Goal: Task Accomplishment & Management: Complete application form

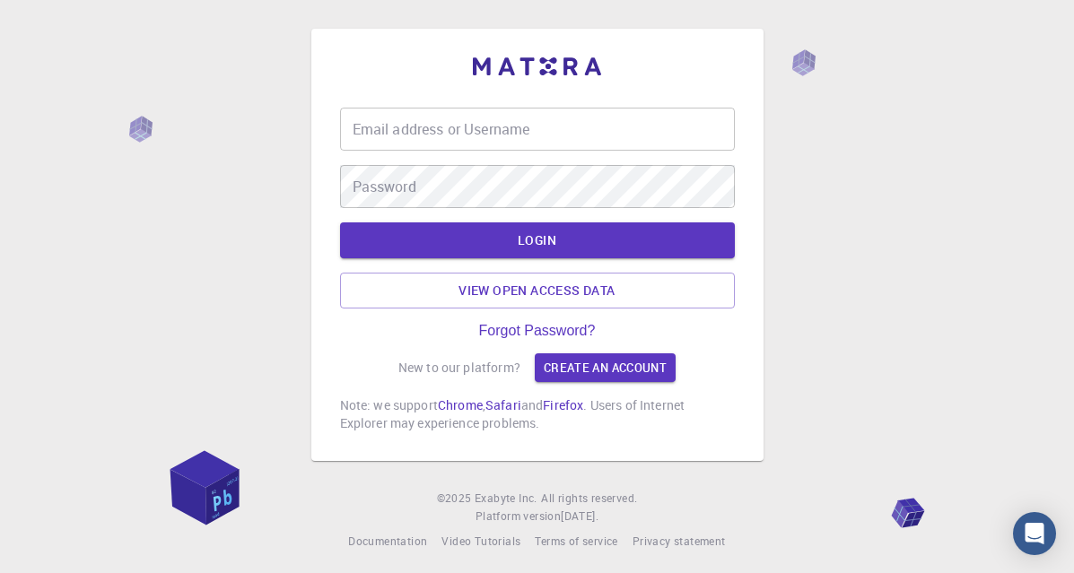
click at [585, 143] on input "Email address or Username" at bounding box center [537, 129] width 395 height 43
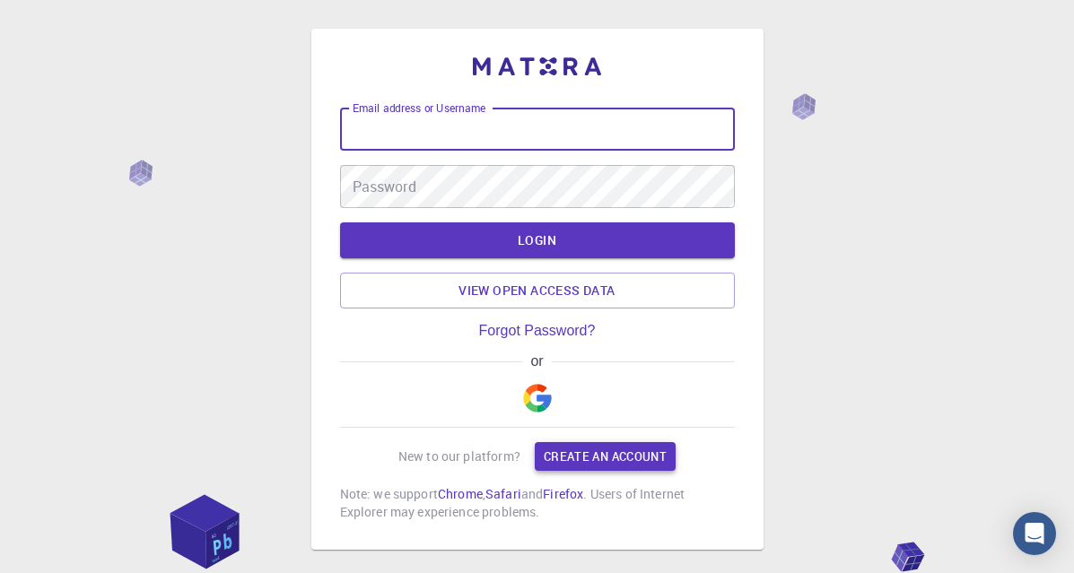
click at [587, 451] on link "Create an account" at bounding box center [605, 456] width 141 height 29
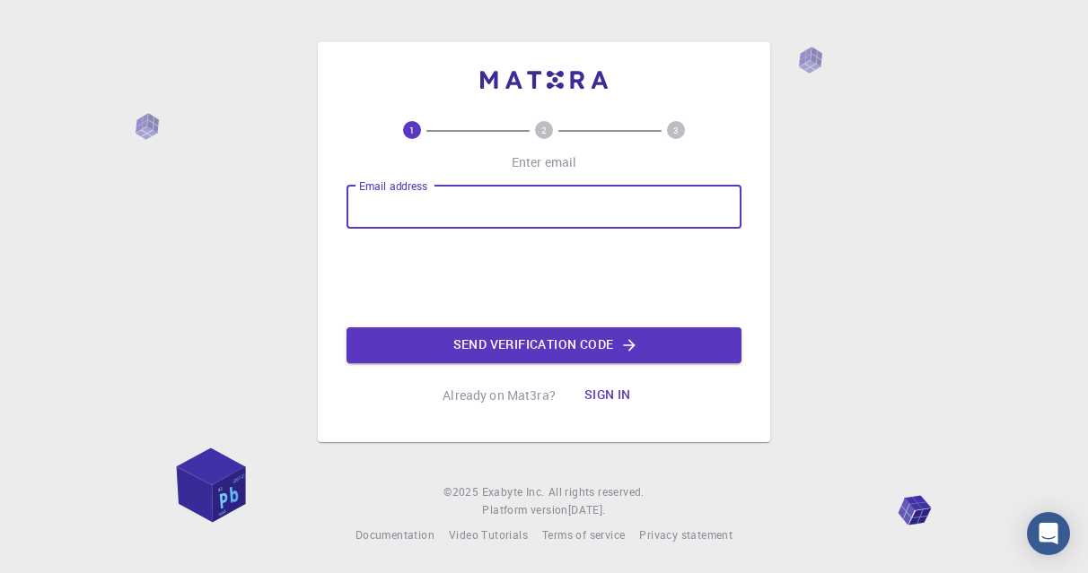
click at [524, 186] on input "Email address" at bounding box center [543, 207] width 395 height 43
type input "D"
type input "[EMAIL_ADDRESS][DOMAIN_NAME]"
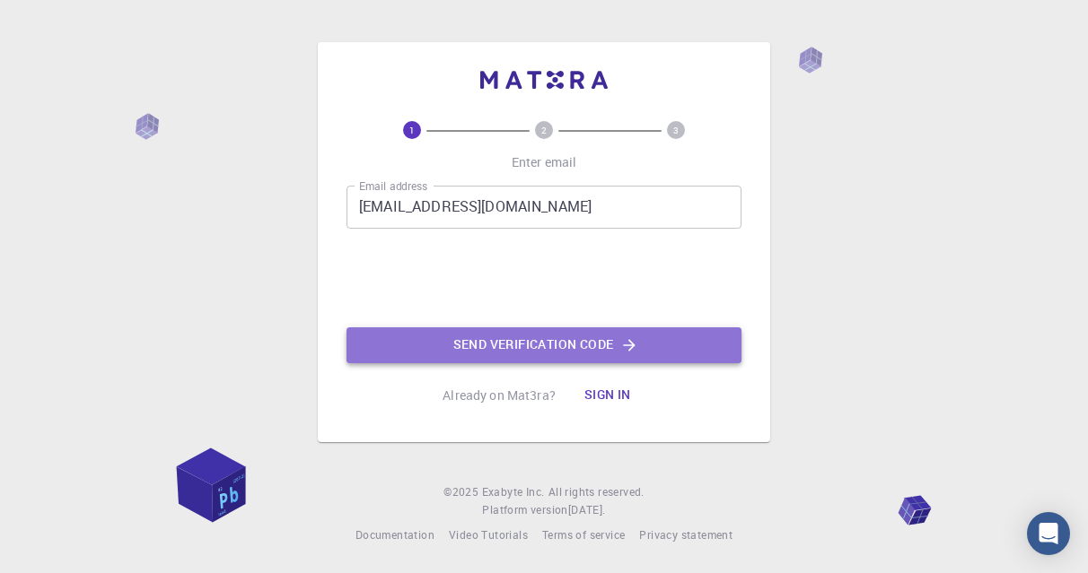
click at [494, 345] on button "Send verification code" at bounding box center [543, 346] width 395 height 36
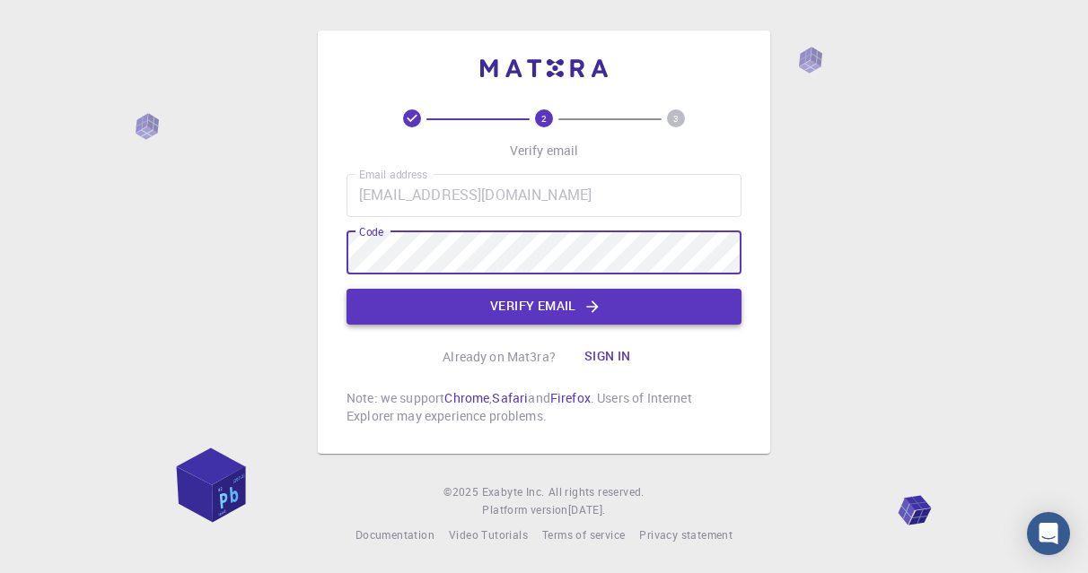
click at [550, 311] on button "Verify email" at bounding box center [543, 307] width 395 height 36
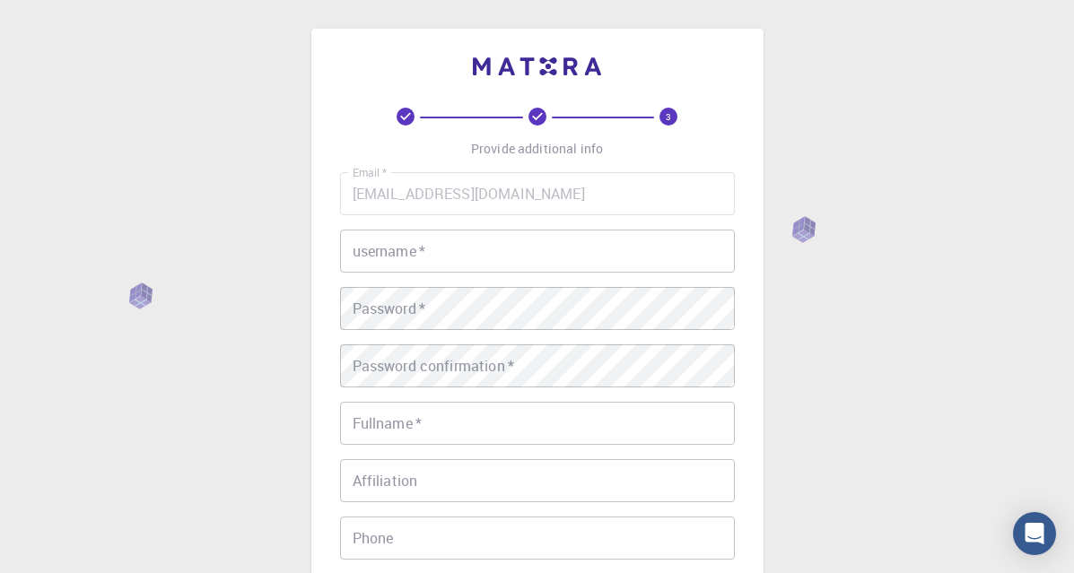
click at [520, 250] on input "username   *" at bounding box center [537, 251] width 395 height 43
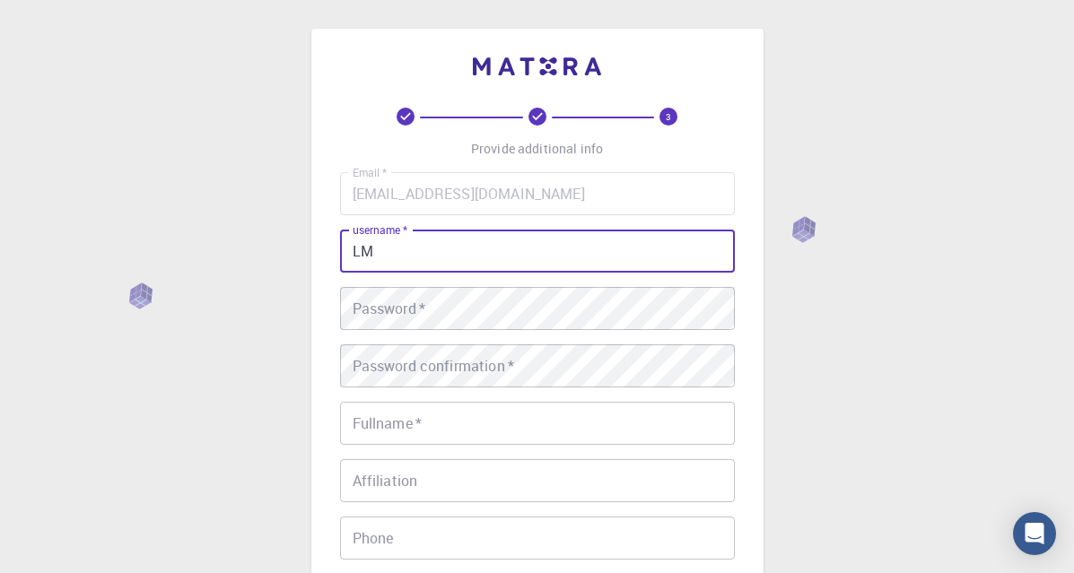
type input "L"
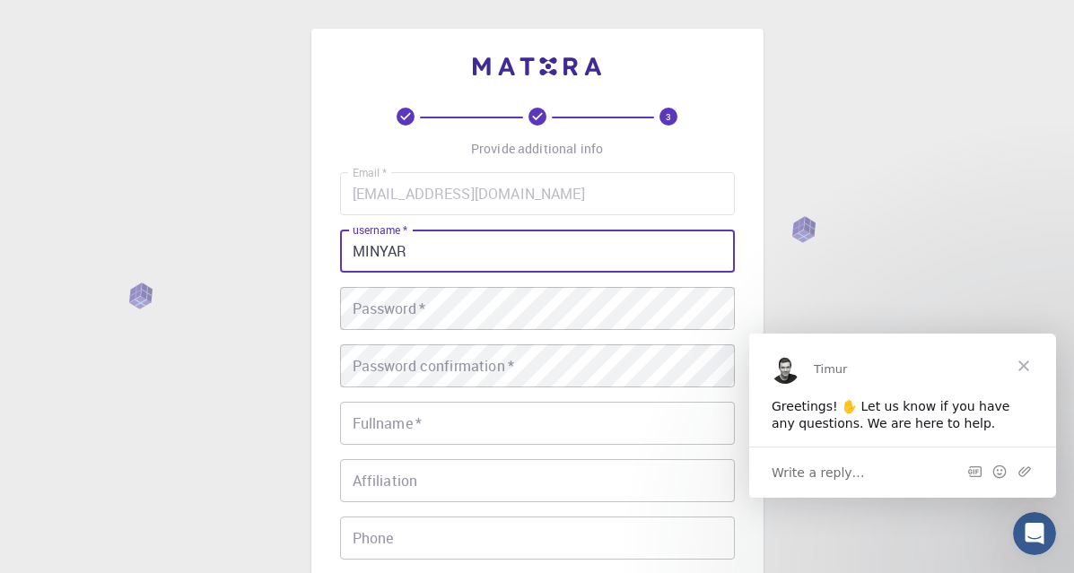
type input "MINYAR"
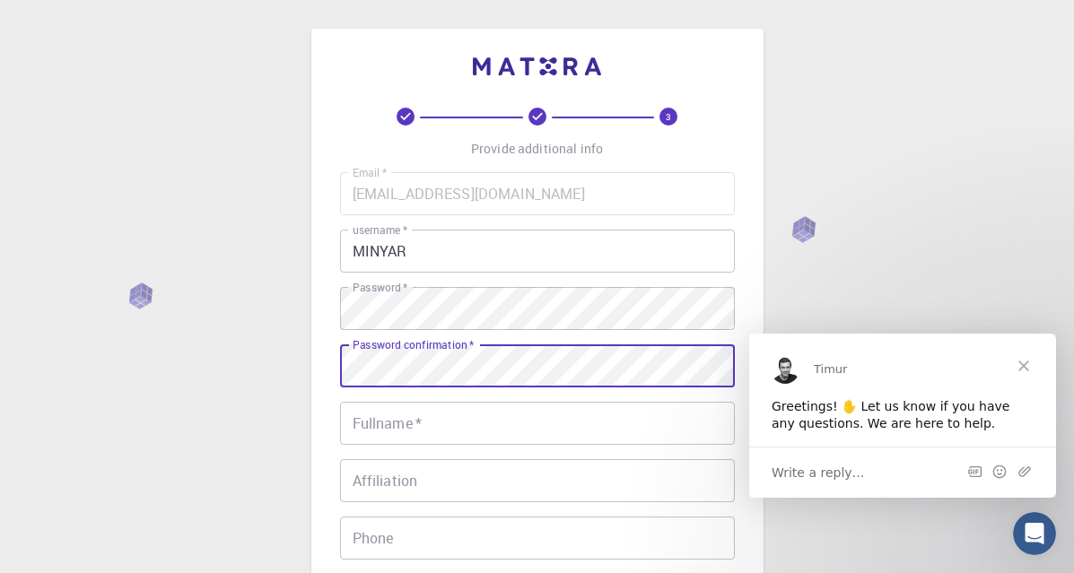
scroll to position [108, 0]
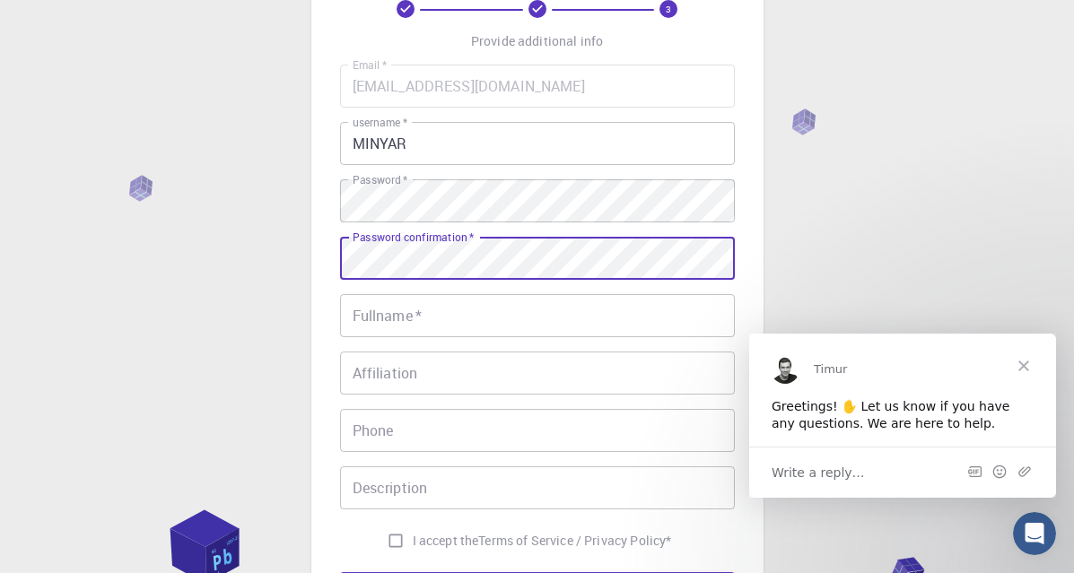
click at [528, 301] on input "Fullname   *" at bounding box center [537, 315] width 395 height 43
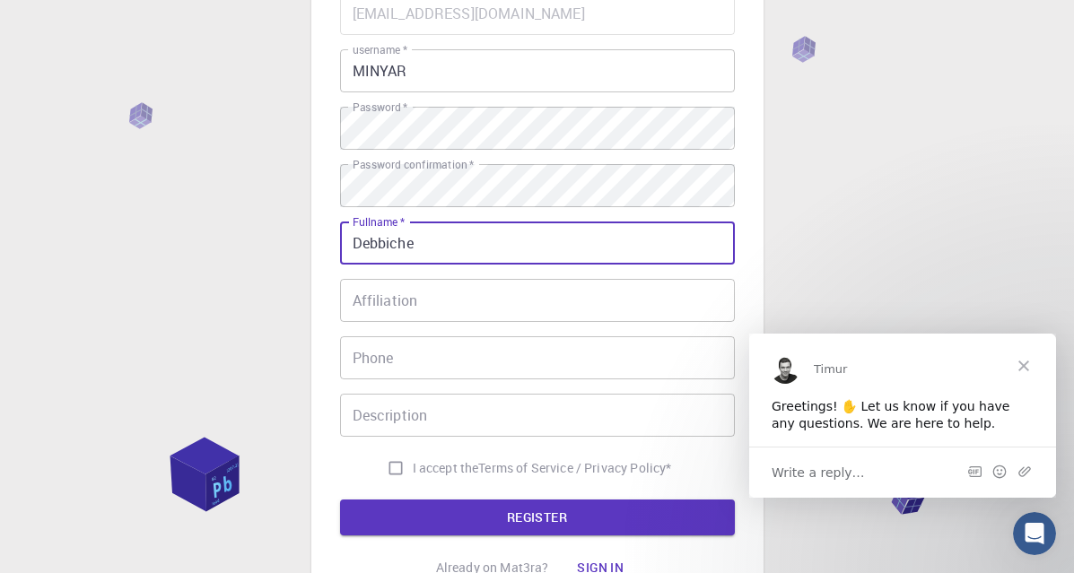
scroll to position [323, 0]
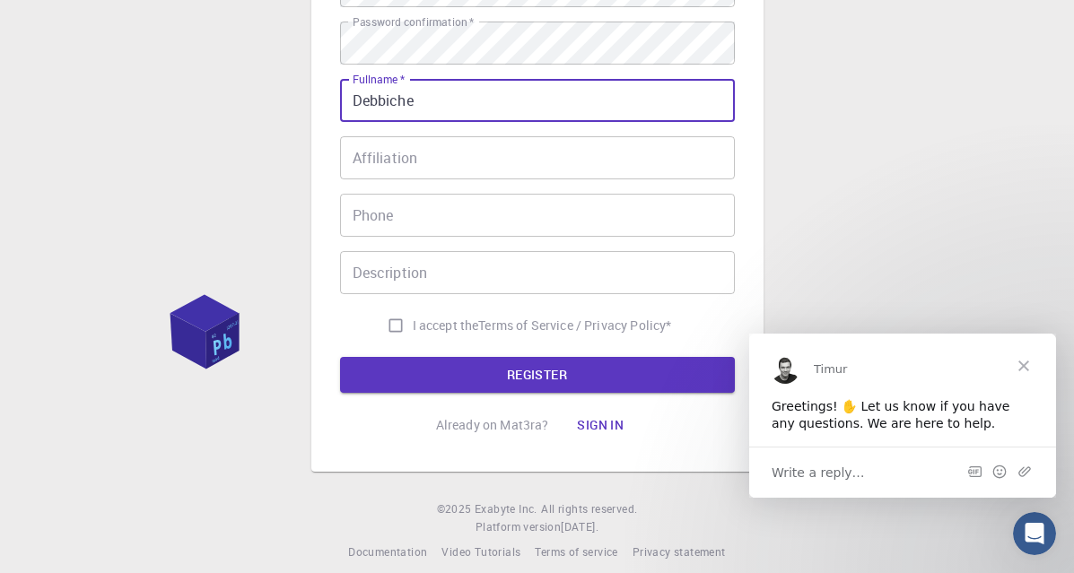
type input "Debbiche"
click at [533, 158] on input "Affiliation" at bounding box center [537, 157] width 395 height 43
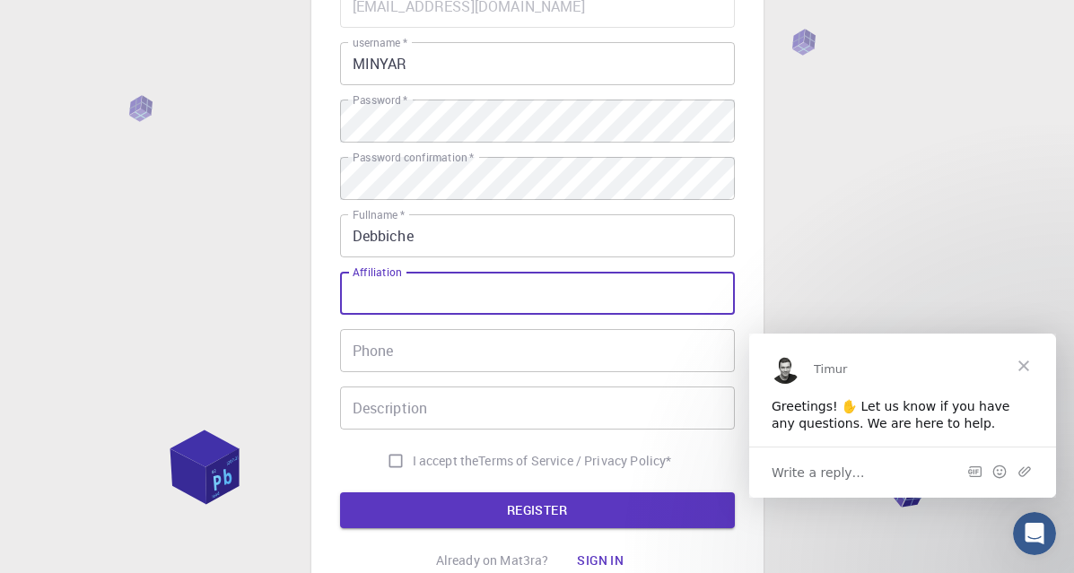
scroll to position [215, 0]
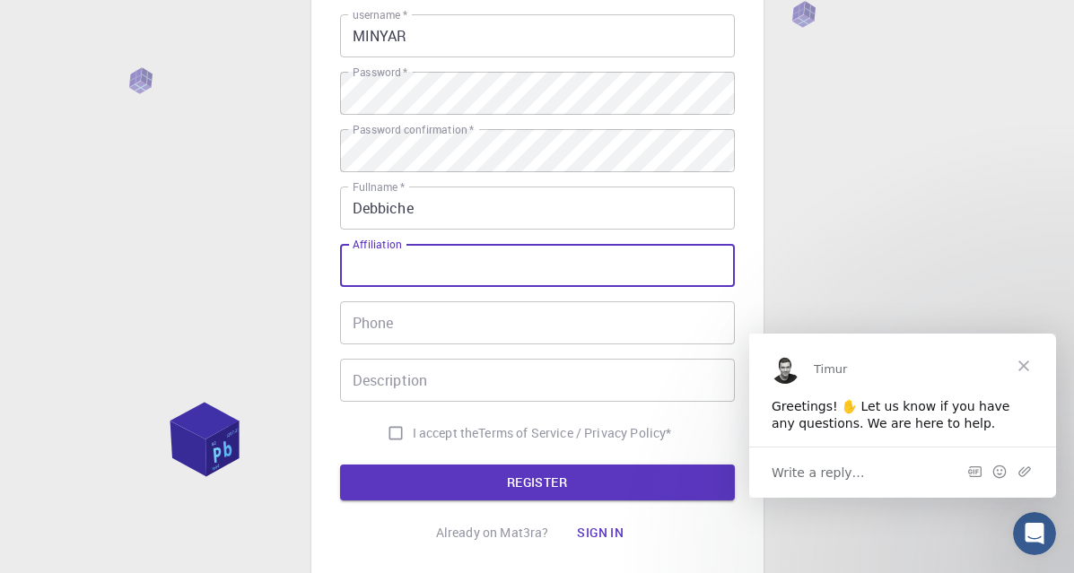
click at [421, 332] on input "Phone" at bounding box center [537, 323] width 395 height 43
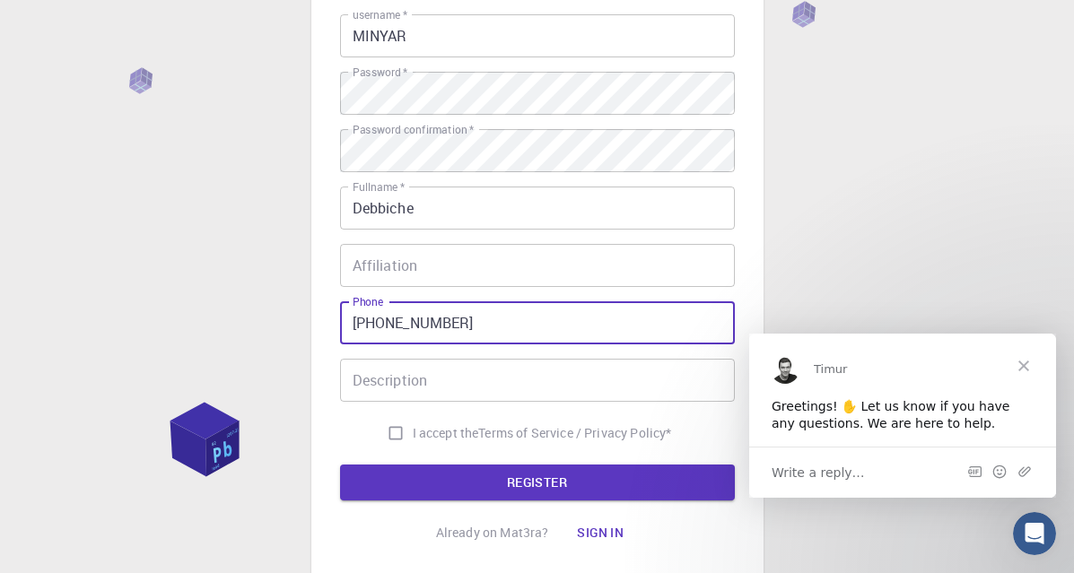
type input "[PHONE_NUMBER]"
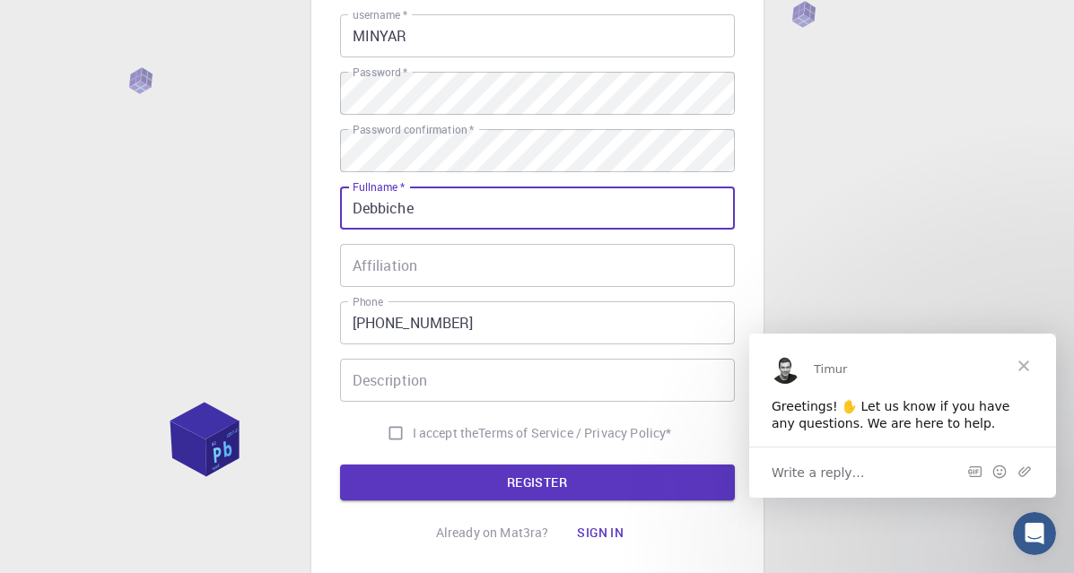
click at [342, 211] on input "Debbiche" at bounding box center [537, 208] width 395 height 43
type input "Minyar Debbiche"
click at [414, 284] on input "Affiliation" at bounding box center [537, 265] width 395 height 43
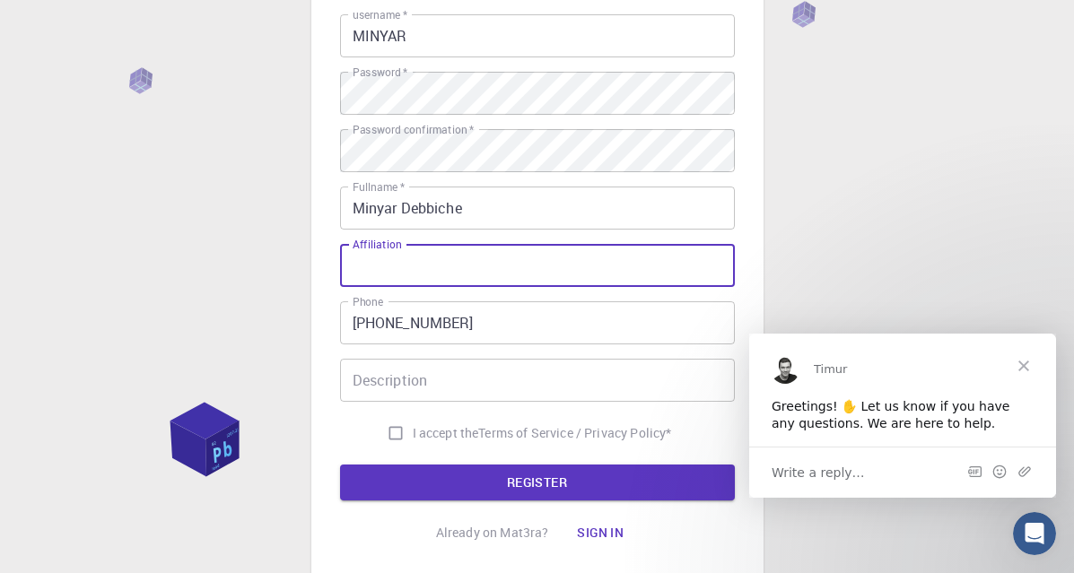
type input "f"
type input "FST"
click at [428, 389] on input "Description" at bounding box center [537, 380] width 395 height 43
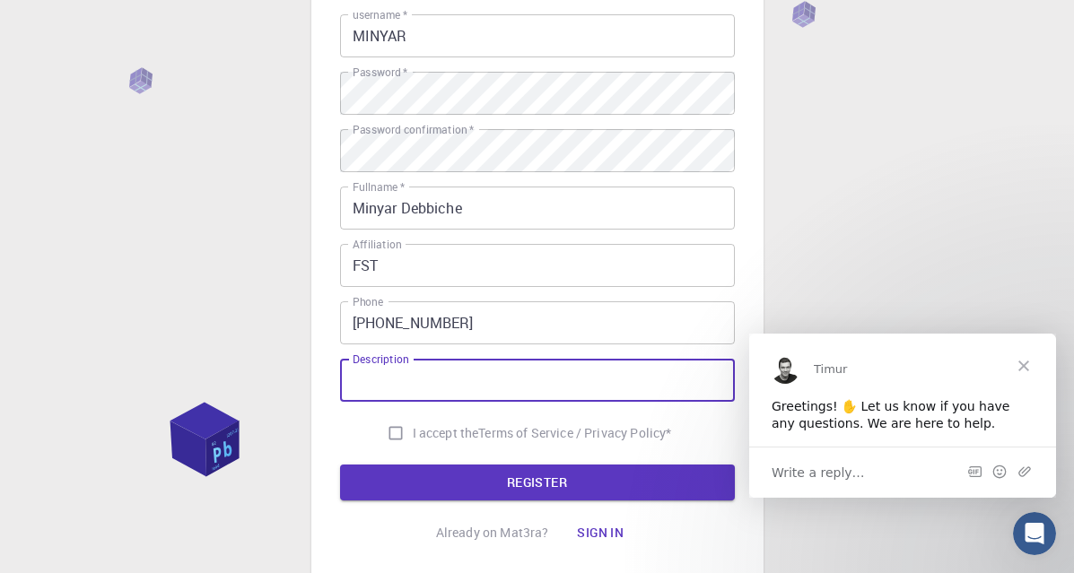
click at [400, 433] on input "I accept the Terms of Service / Privacy Policy *" at bounding box center [396, 433] width 34 height 34
checkbox input "true"
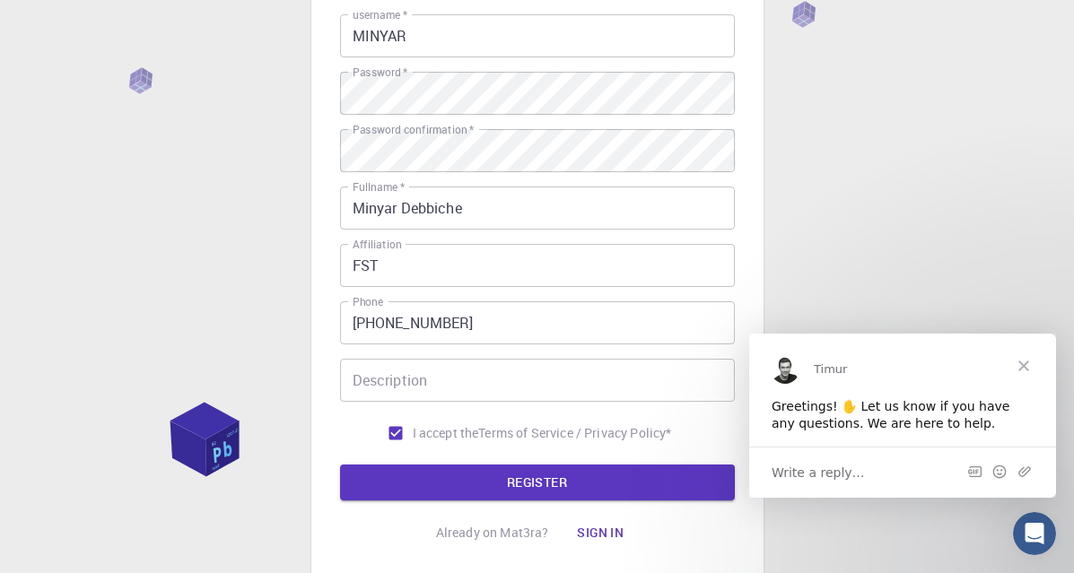
click at [424, 389] on div "Description Description" at bounding box center [537, 380] width 395 height 43
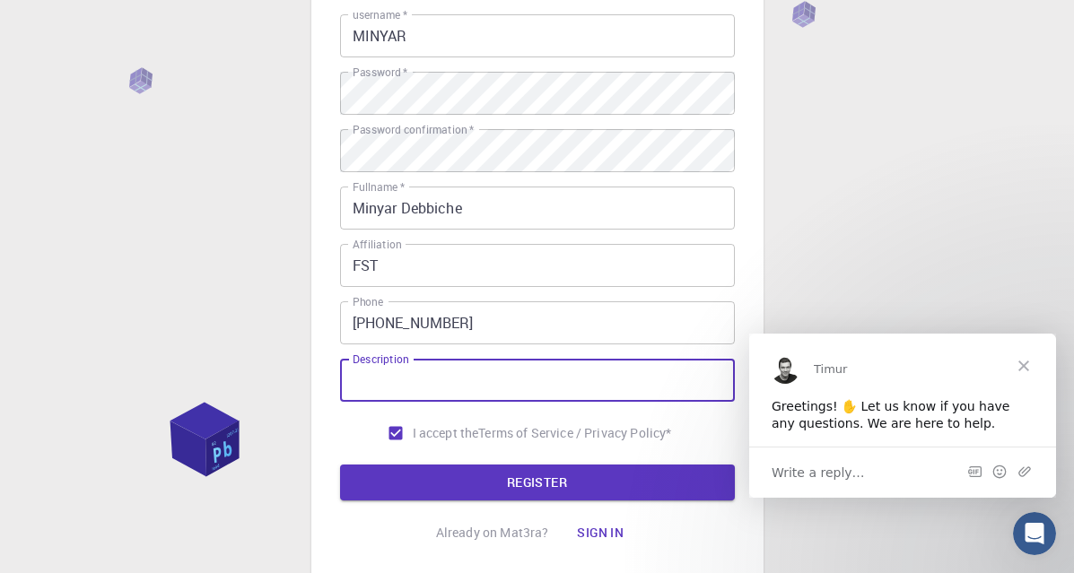
click at [581, 387] on input "Description" at bounding box center [537, 380] width 395 height 43
type input "m"
type input "M"
type input "Curious about science and technology, always learning and exploring new ideas."
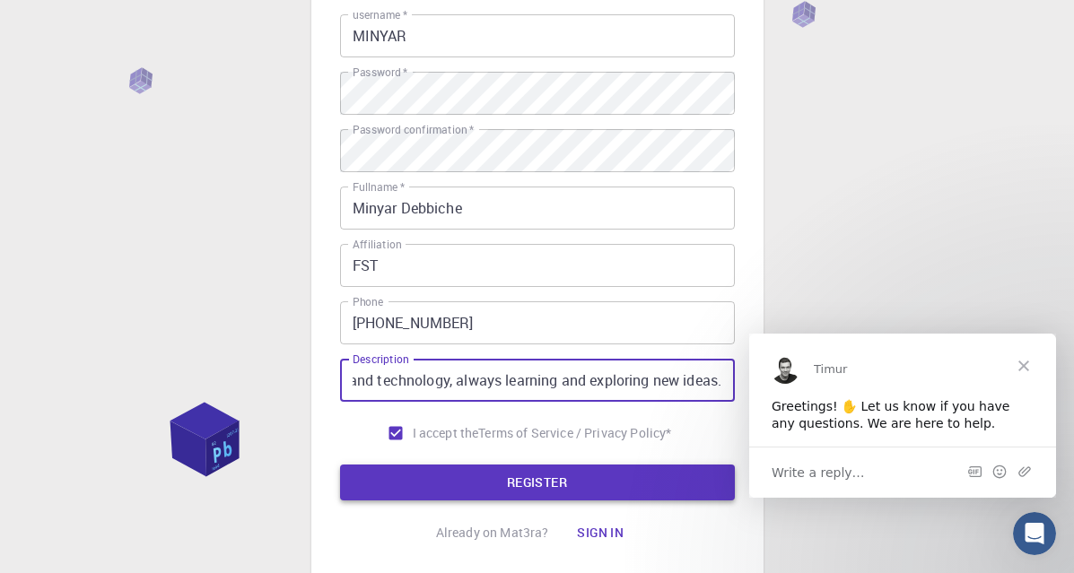
click at [503, 498] on button "REGISTER" at bounding box center [537, 483] width 395 height 36
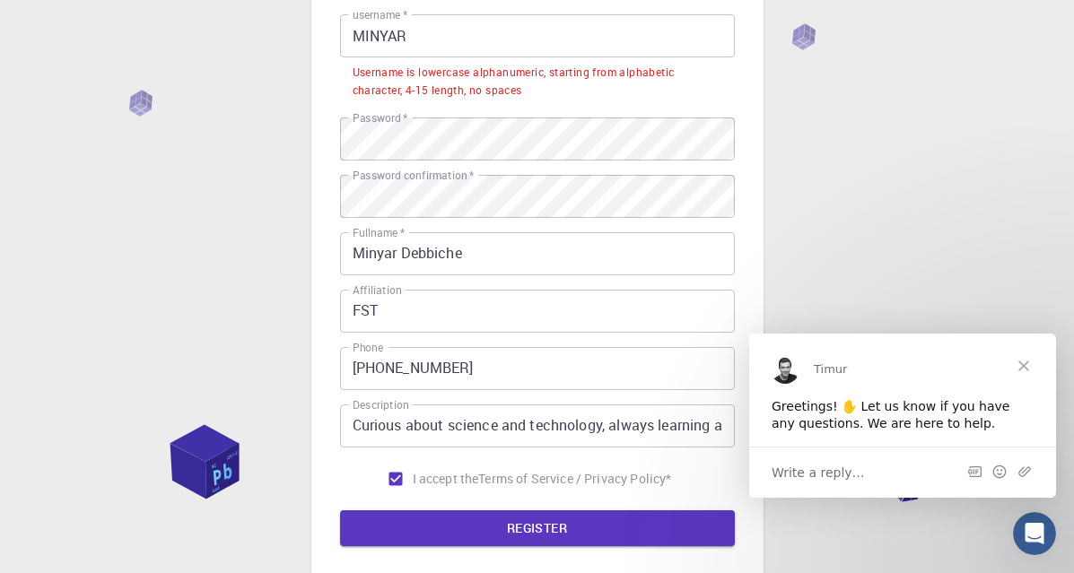
scroll to position [108, 0]
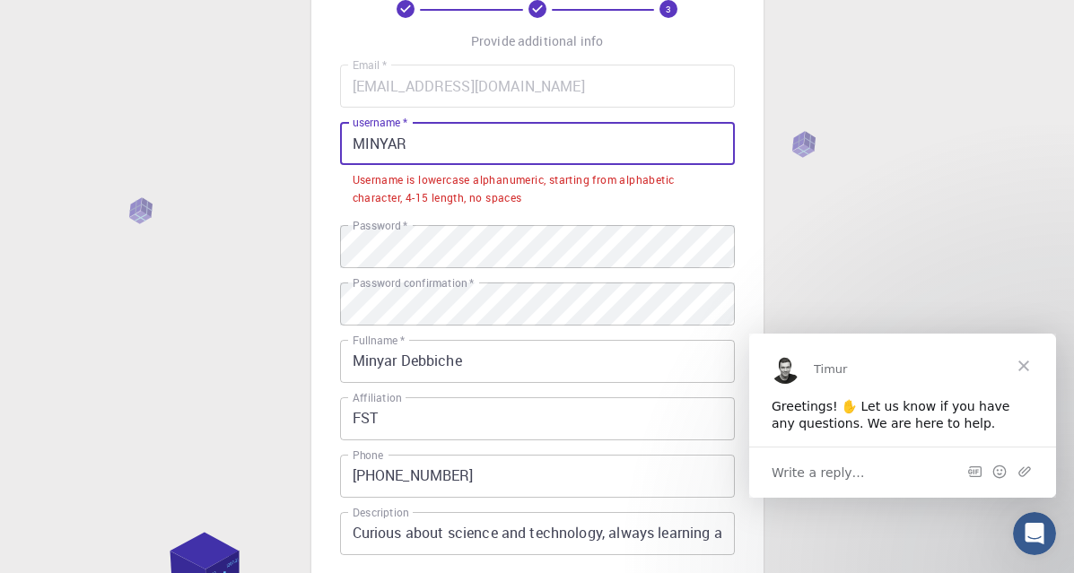
click at [468, 147] on input "MINYAR" at bounding box center [537, 143] width 395 height 43
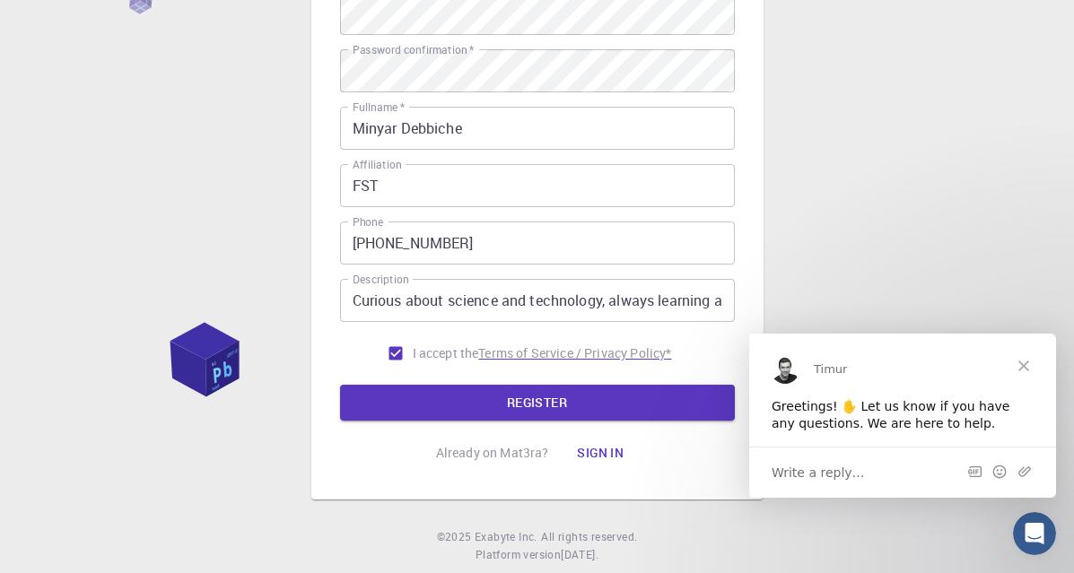
scroll to position [323, 0]
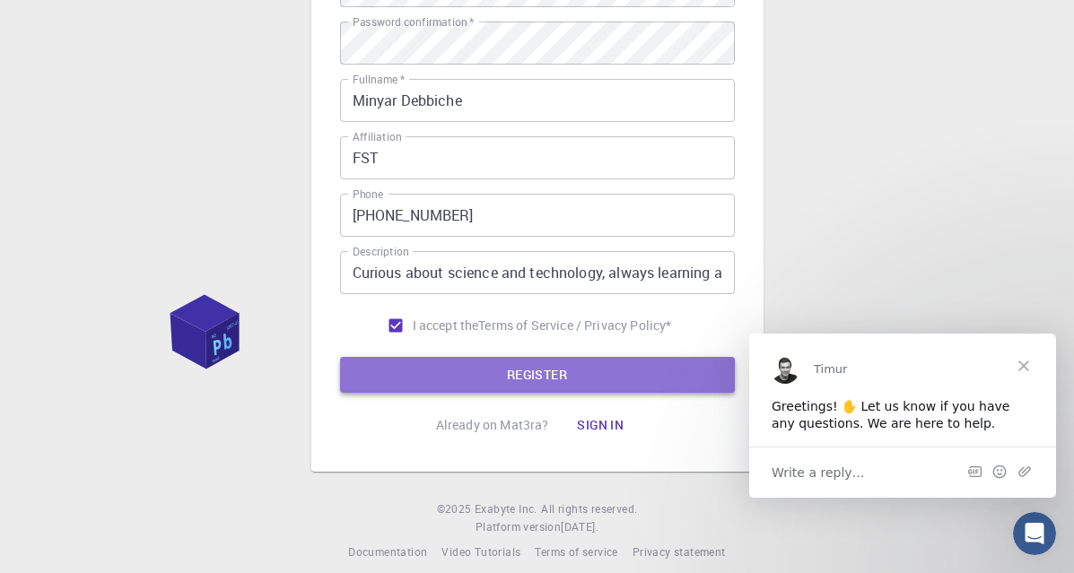
click at [619, 372] on button "REGISTER" at bounding box center [537, 375] width 395 height 36
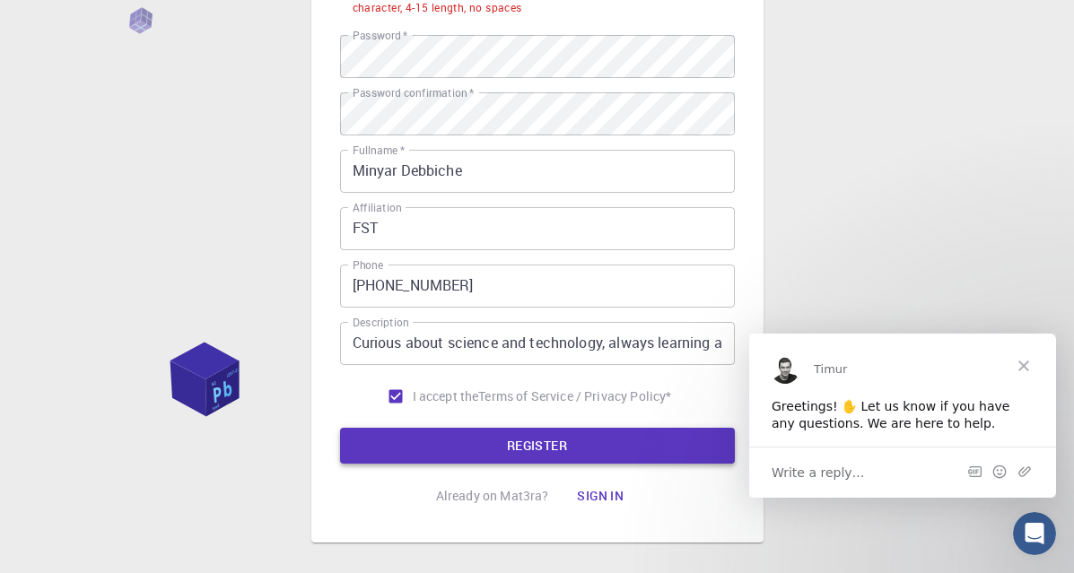
scroll to position [153, 0]
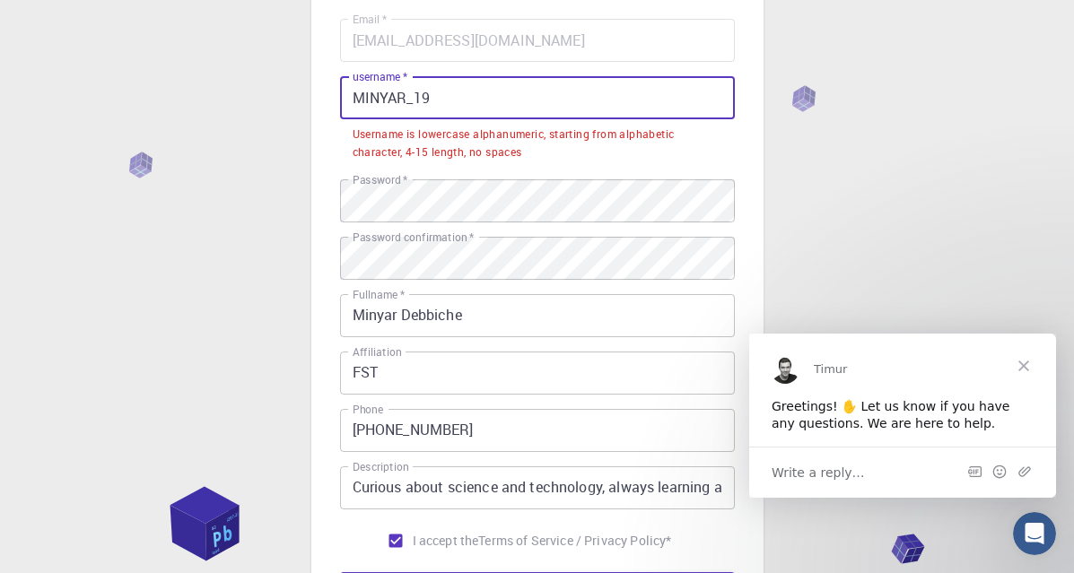
click at [513, 98] on input "MINYAR_19" at bounding box center [537, 97] width 395 height 43
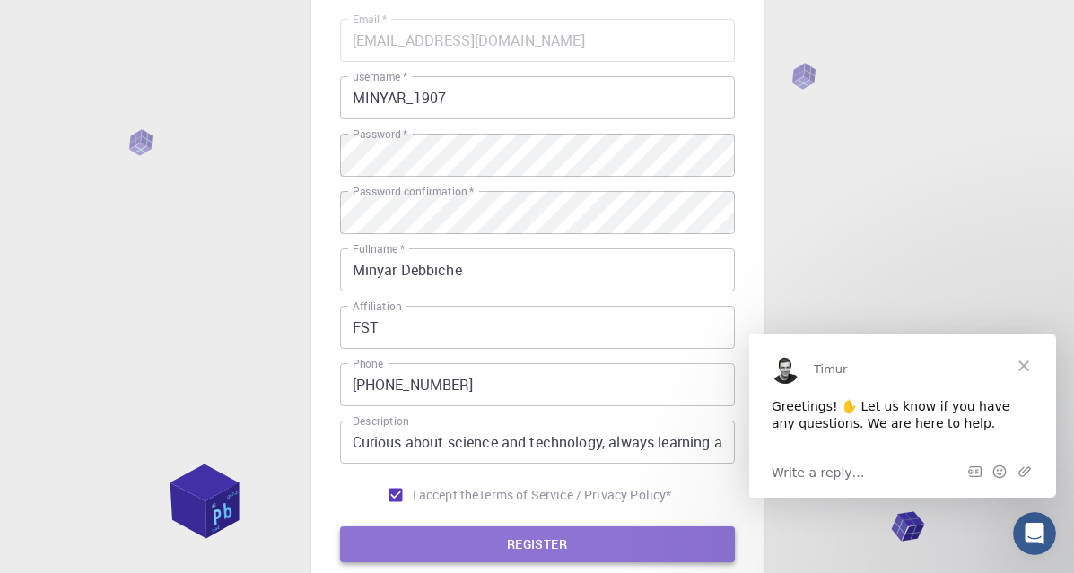
click at [608, 549] on button "REGISTER" at bounding box center [537, 545] width 395 height 36
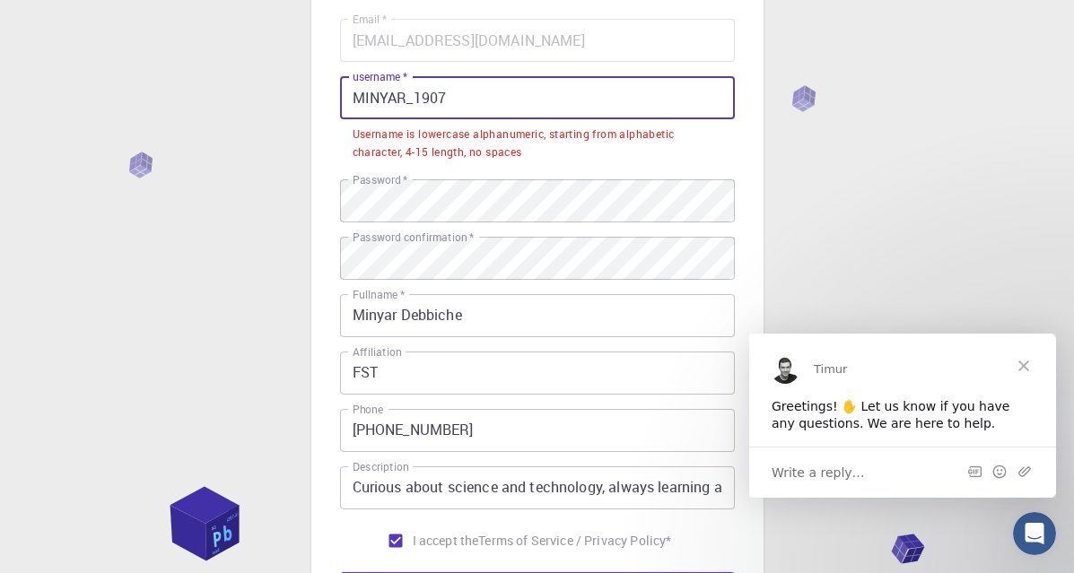
click at [411, 107] on input "MINYAR_1907" at bounding box center [537, 97] width 395 height 43
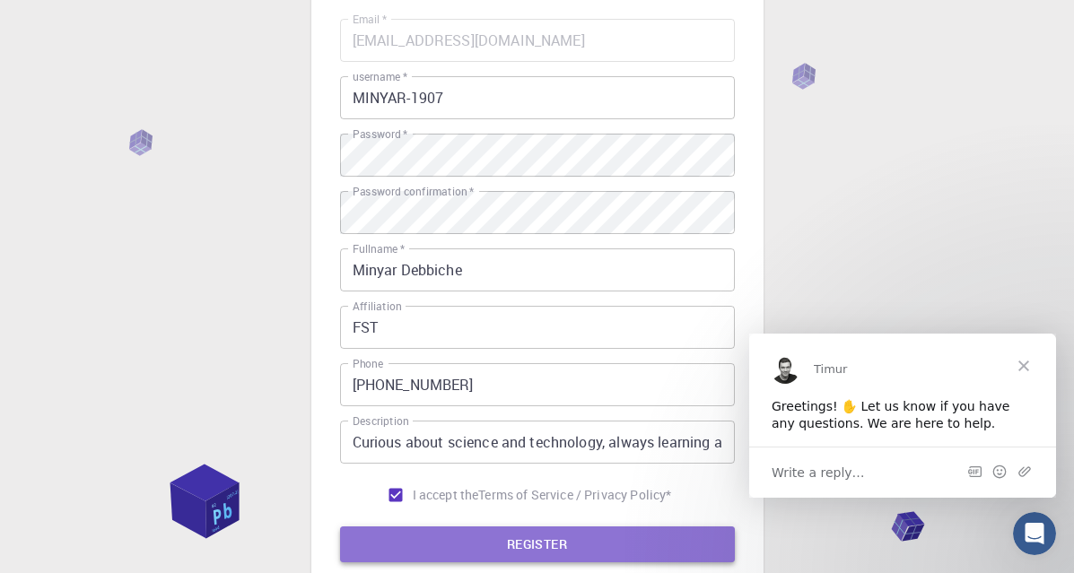
click at [477, 551] on button "REGISTER" at bounding box center [537, 545] width 395 height 36
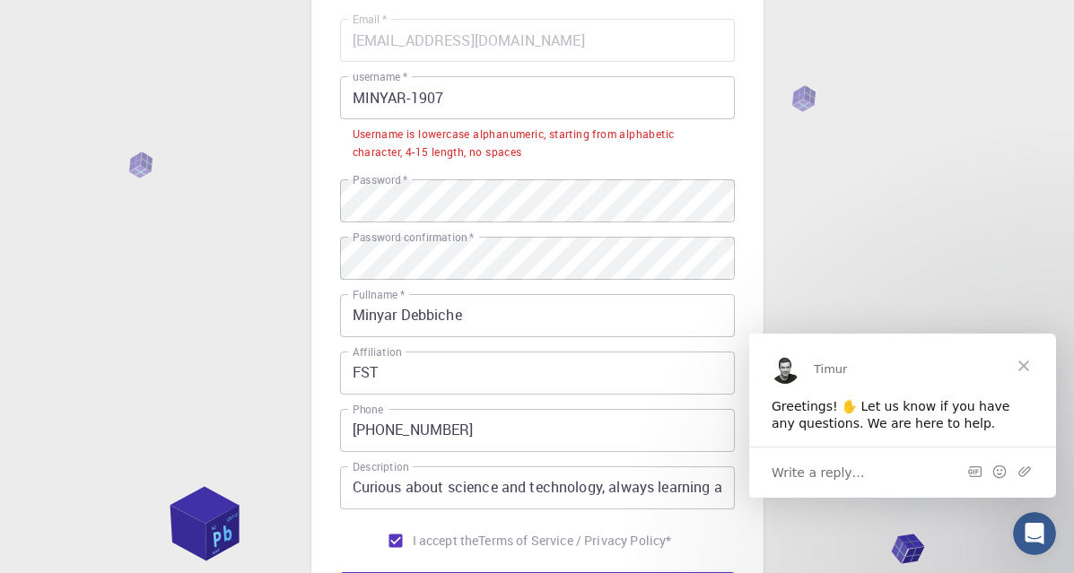
click at [409, 98] on input "MINYAR-1907" at bounding box center [537, 97] width 395 height 43
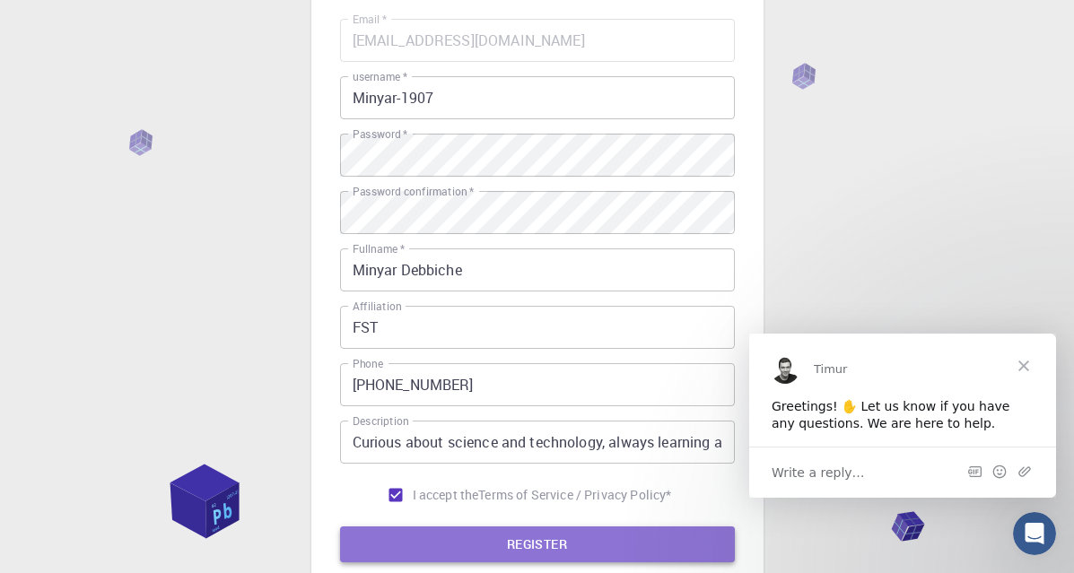
click at [527, 541] on button "REGISTER" at bounding box center [537, 545] width 395 height 36
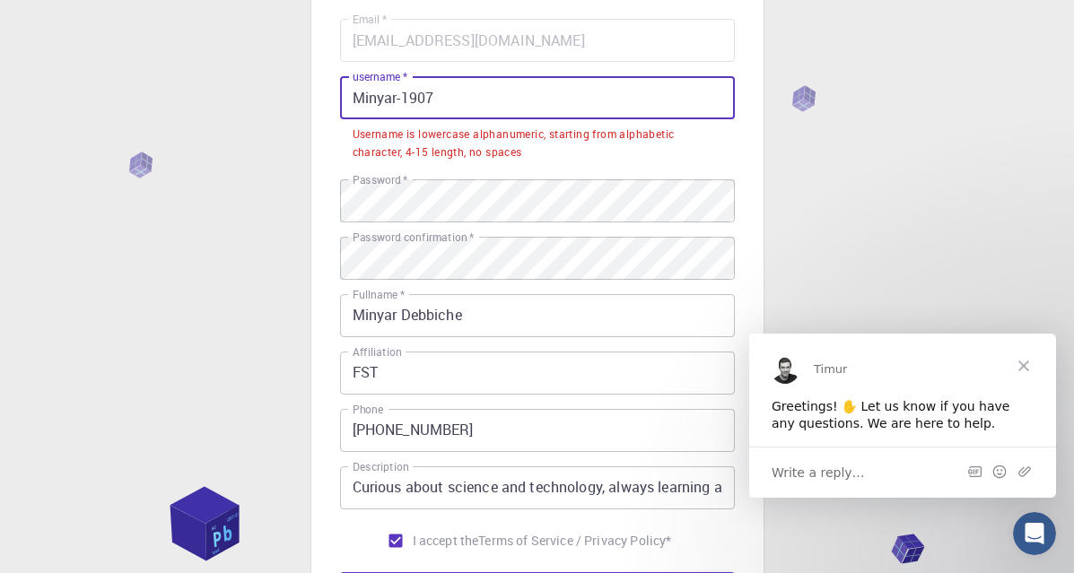
click at [471, 98] on input "Minyar-1907" at bounding box center [537, 97] width 395 height 43
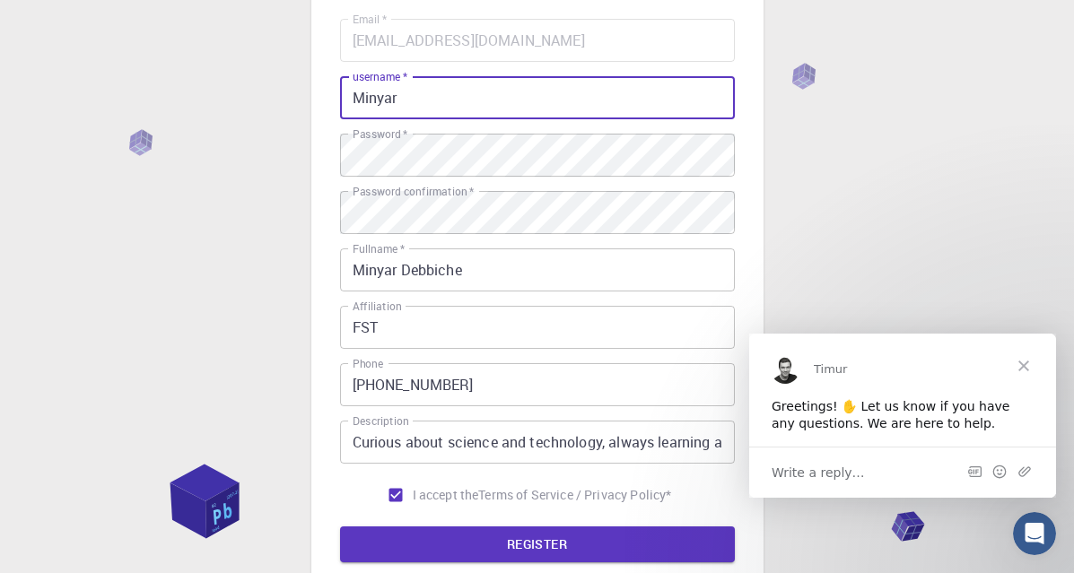
click at [354, 99] on input "Minyar" at bounding box center [537, 97] width 395 height 43
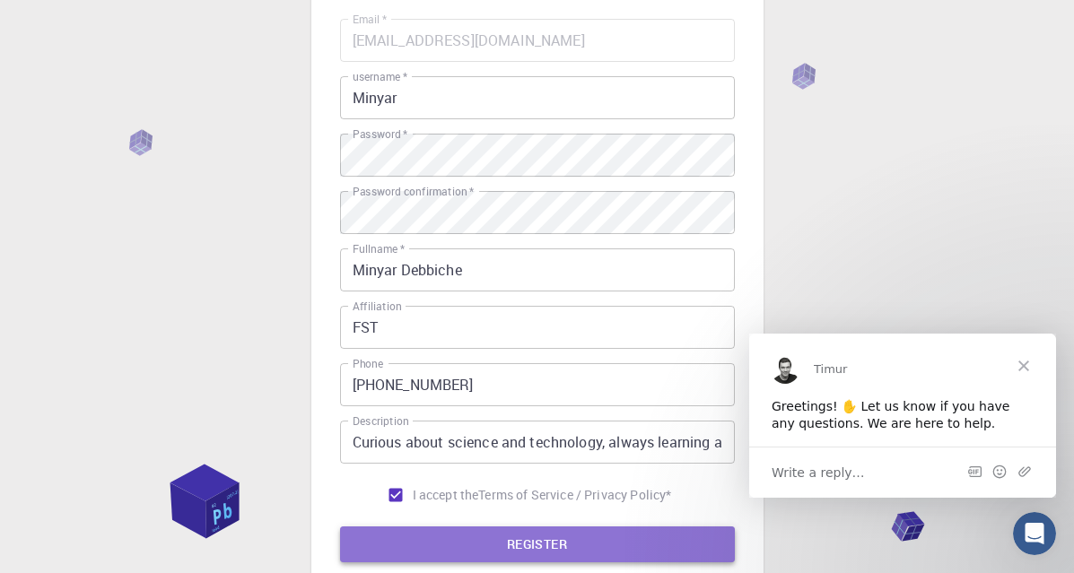
click at [395, 546] on button "REGISTER" at bounding box center [537, 545] width 395 height 36
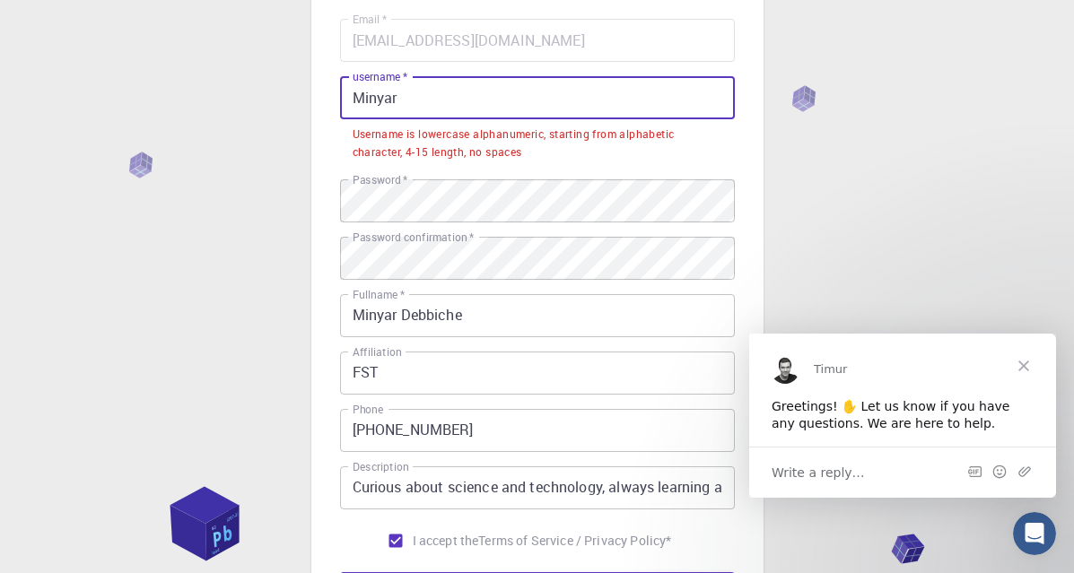
click at [527, 97] on input "Minyar" at bounding box center [537, 97] width 395 height 43
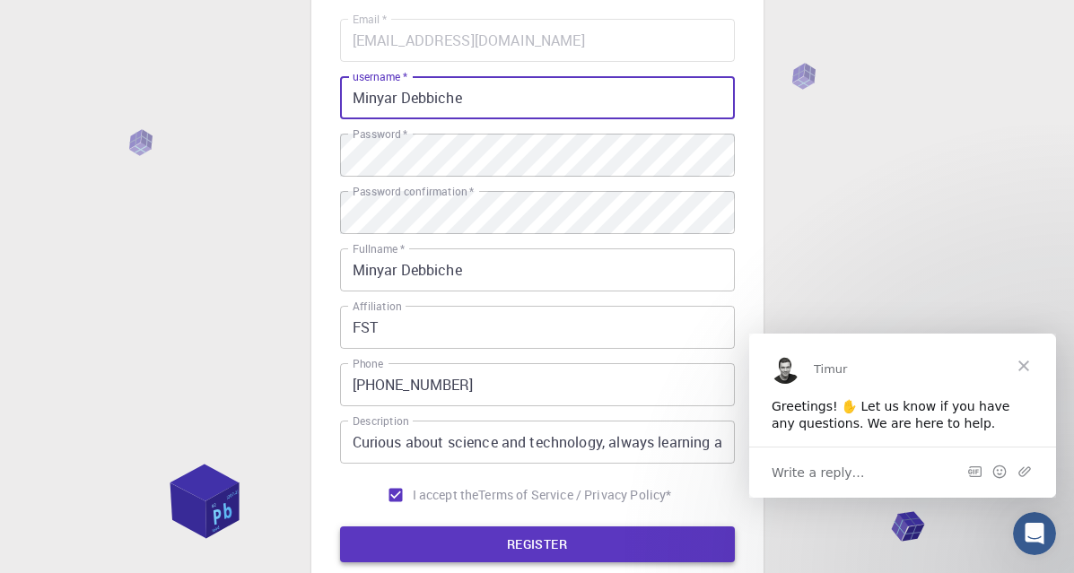
click at [552, 553] on button "REGISTER" at bounding box center [537, 545] width 395 height 36
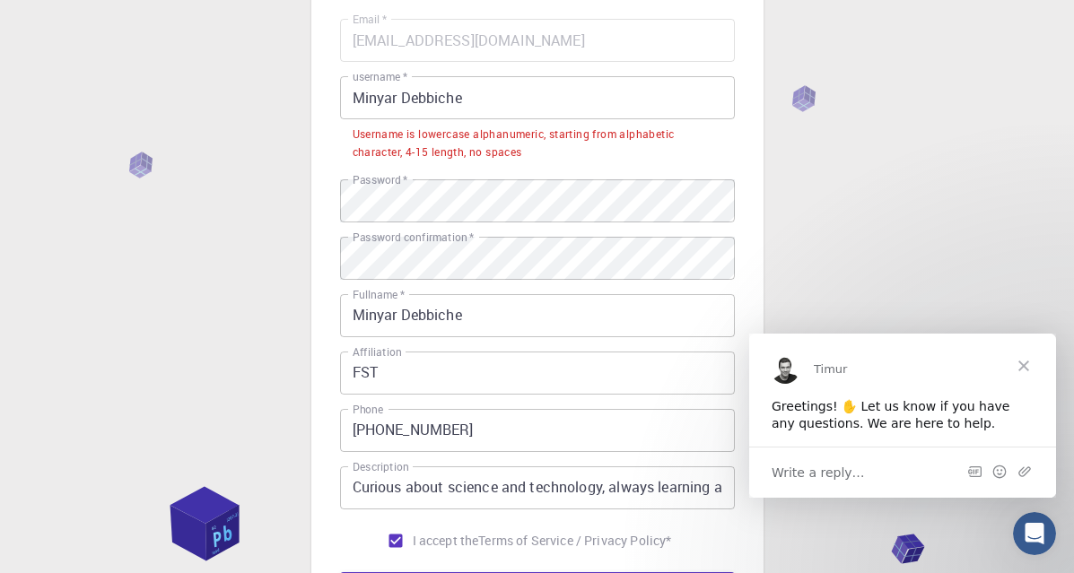
click at [394, 100] on input "Minyar Debbiche" at bounding box center [537, 97] width 395 height 43
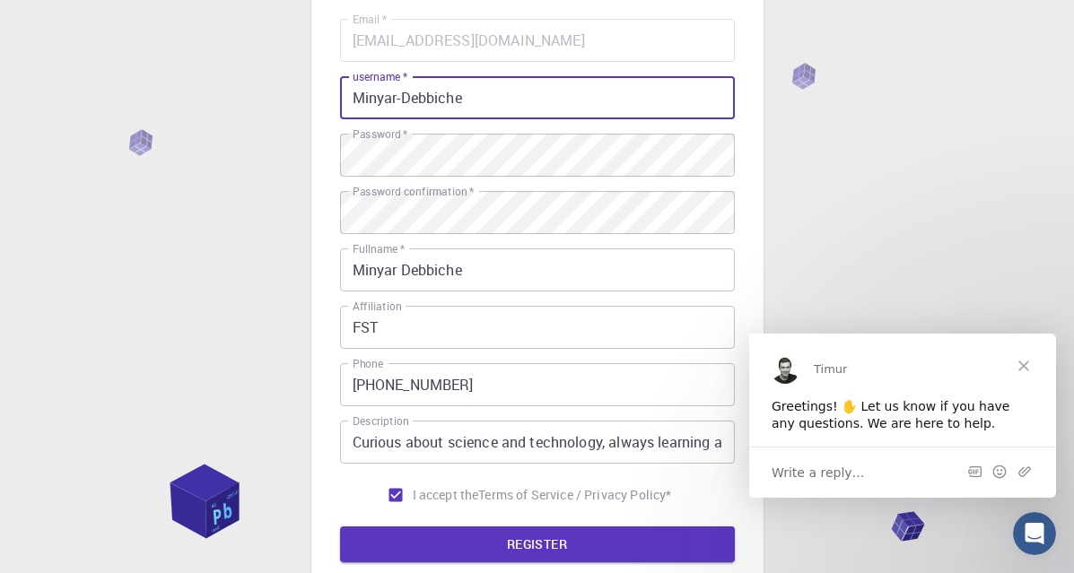
click at [468, 96] on input "Minyar-Debbiche" at bounding box center [537, 97] width 395 height 43
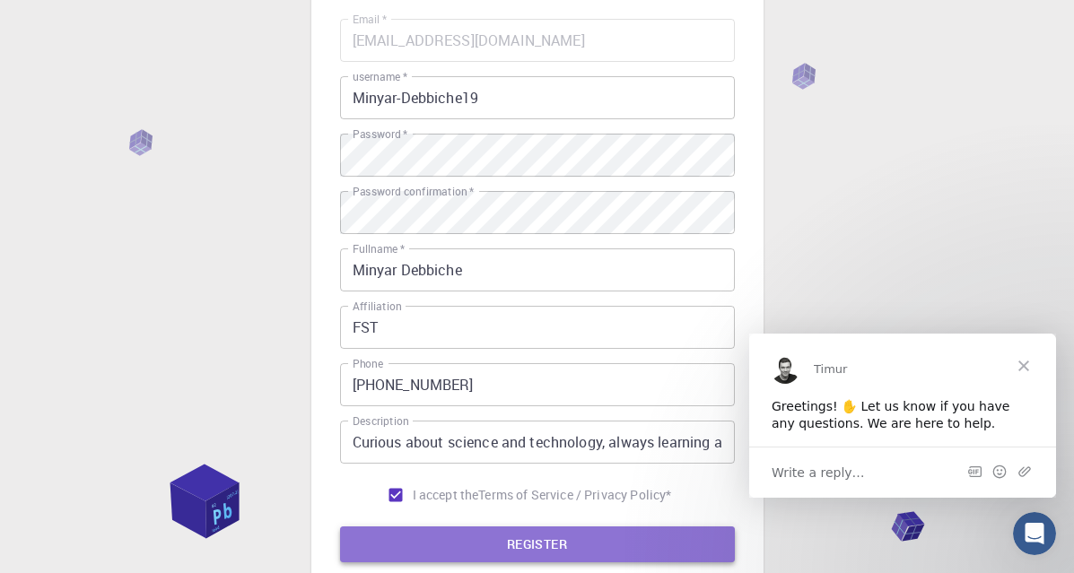
click at [572, 535] on button "REGISTER" at bounding box center [537, 545] width 395 height 36
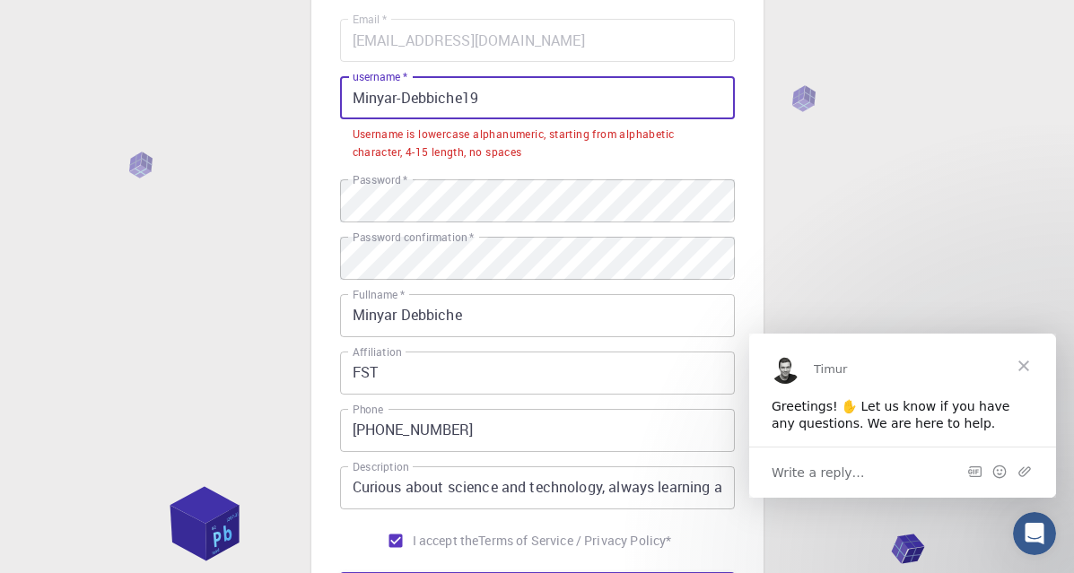
drag, startPoint x: 517, startPoint y: 111, endPoint x: 167, endPoint y: 109, distance: 350.0
click at [167, 109] on div "3 Provide additional info Email   * [EMAIL_ADDRESS][DOMAIN_NAME] Email   * user…" at bounding box center [537, 326] width 1074 height 959
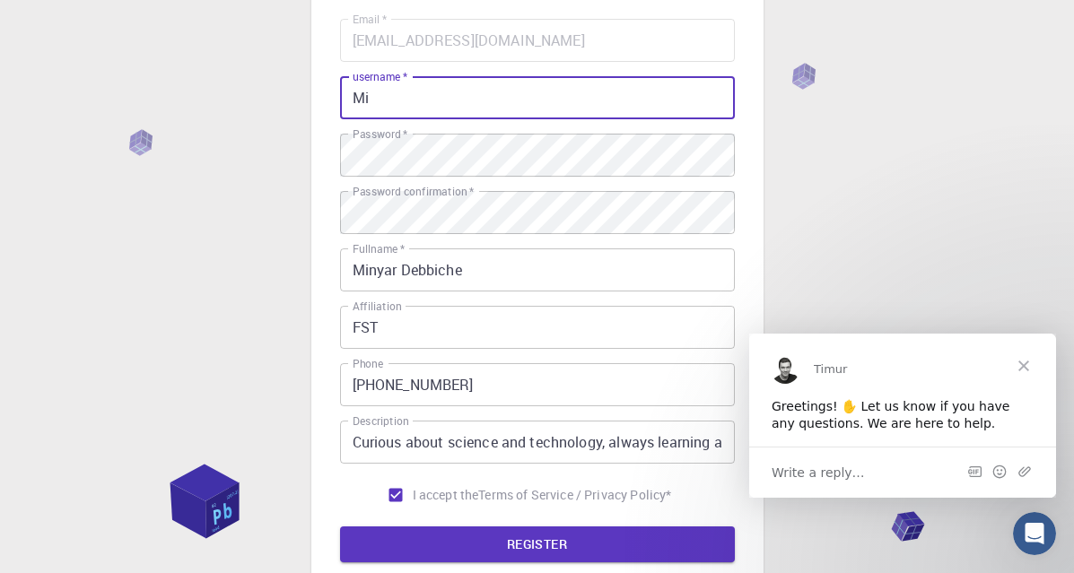
type input "M"
type input "minyar"
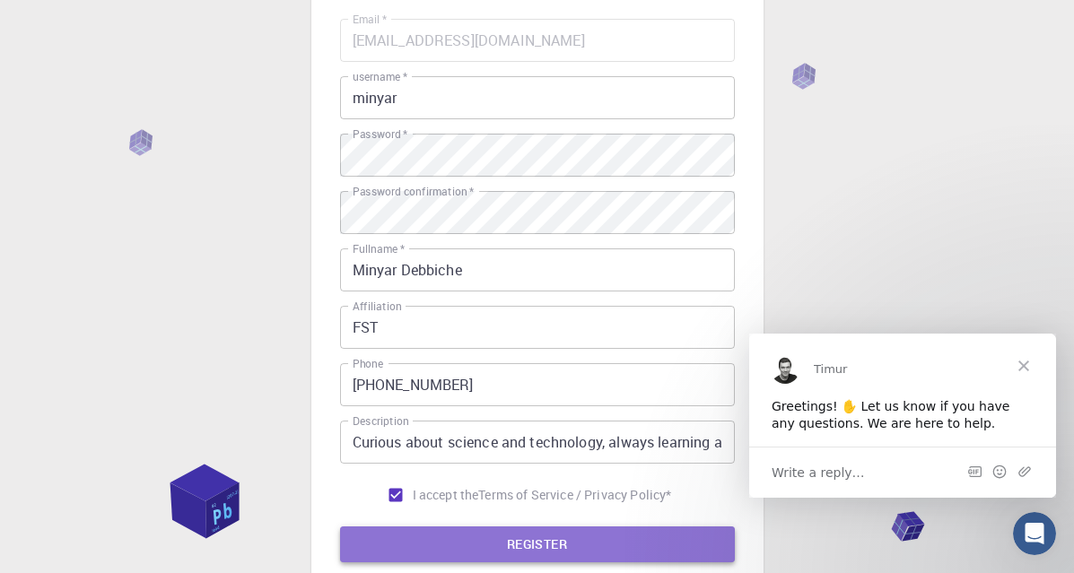
click at [511, 555] on button "REGISTER" at bounding box center [537, 545] width 395 height 36
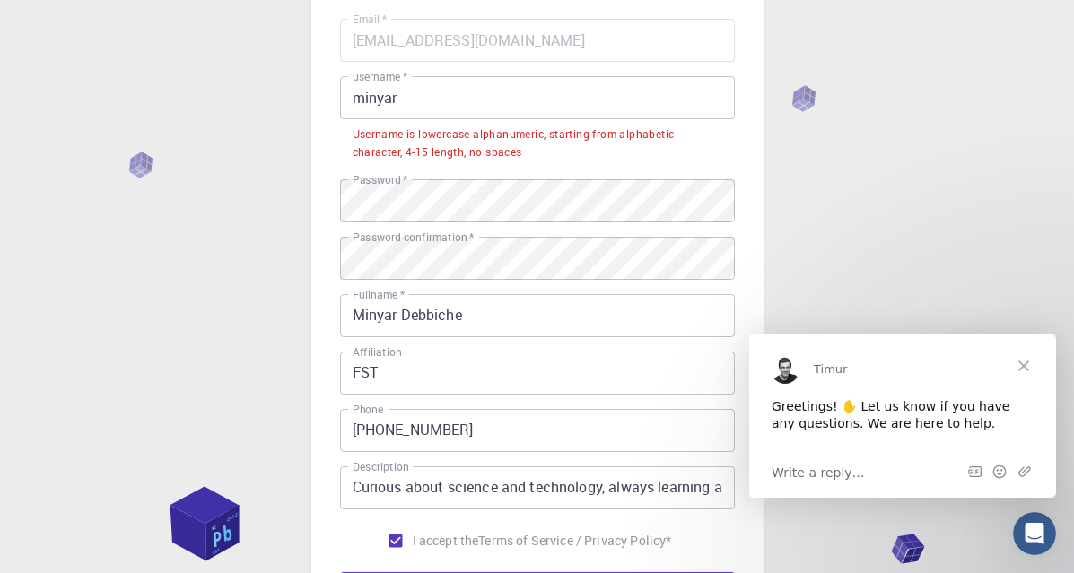
click at [500, 114] on input "minyar" at bounding box center [537, 97] width 395 height 43
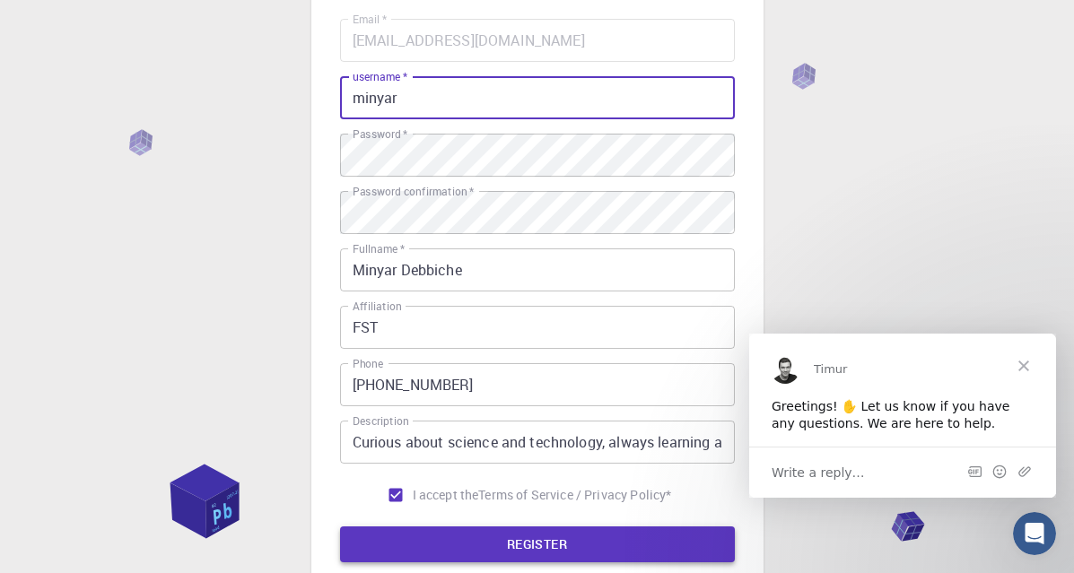
type input "minyar"
click at [457, 540] on button "REGISTER" at bounding box center [537, 545] width 395 height 36
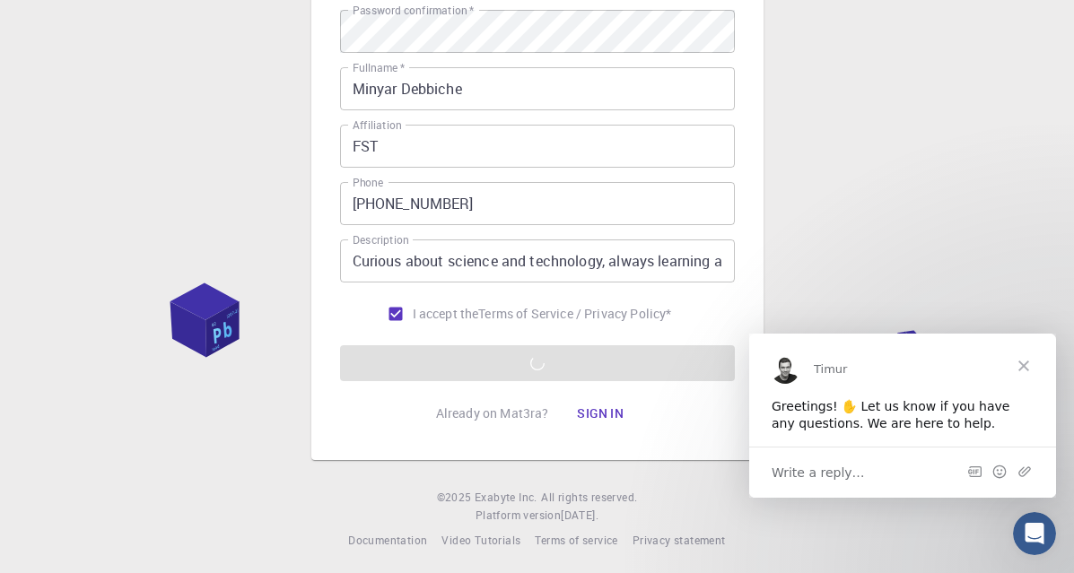
scroll to position [340, 0]
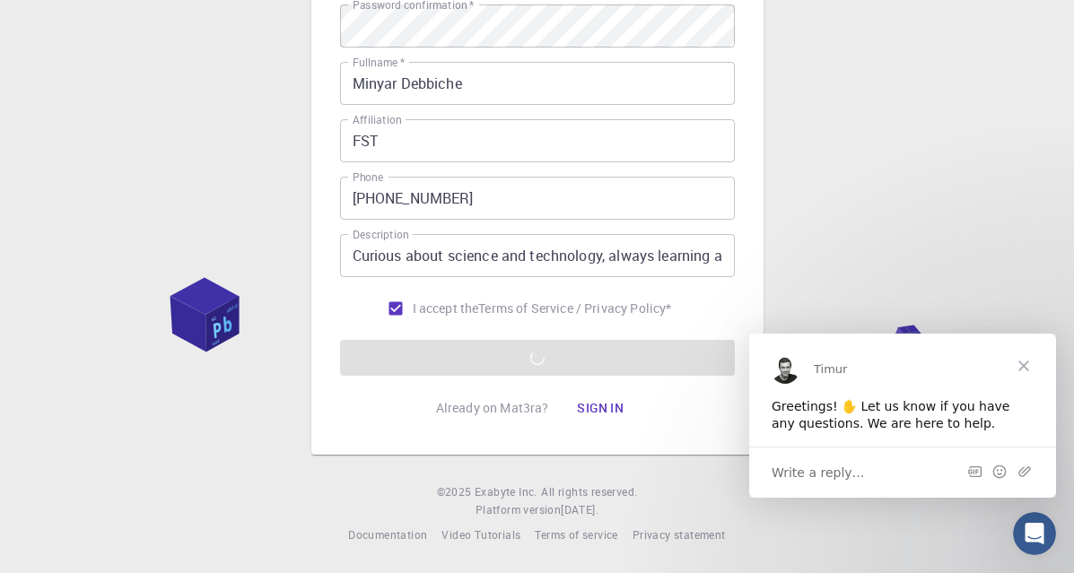
click at [1022, 367] on span "Close" at bounding box center [1024, 365] width 65 height 65
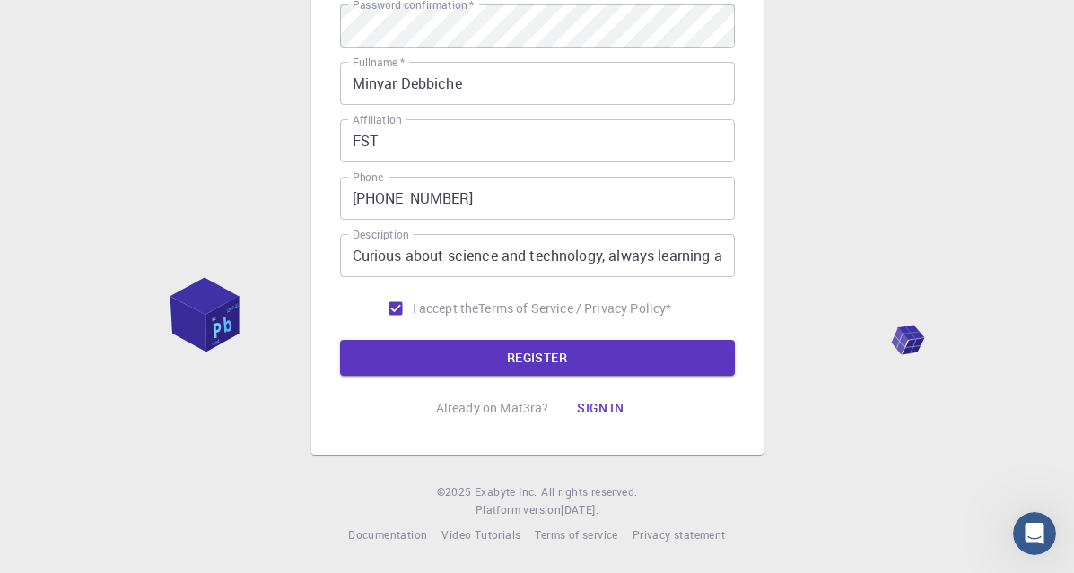
click at [546, 380] on div "3 Provide additional info Email   * [EMAIL_ADDRESS][DOMAIN_NAME] Email   * user…" at bounding box center [537, 97] width 395 height 659
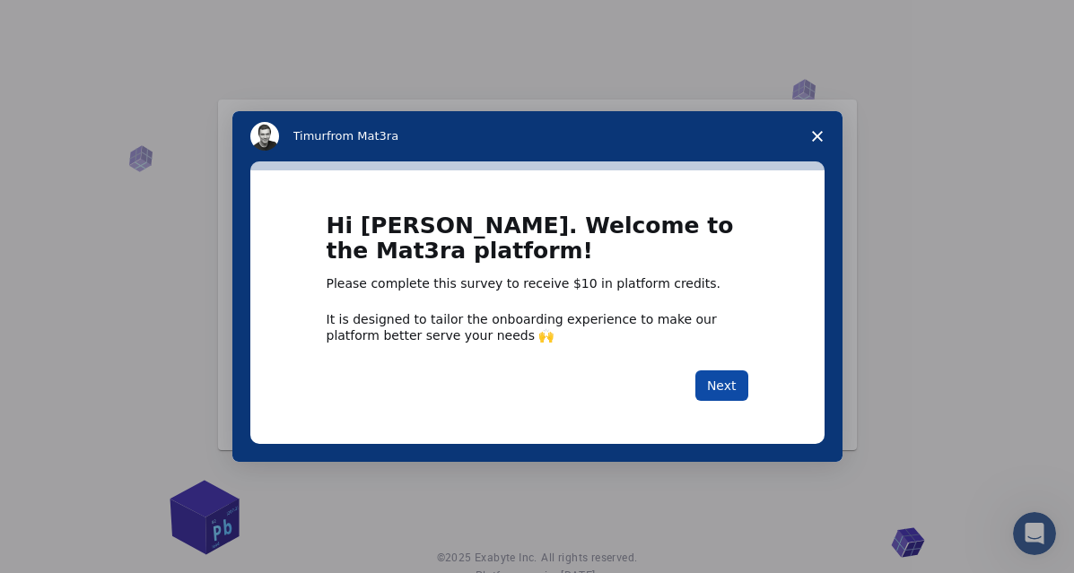
click at [728, 380] on button "Next" at bounding box center [721, 386] width 53 height 31
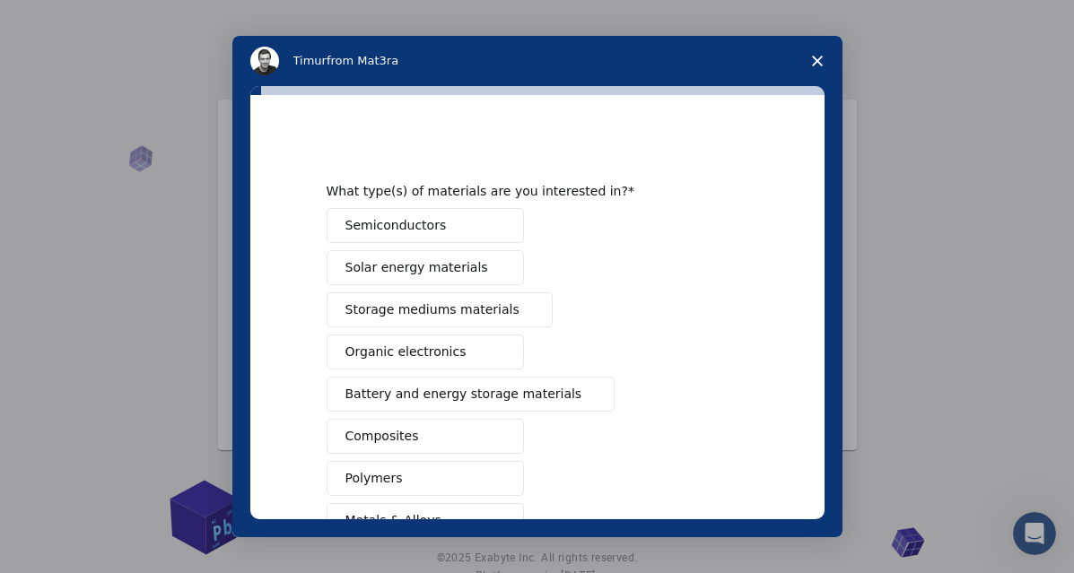
click at [394, 229] on span "Semiconductors" at bounding box center [395, 225] width 101 height 19
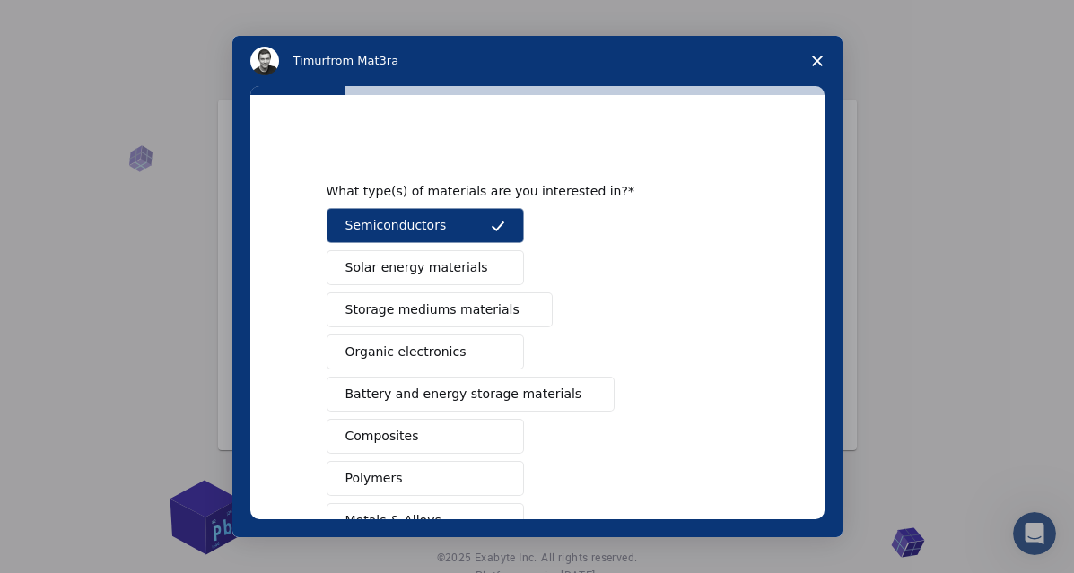
click at [408, 279] on button "Solar energy materials" at bounding box center [425, 267] width 197 height 35
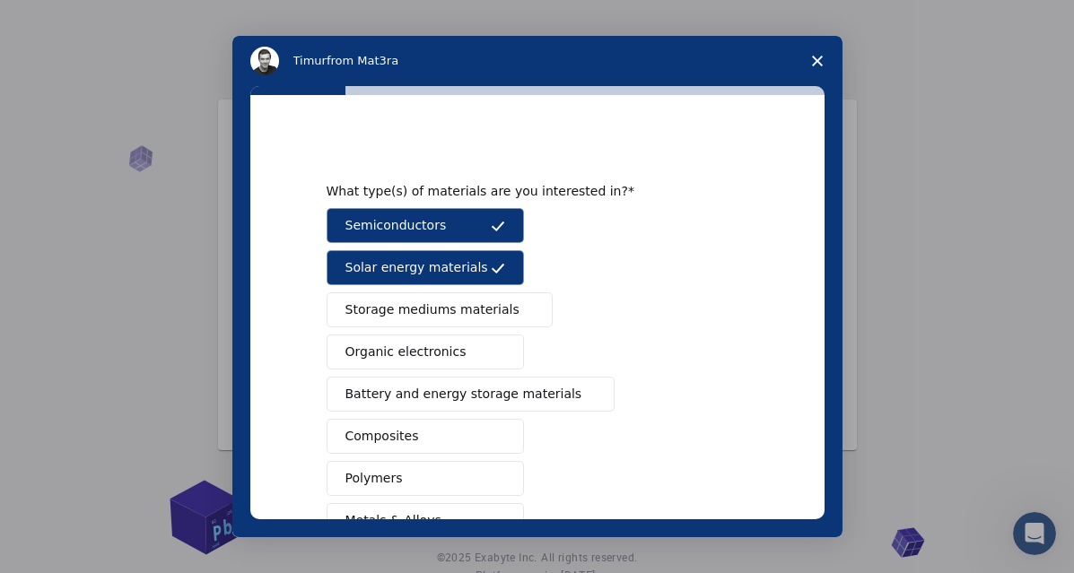
click at [433, 361] on span "Organic electronics" at bounding box center [405, 352] width 121 height 19
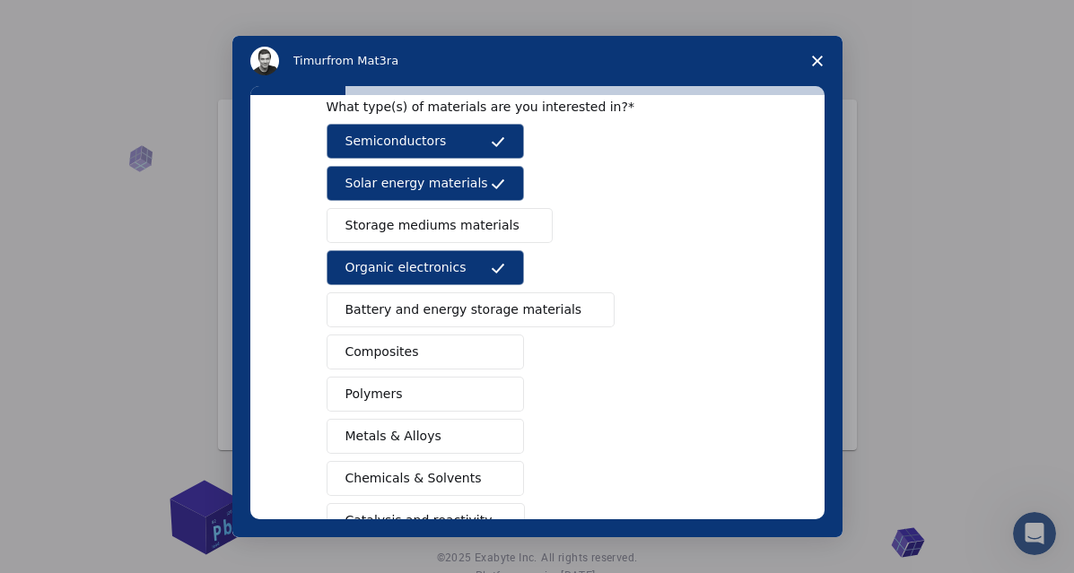
scroll to position [215, 0]
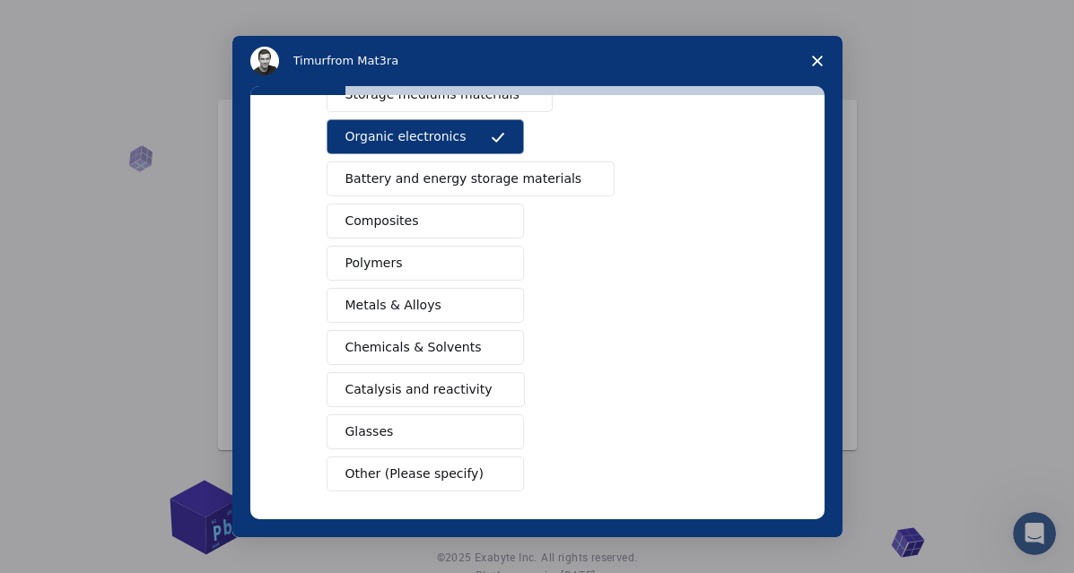
click at [415, 177] on span "Battery and energy storage materials" at bounding box center [463, 179] width 237 height 19
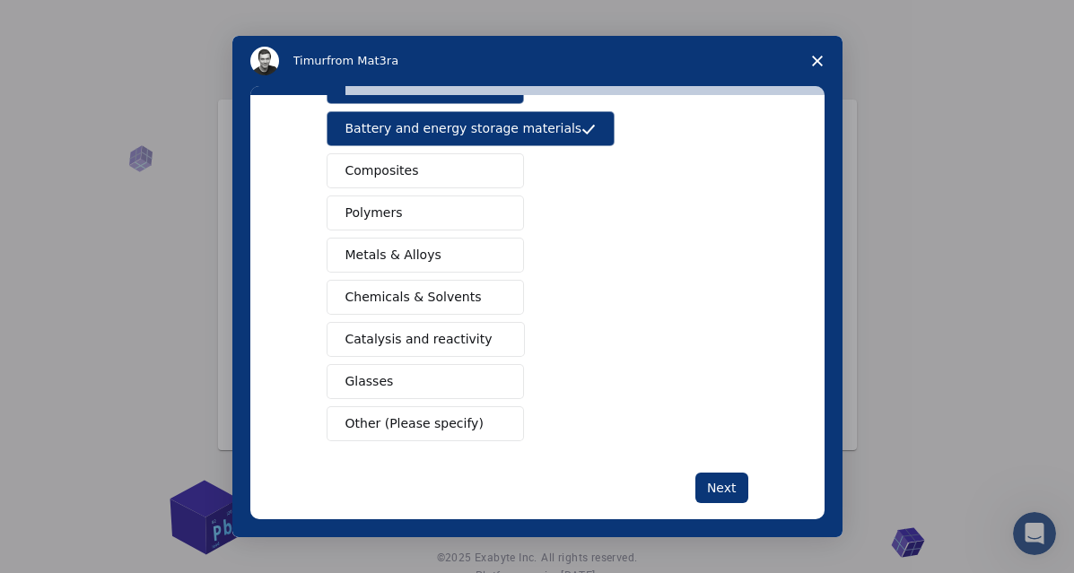
scroll to position [293, 0]
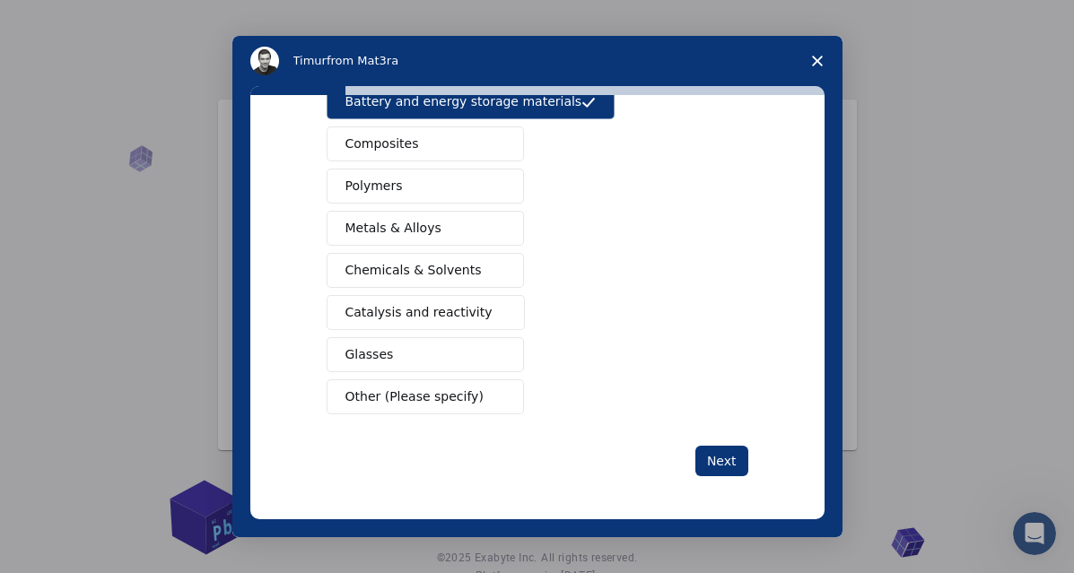
click at [407, 399] on span "Other (Please specify)" at bounding box center [414, 397] width 138 height 19
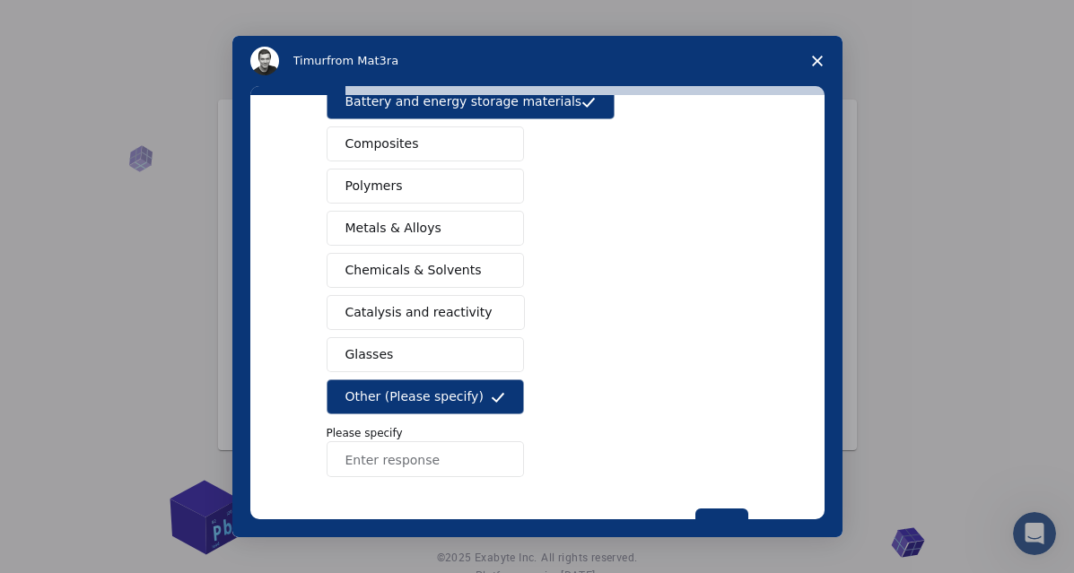
click at [391, 475] on input "Enter response" at bounding box center [425, 459] width 197 height 36
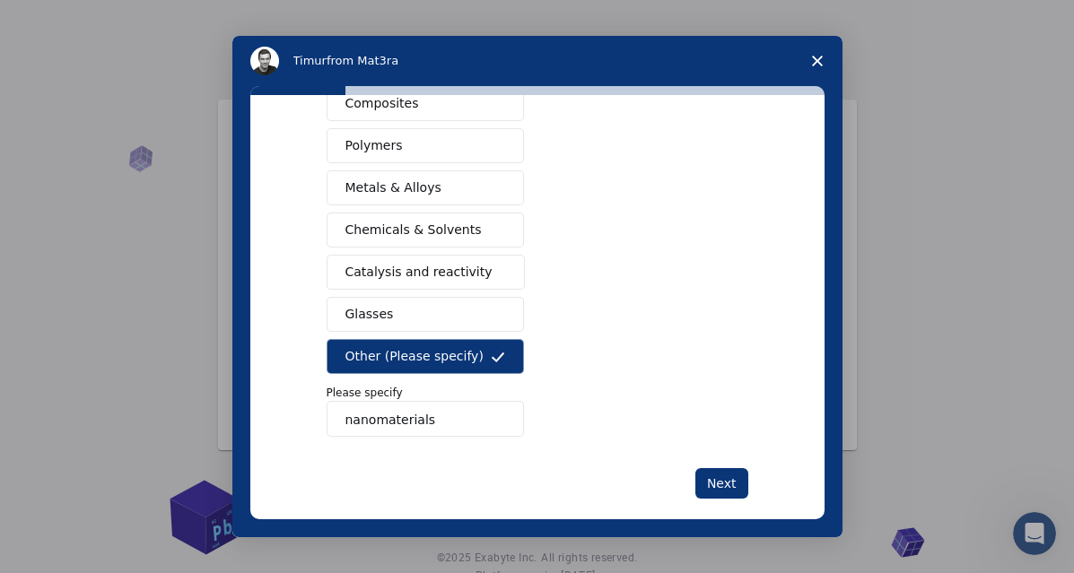
scroll to position [355, 0]
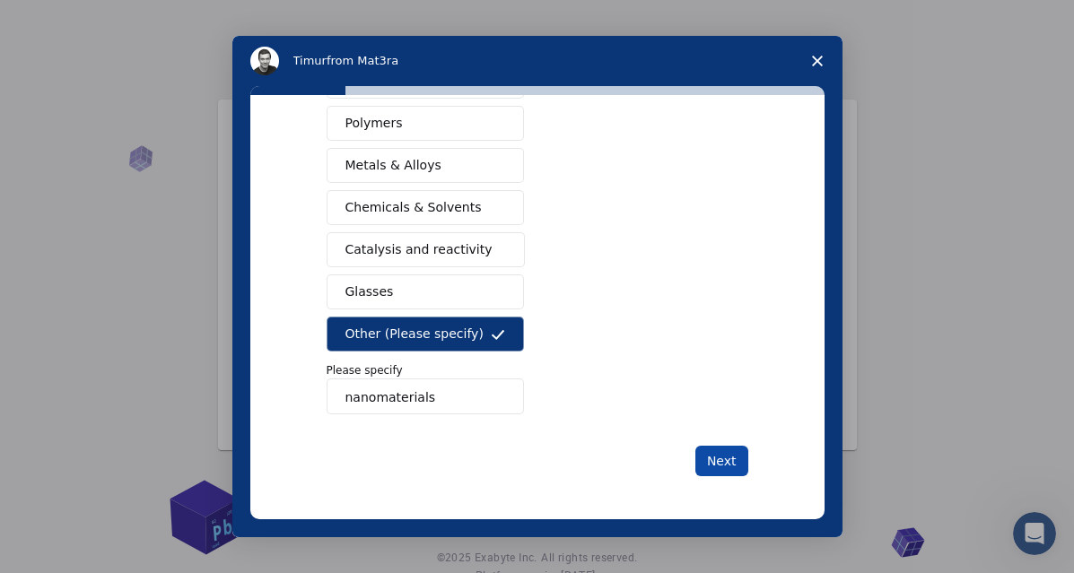
type input "nanomaterials"
click at [717, 471] on button "Next" at bounding box center [721, 461] width 53 height 31
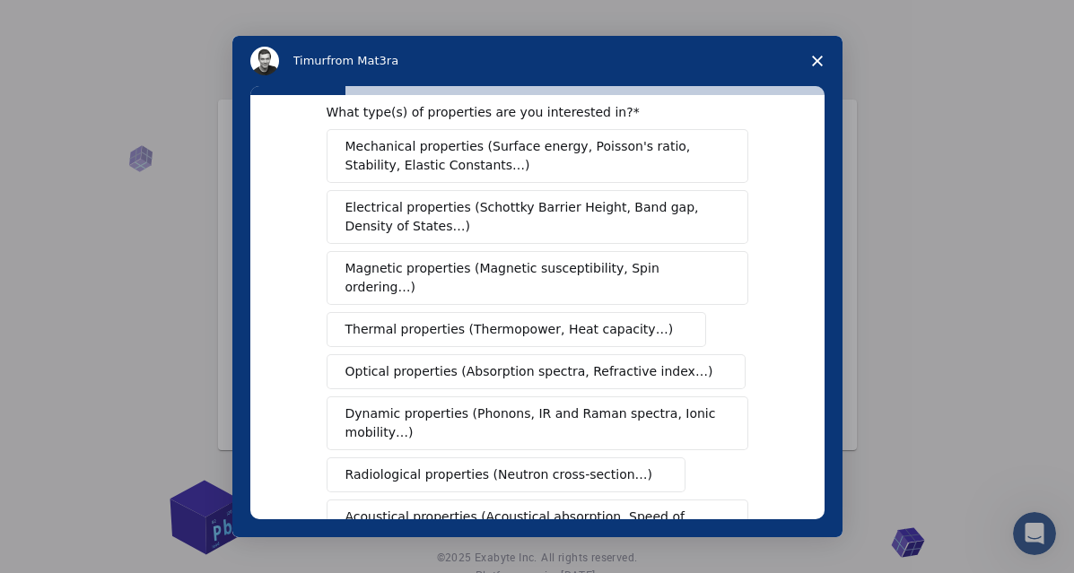
scroll to position [0, 0]
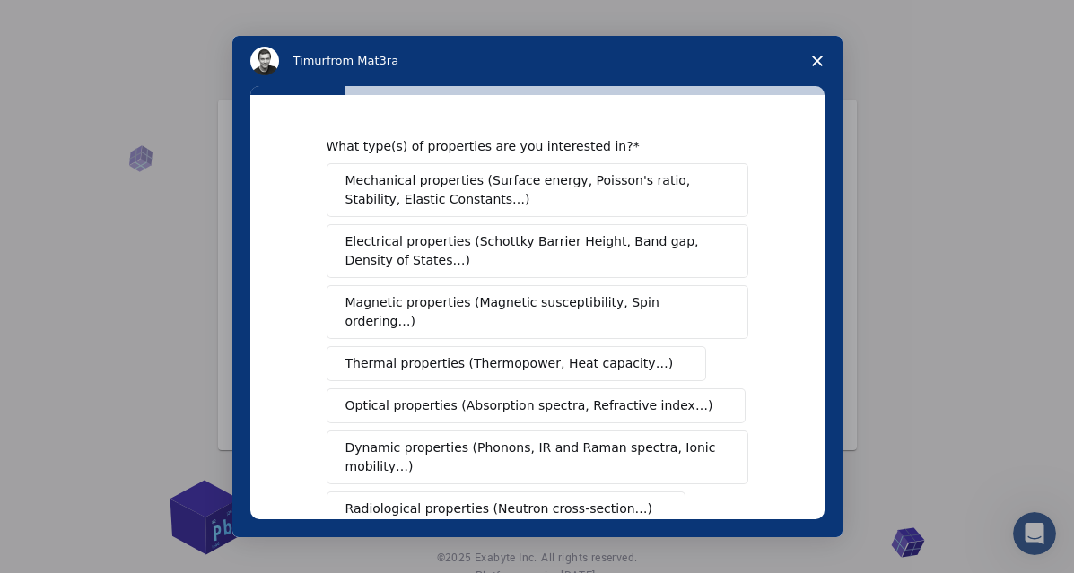
click at [423, 203] on span "Mechanical properties (Surface energy, Poisson's ratio, Stability, Elastic Cons…" at bounding box center [532, 190] width 374 height 38
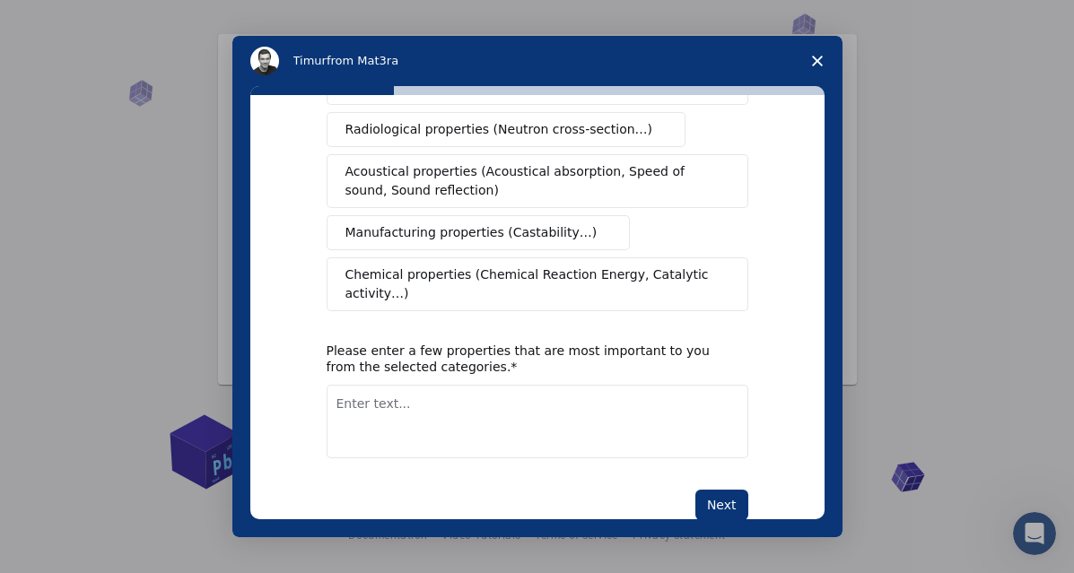
scroll to position [405, 0]
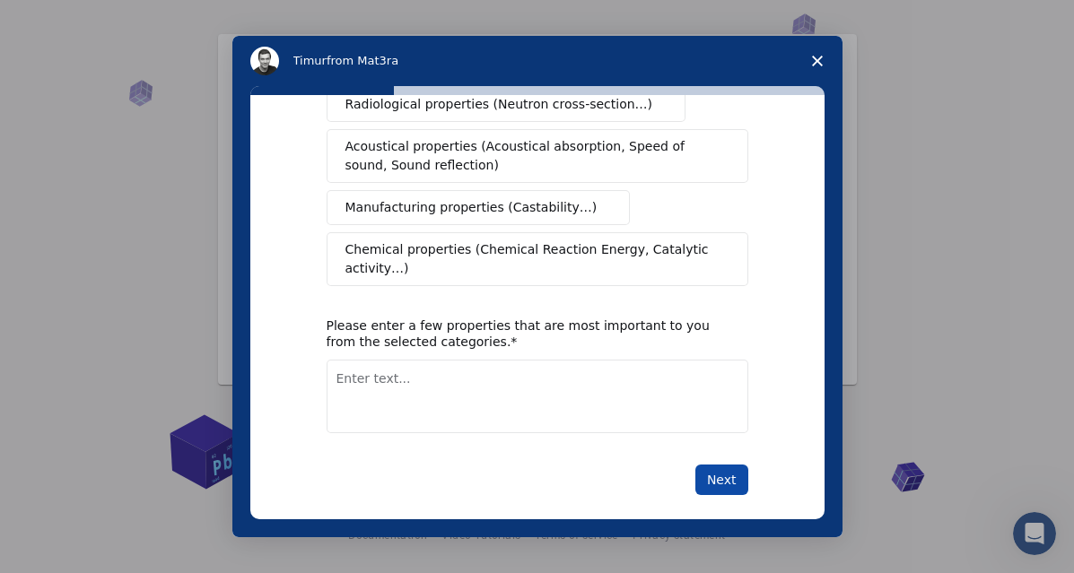
click at [712, 466] on button "Next" at bounding box center [721, 480] width 53 height 31
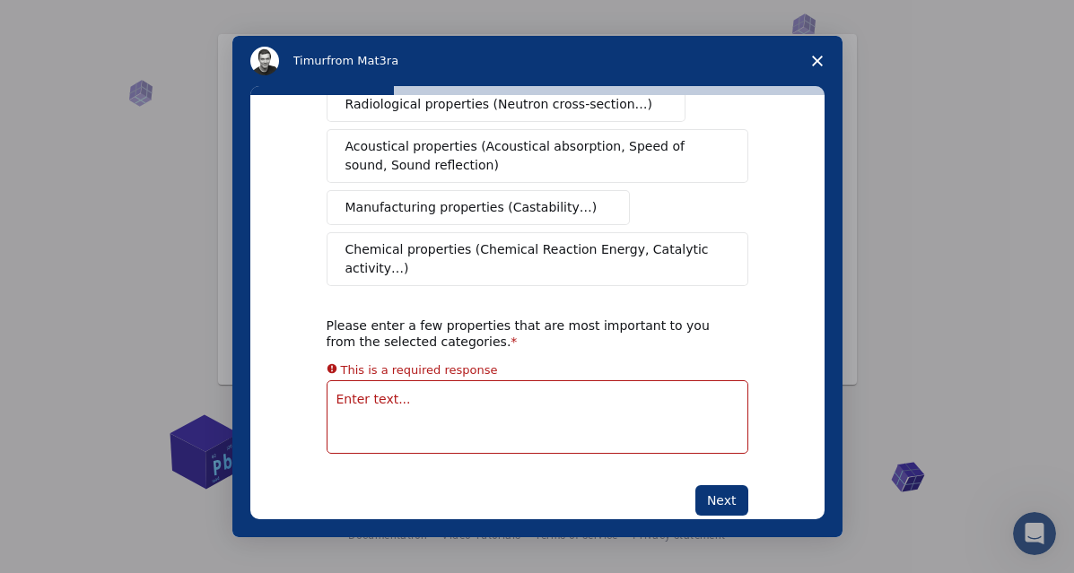
click at [594, 426] on div "What type(s) of properties are you interested in? Mechanical properties (Surfac…" at bounding box center [538, 124] width 422 height 782
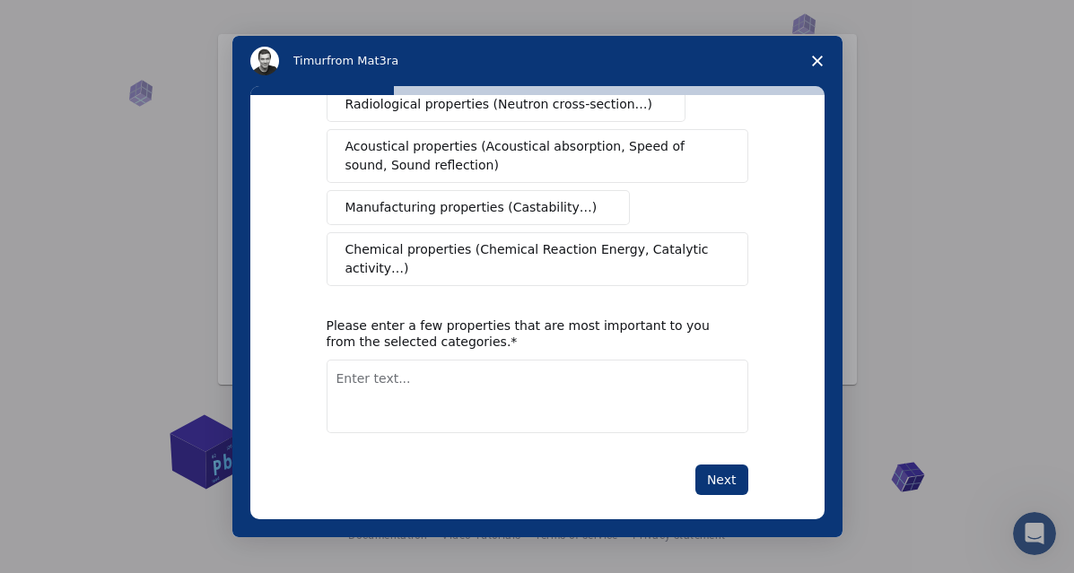
click at [509, 360] on textarea "Enter text..." at bounding box center [538, 397] width 422 height 74
type textarea "stability surface energy elastic constant"
click at [713, 470] on button "Next" at bounding box center [721, 480] width 53 height 31
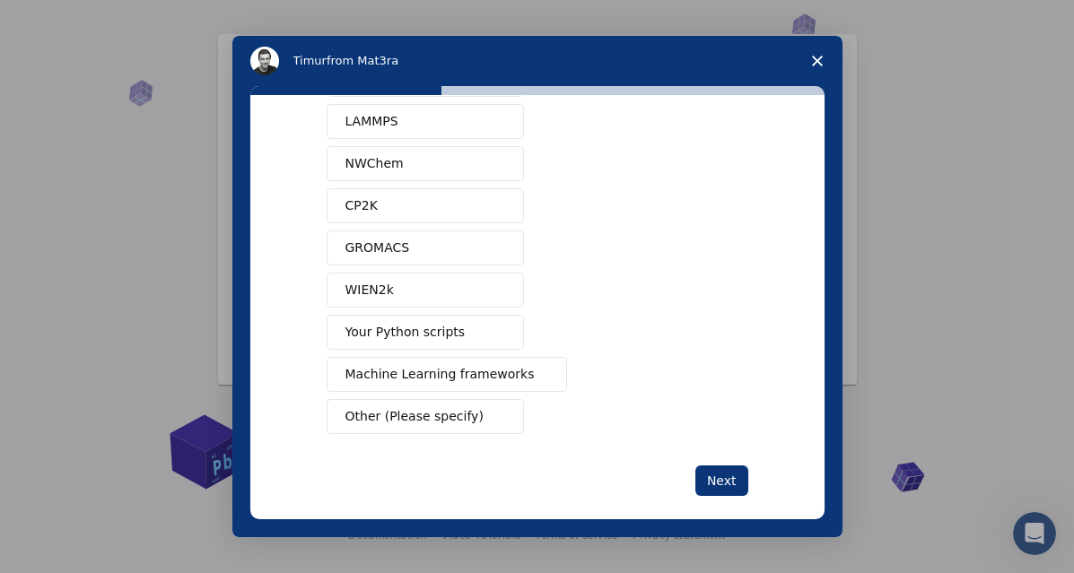
scroll to position [163, 0]
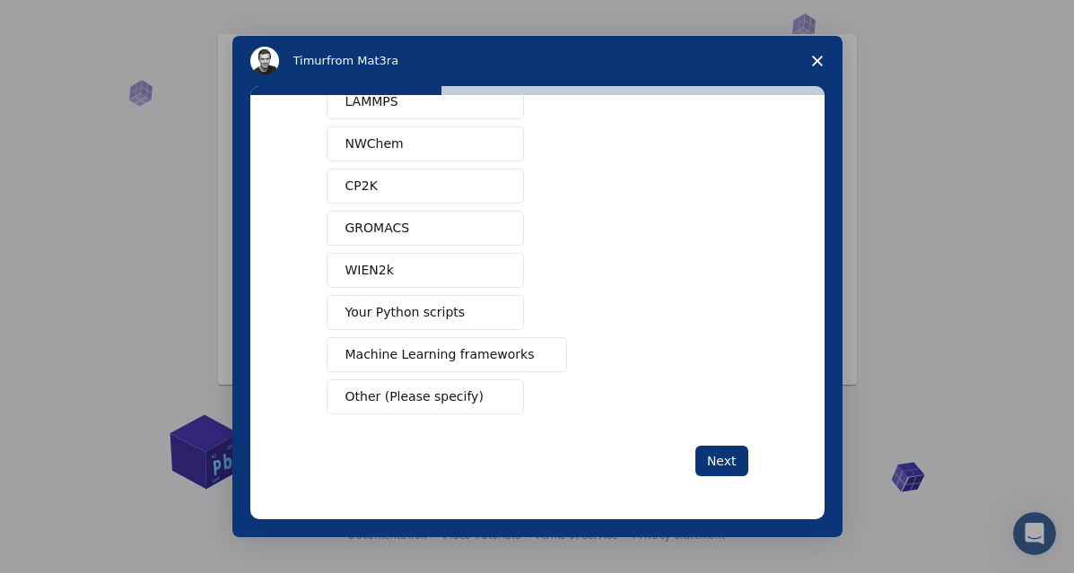
click at [481, 302] on button "Your Python scripts" at bounding box center [425, 312] width 197 height 35
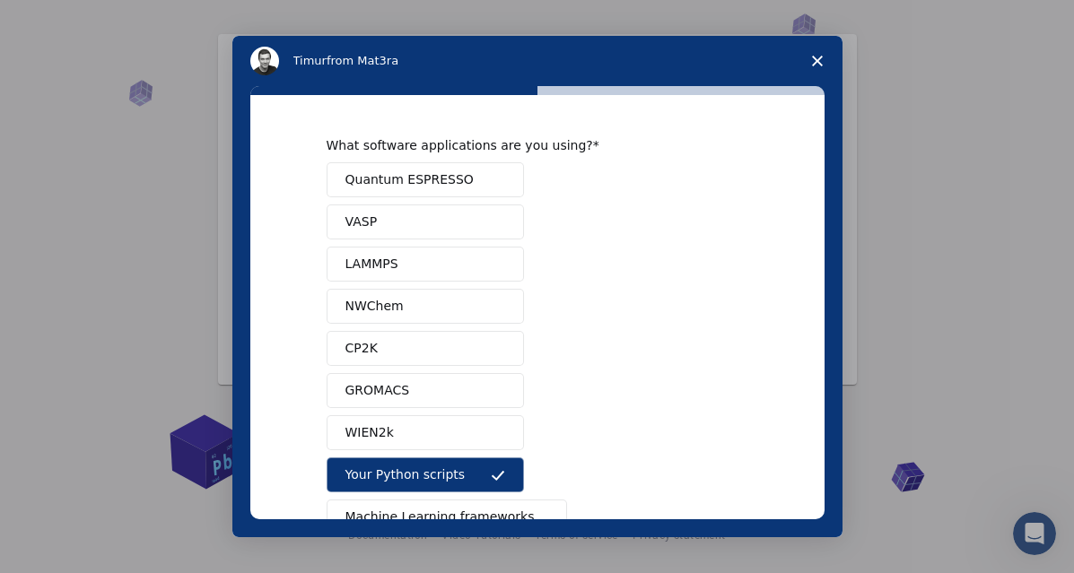
scroll to position [0, 0]
click at [436, 175] on span "Quantum ESPRESSO" at bounding box center [409, 180] width 128 height 19
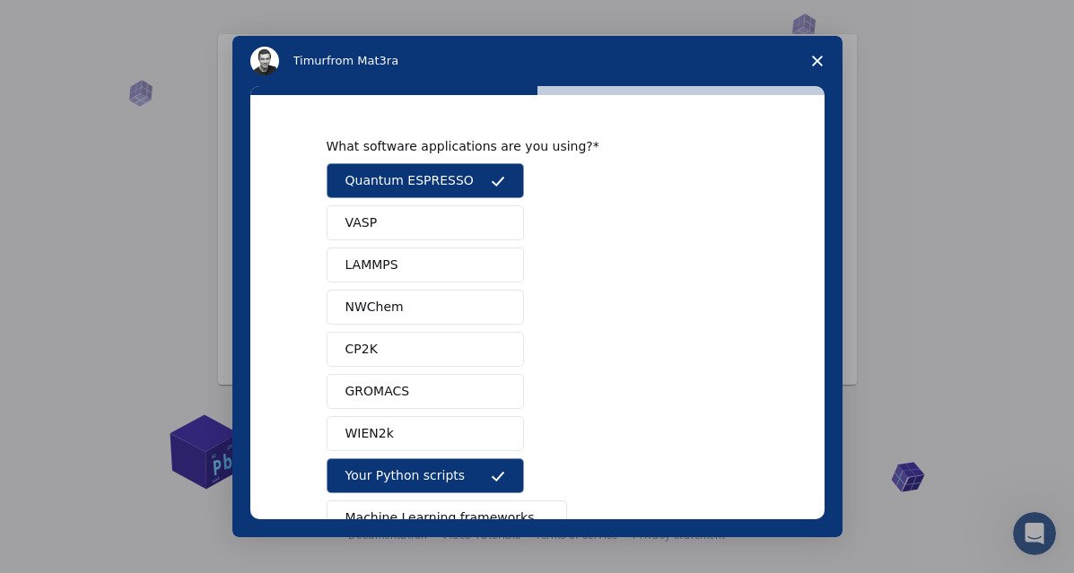
click at [402, 214] on button "VASP" at bounding box center [425, 222] width 197 height 35
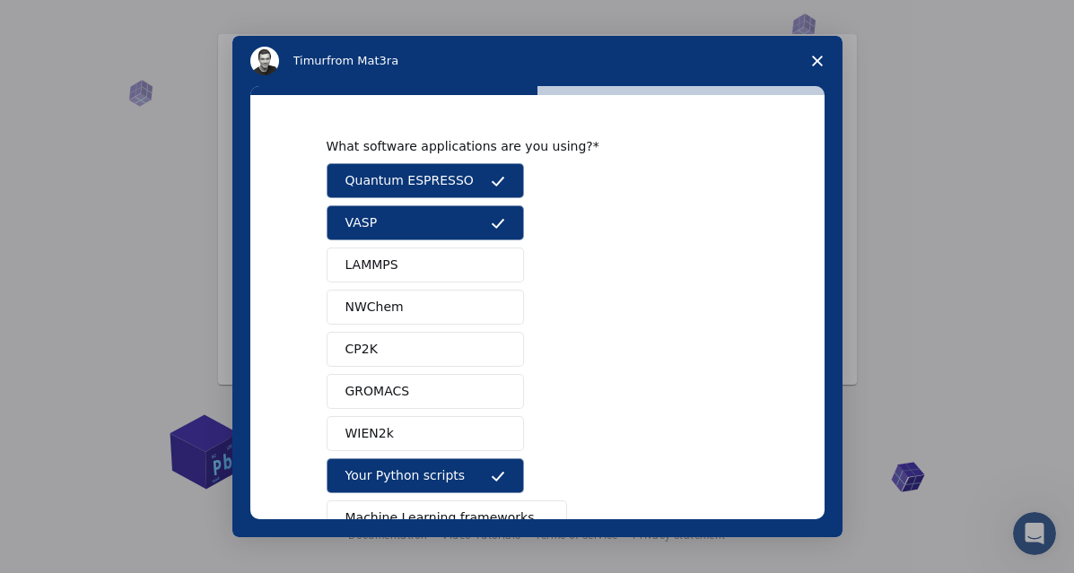
click at [403, 355] on button "CP2K" at bounding box center [425, 349] width 197 height 35
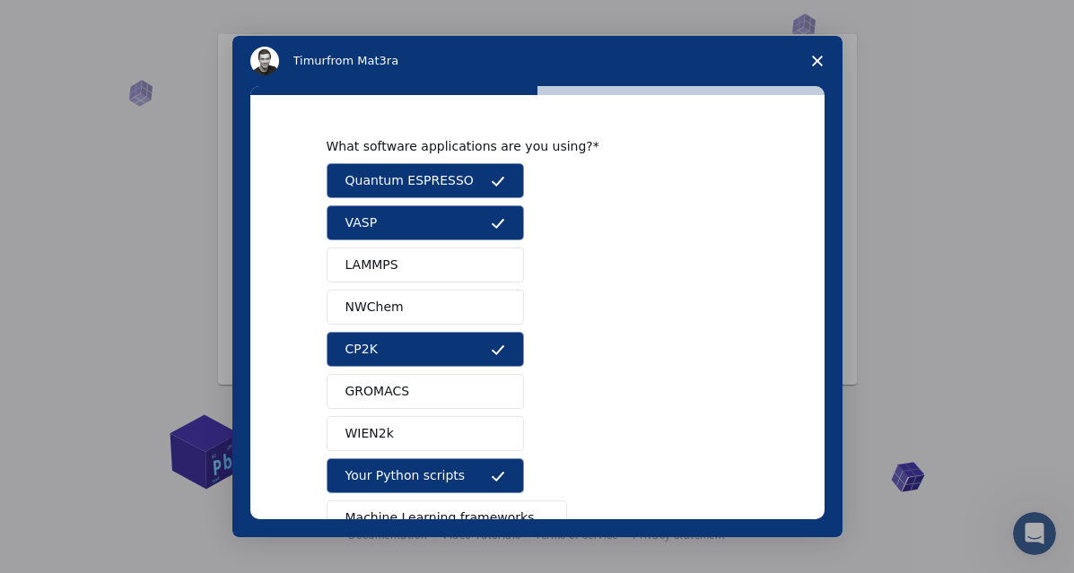
click at [401, 387] on span "GROMACS" at bounding box center [377, 391] width 65 height 19
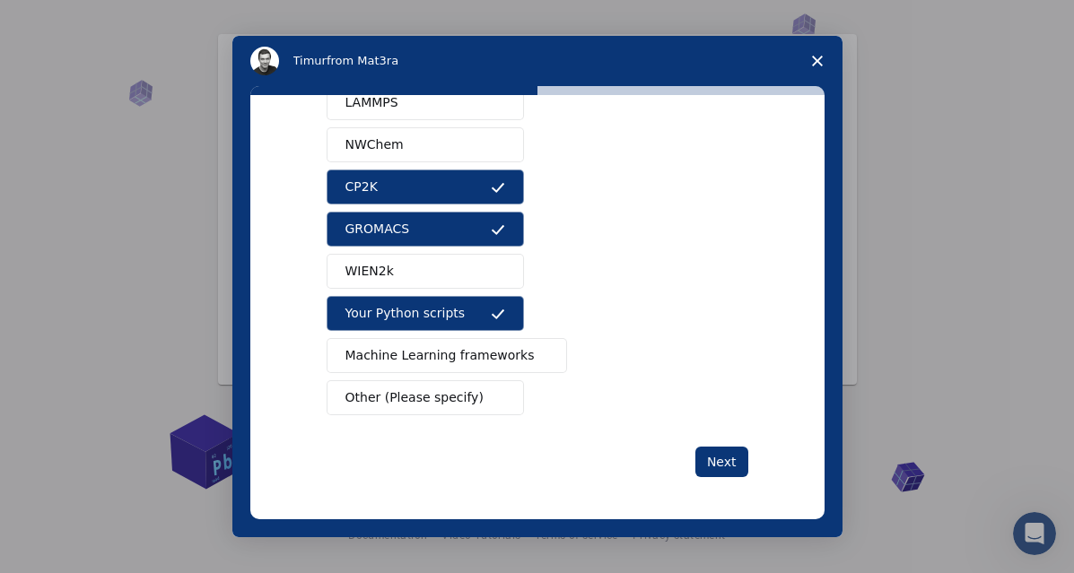
scroll to position [163, 0]
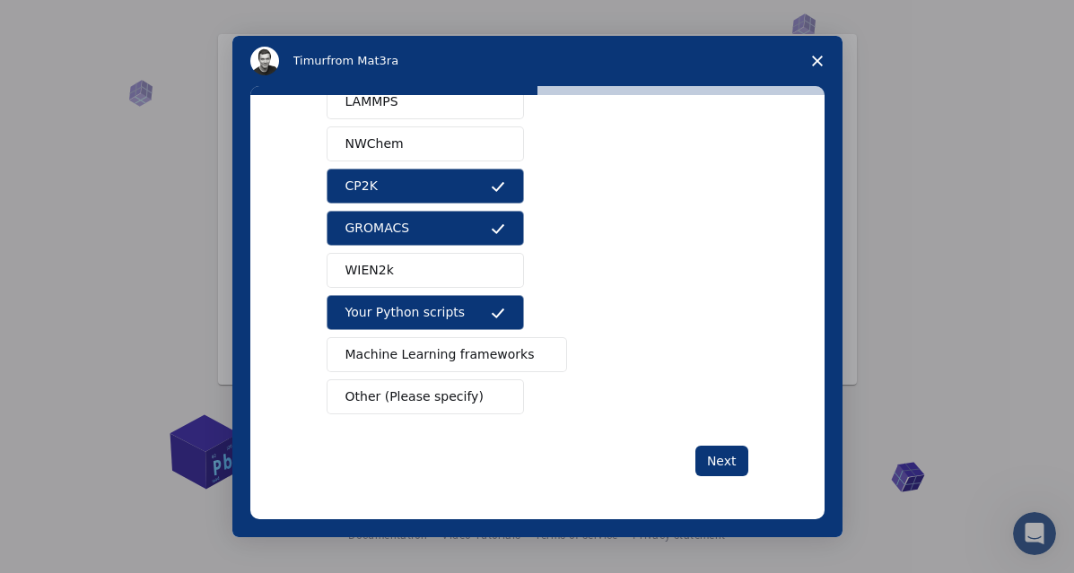
click at [444, 396] on span "Other (Please specify)" at bounding box center [414, 397] width 138 height 19
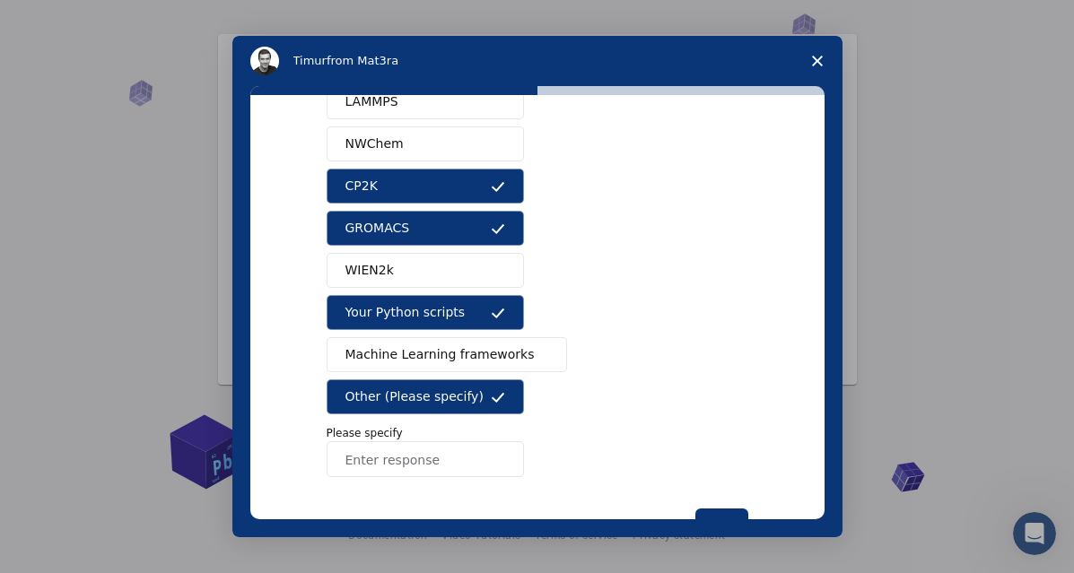
click at [441, 461] on input "Enter response" at bounding box center [425, 459] width 197 height 36
type input "gaussian et [PERSON_NAME] view"
click at [730, 510] on button "Next" at bounding box center [721, 524] width 53 height 31
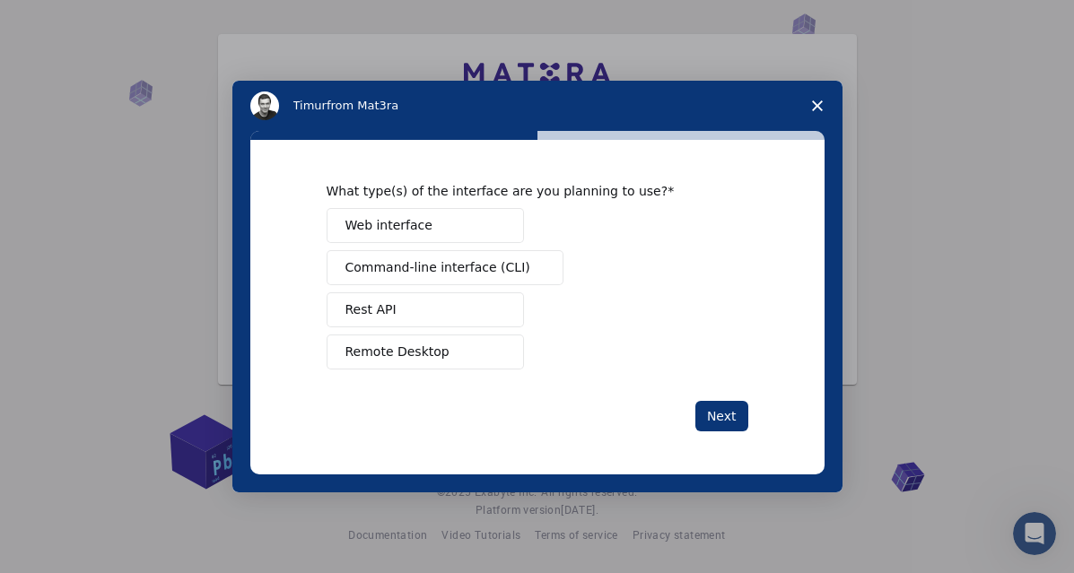
scroll to position [0, 0]
click at [395, 228] on span "Web interface" at bounding box center [388, 225] width 87 height 19
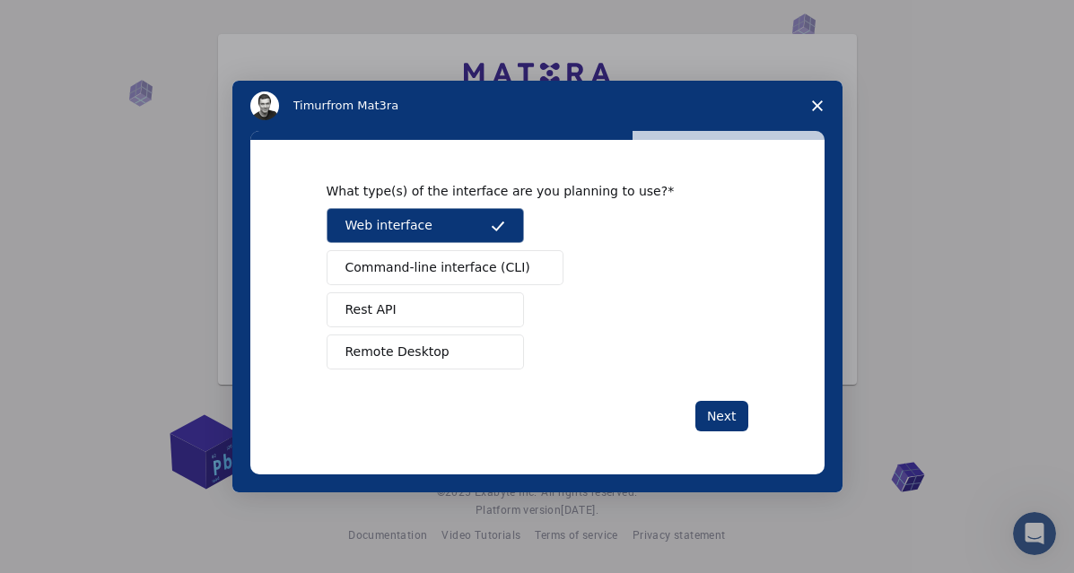
click at [432, 344] on span "Remote Desktop" at bounding box center [397, 352] width 104 height 19
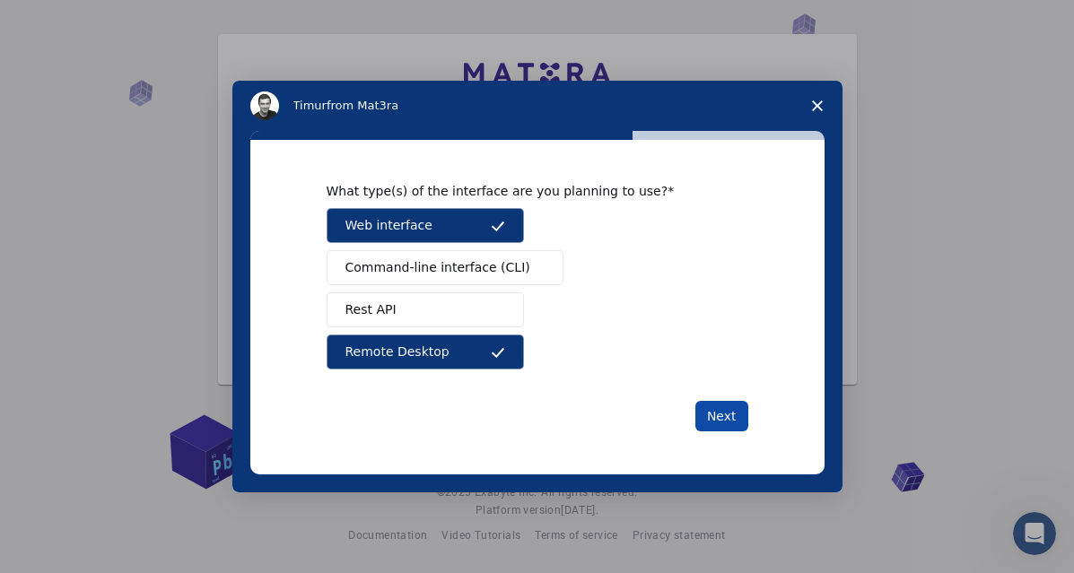
click at [717, 419] on button "Next" at bounding box center [721, 416] width 53 height 31
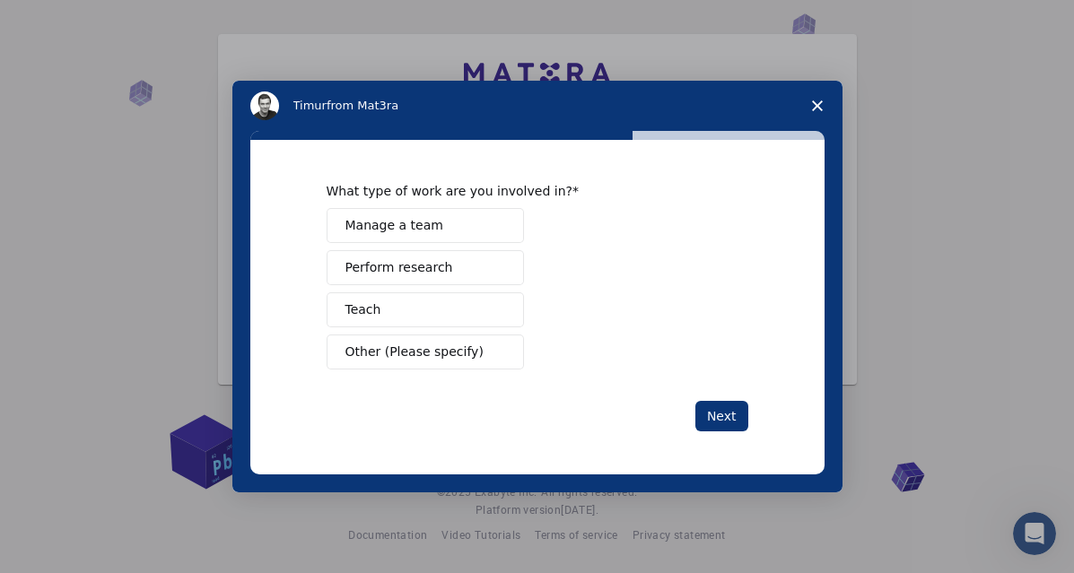
click at [424, 267] on span "Perform research" at bounding box center [399, 267] width 108 height 19
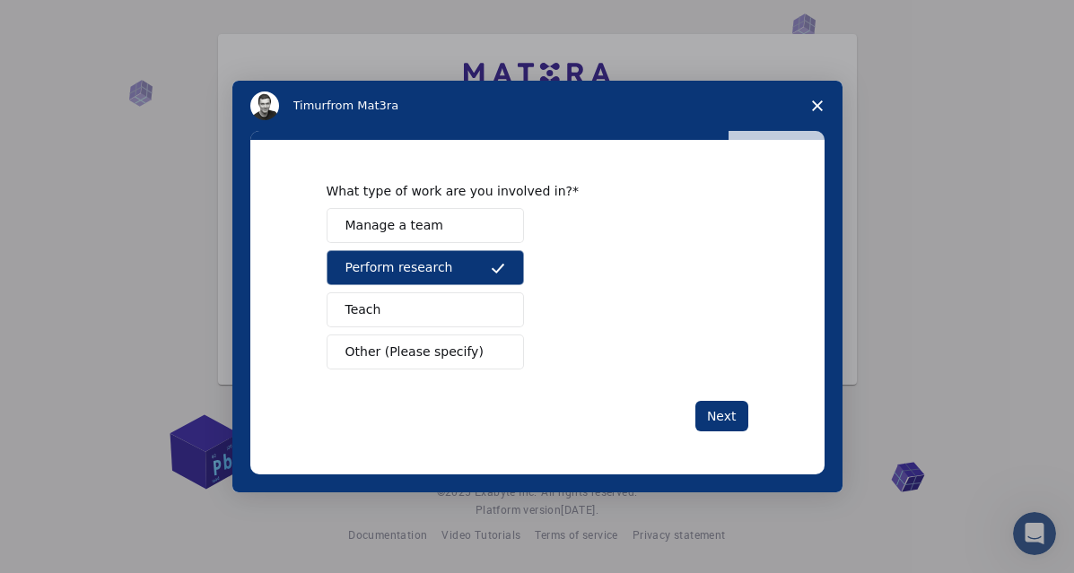
click at [407, 230] on span "Manage a team" at bounding box center [394, 225] width 98 height 19
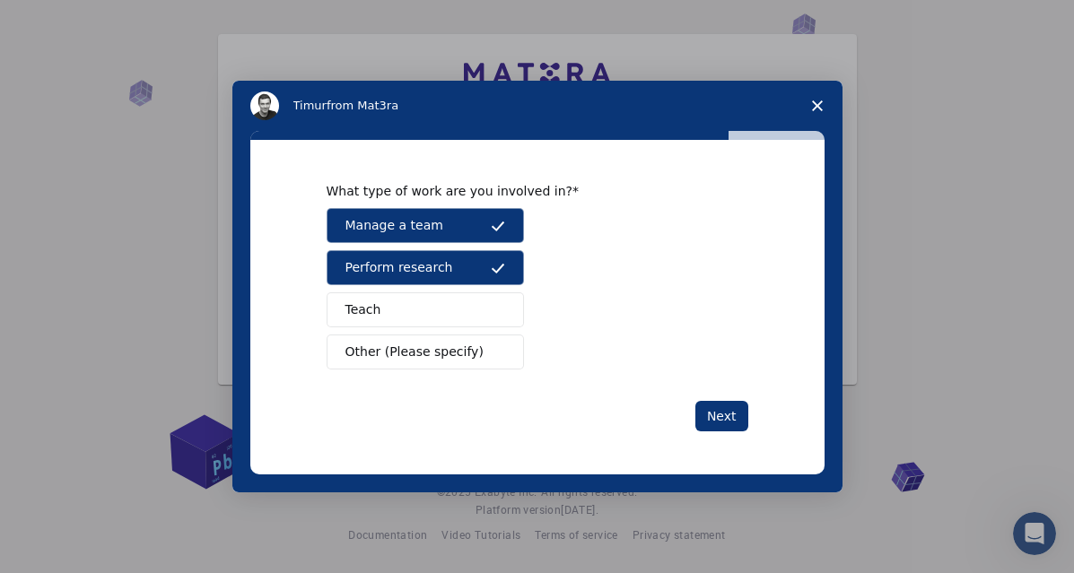
click at [435, 348] on span "Other (Please specify)" at bounding box center [414, 352] width 138 height 19
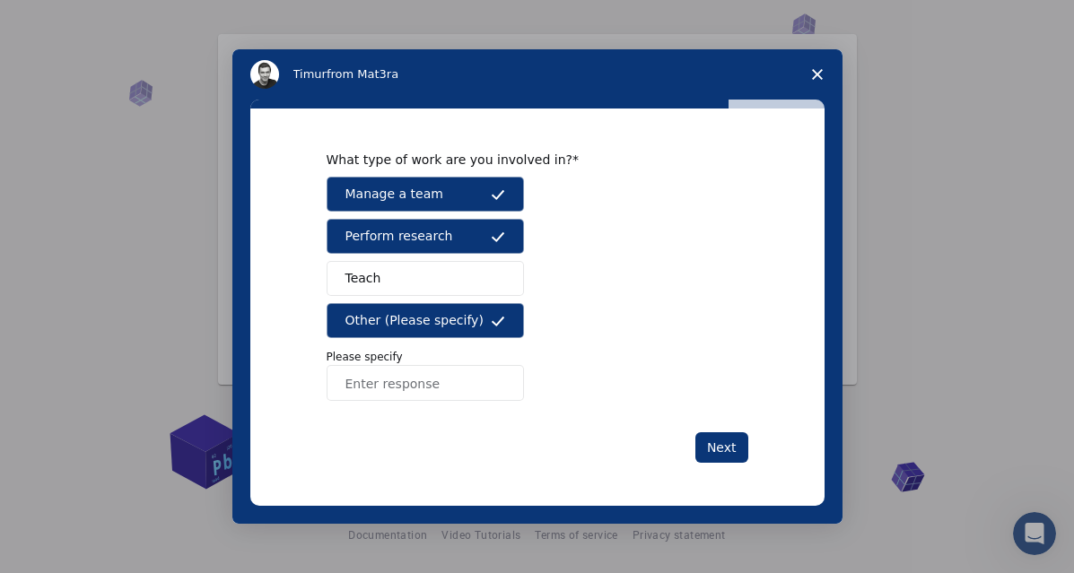
click at [389, 240] on span "Perform research" at bounding box center [399, 236] width 108 height 19
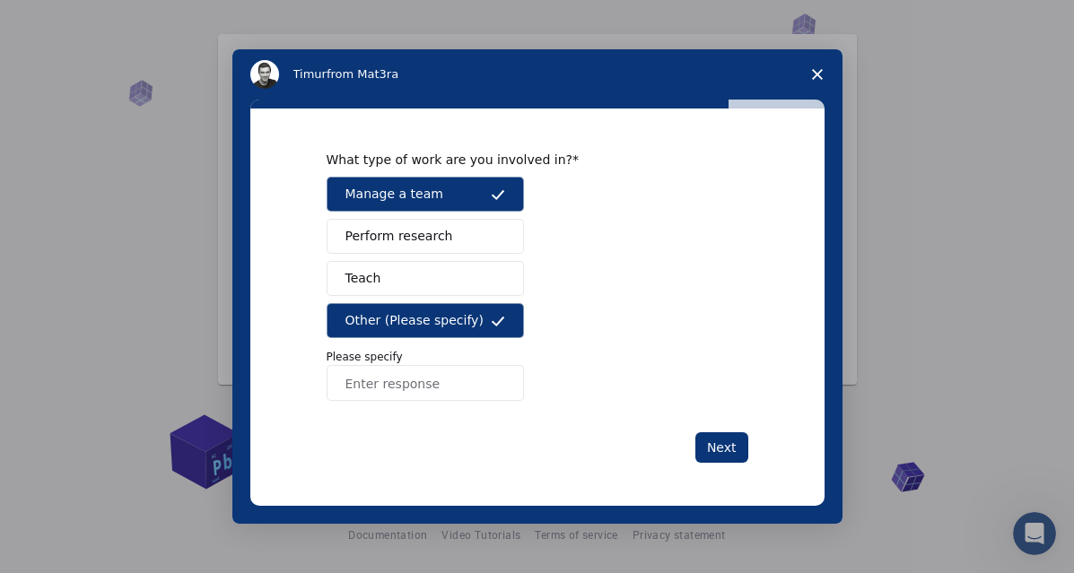
click at [389, 199] on span "Manage a team" at bounding box center [394, 194] width 98 height 19
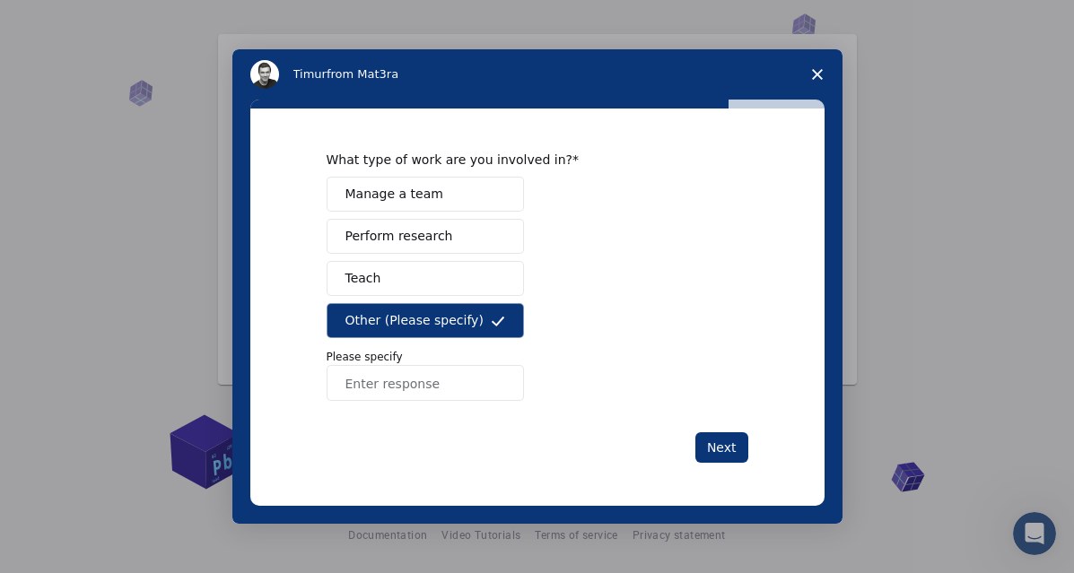
click at [396, 240] on span "Perform research" at bounding box center [399, 236] width 108 height 19
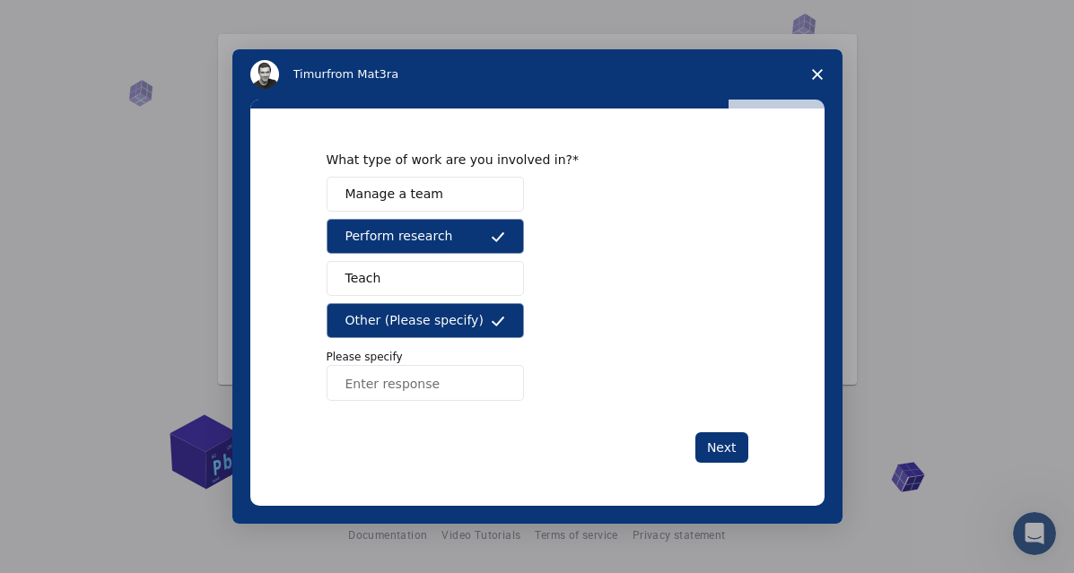
click at [422, 399] on input "Enter response" at bounding box center [425, 383] width 197 height 36
type input "occasionally tech others"
click at [716, 454] on button "Next" at bounding box center [721, 448] width 53 height 31
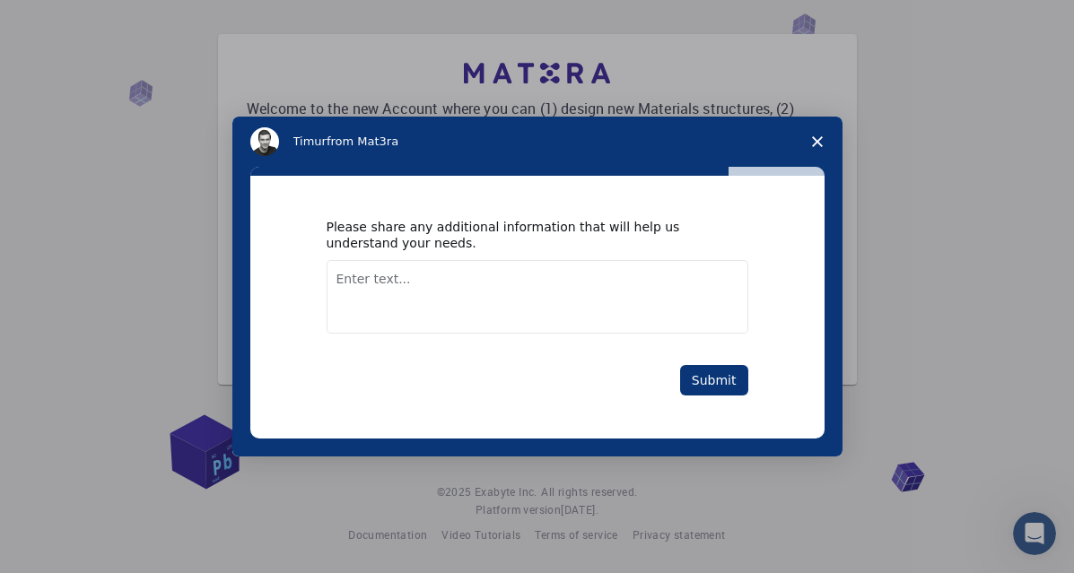
click at [381, 287] on textarea "Enter text..." at bounding box center [538, 297] width 422 height 74
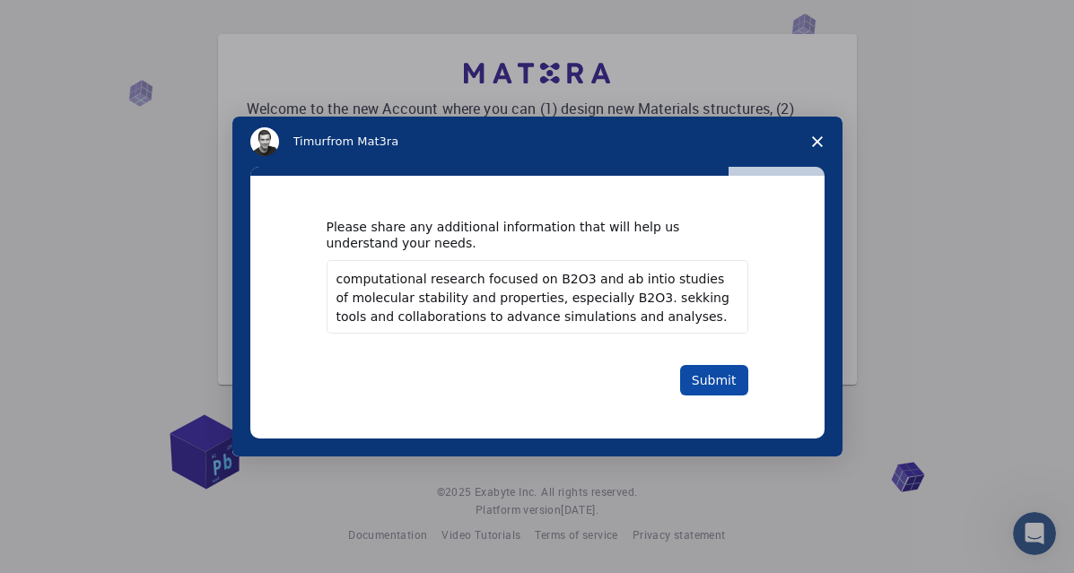
type textarea "computational research focused on B2O3 and ab intio studies of molecular stabil…"
click at [700, 385] on button "Submit" at bounding box center [714, 380] width 68 height 31
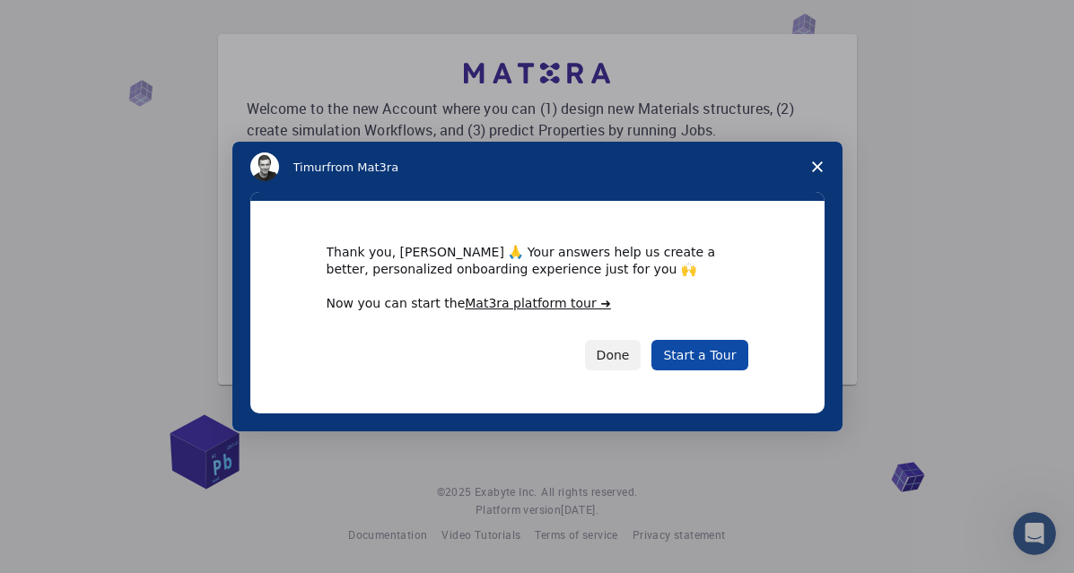
click at [704, 359] on link "Start a Tour" at bounding box center [699, 355] width 96 height 31
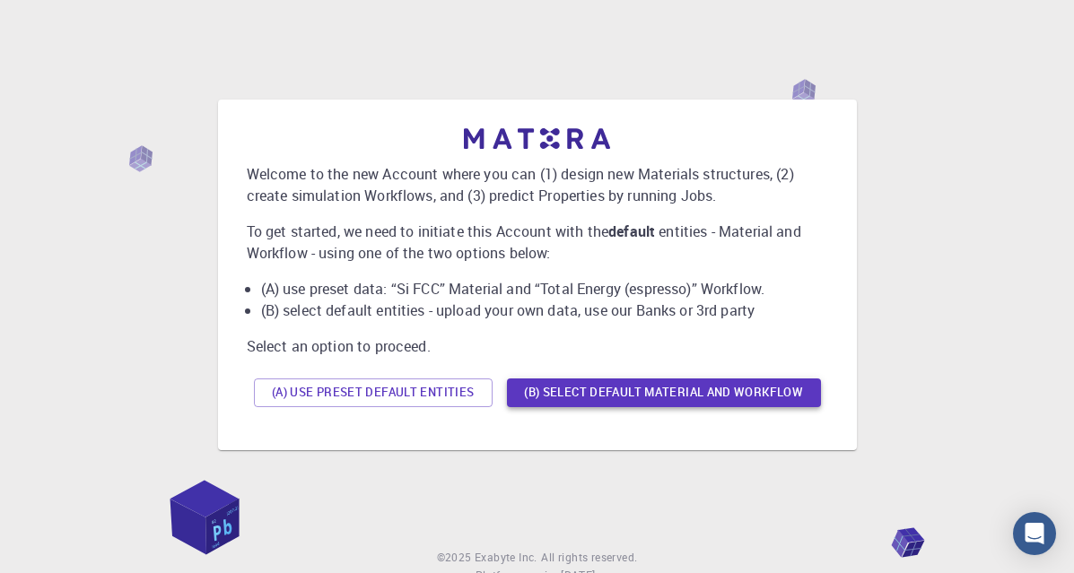
click at [573, 404] on button "(B) Select default material and workflow" at bounding box center [664, 393] width 314 height 29
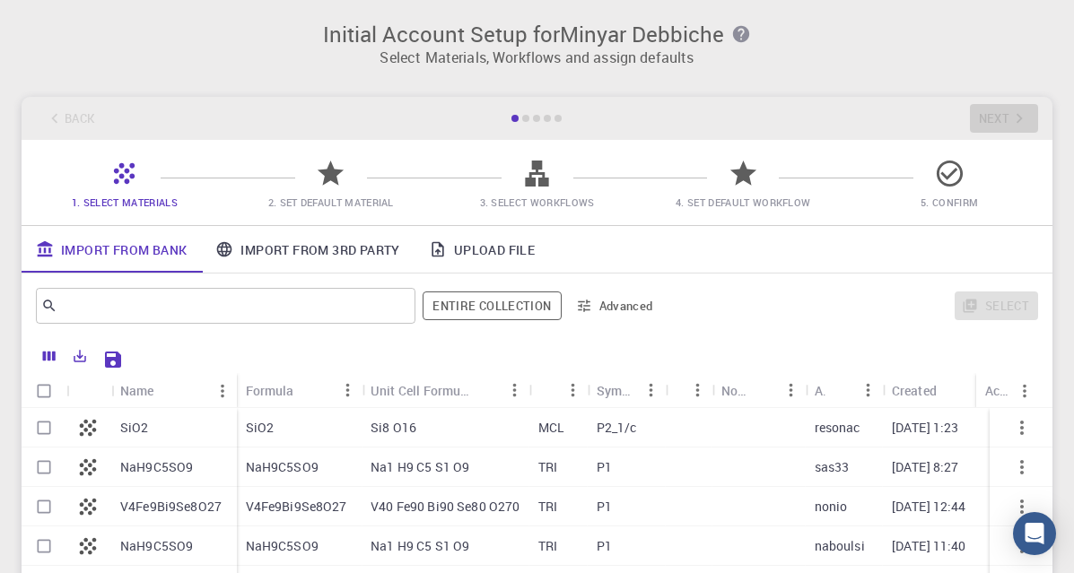
click at [322, 162] on icon at bounding box center [330, 173] width 31 height 31
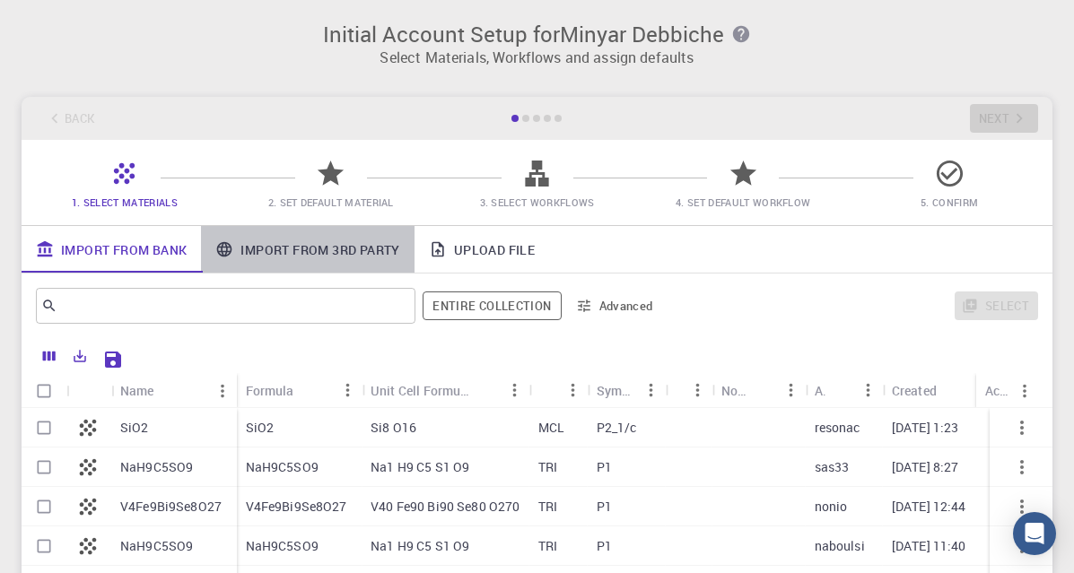
click at [285, 241] on link "Import From 3rd Party" at bounding box center [307, 249] width 213 height 47
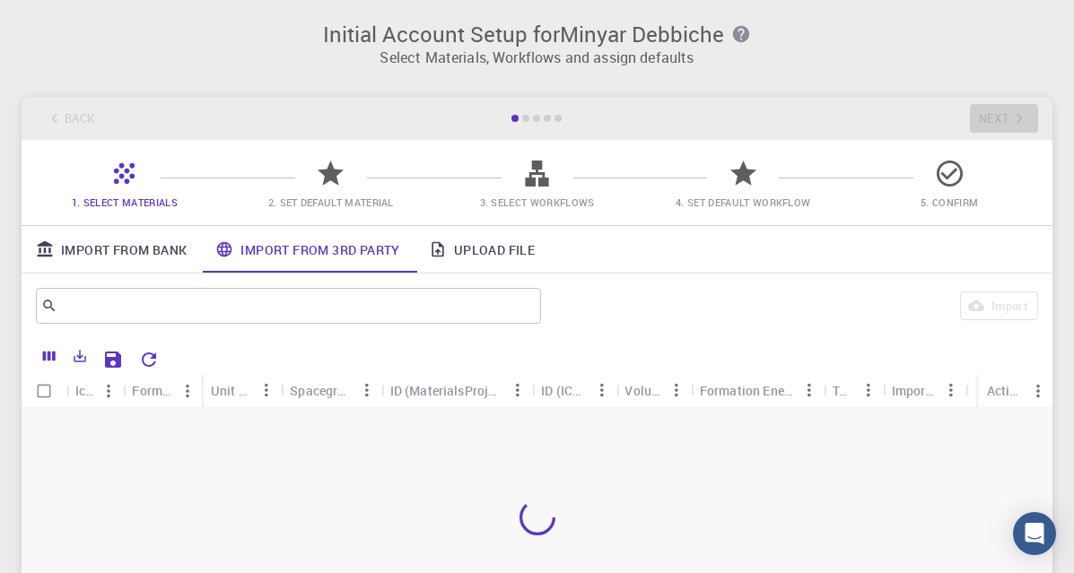
click at [531, 189] on div at bounding box center [536, 181] width 31 height 24
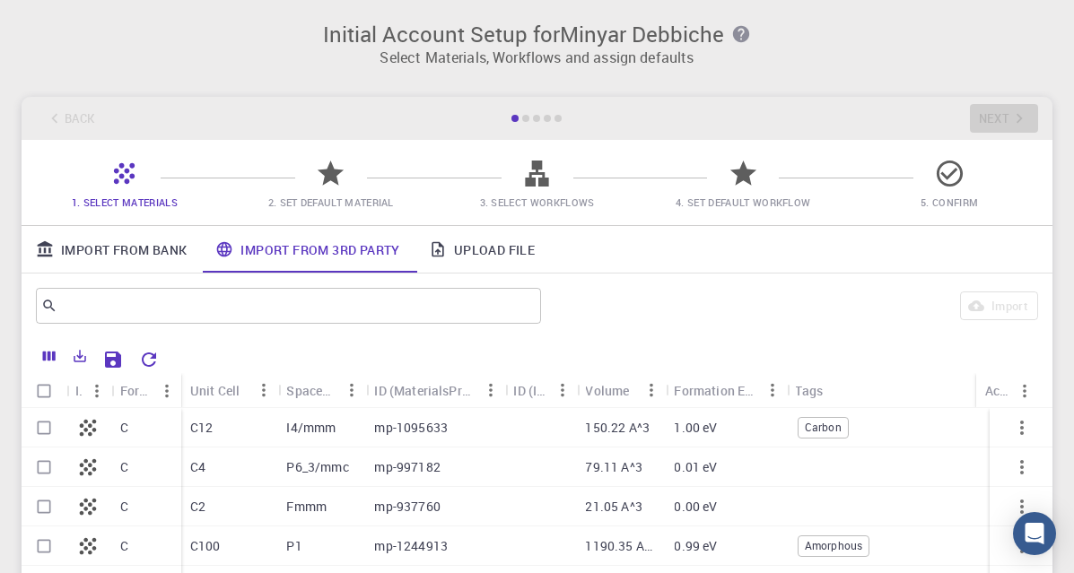
click at [745, 177] on icon at bounding box center [743, 173] width 26 height 25
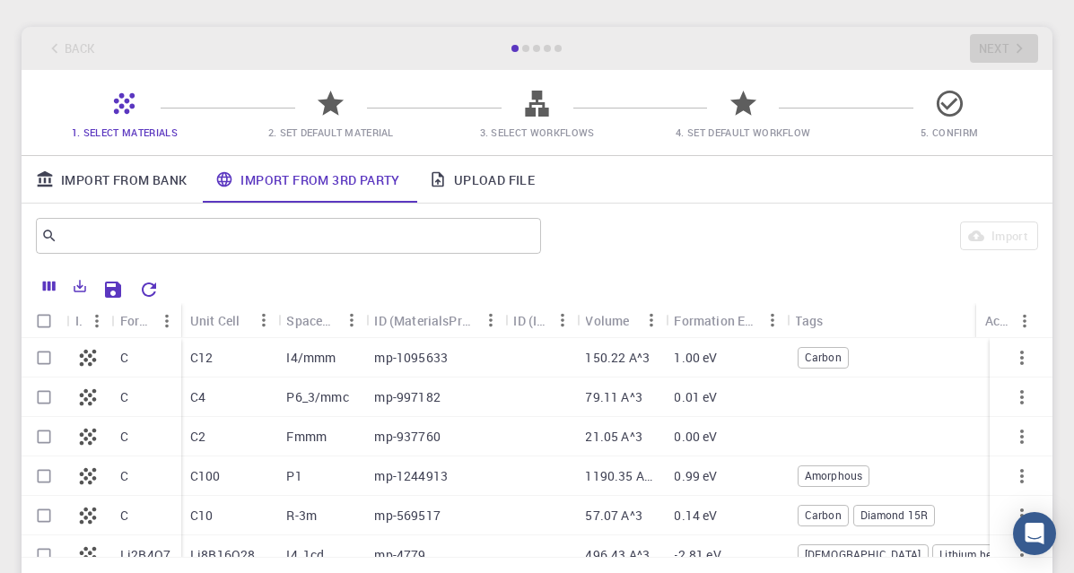
scroll to position [108, 0]
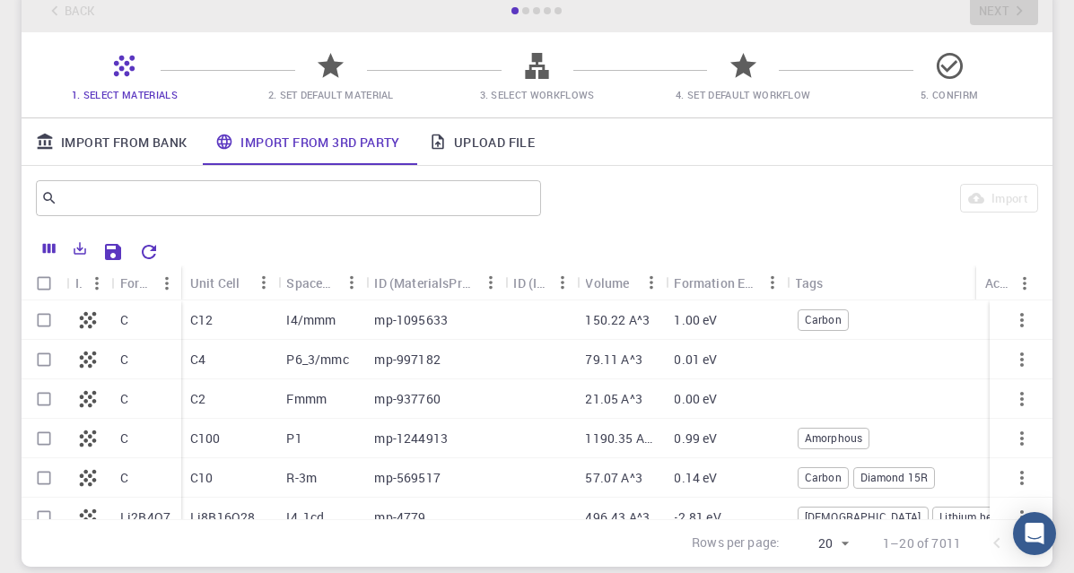
click at [88, 317] on icon at bounding box center [87, 320] width 25 height 25
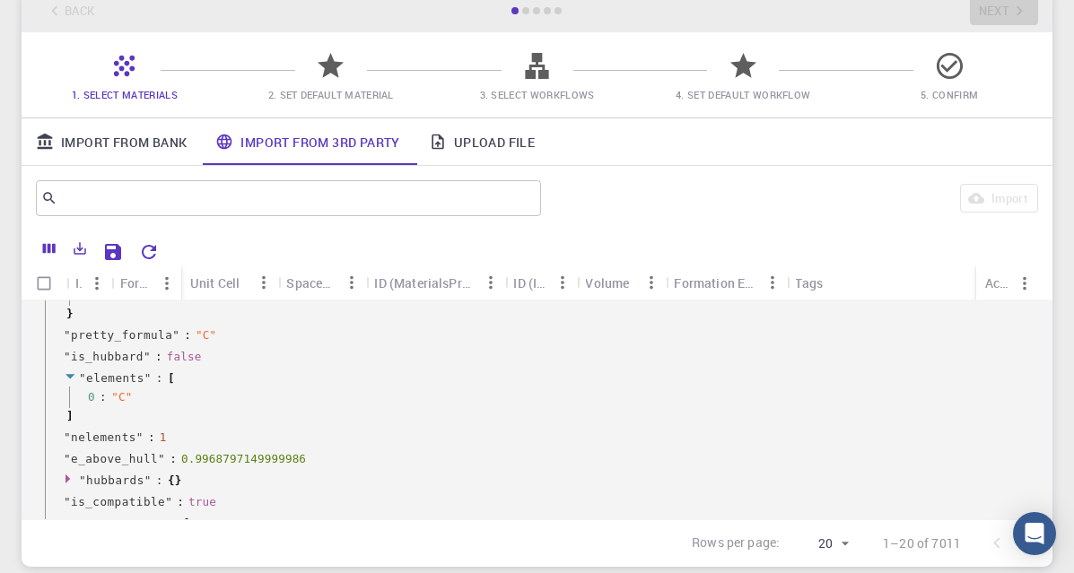
scroll to position [0, 0]
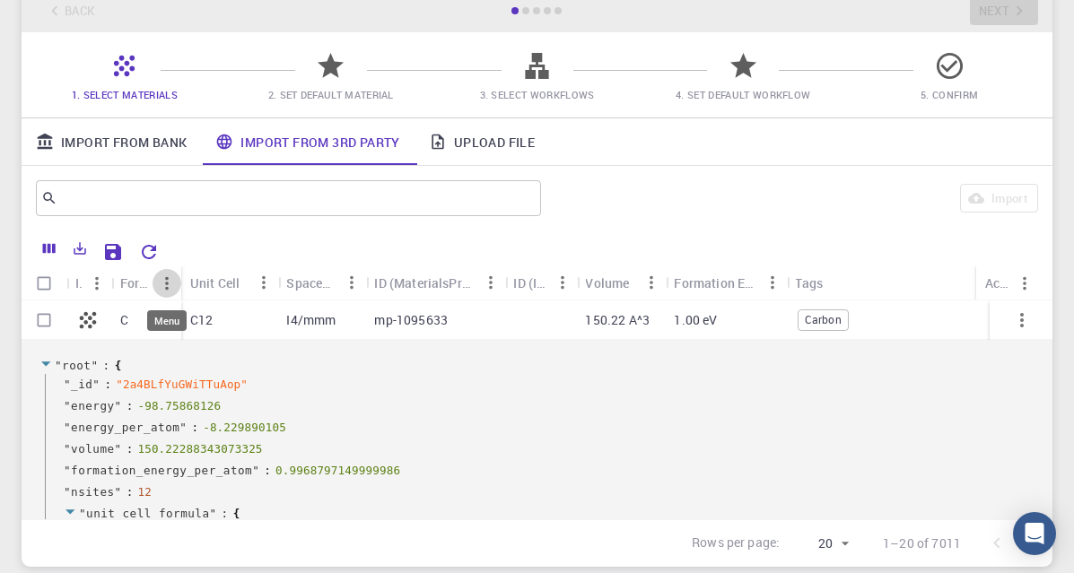
click at [153, 286] on button "Menu" at bounding box center [167, 283] width 29 height 29
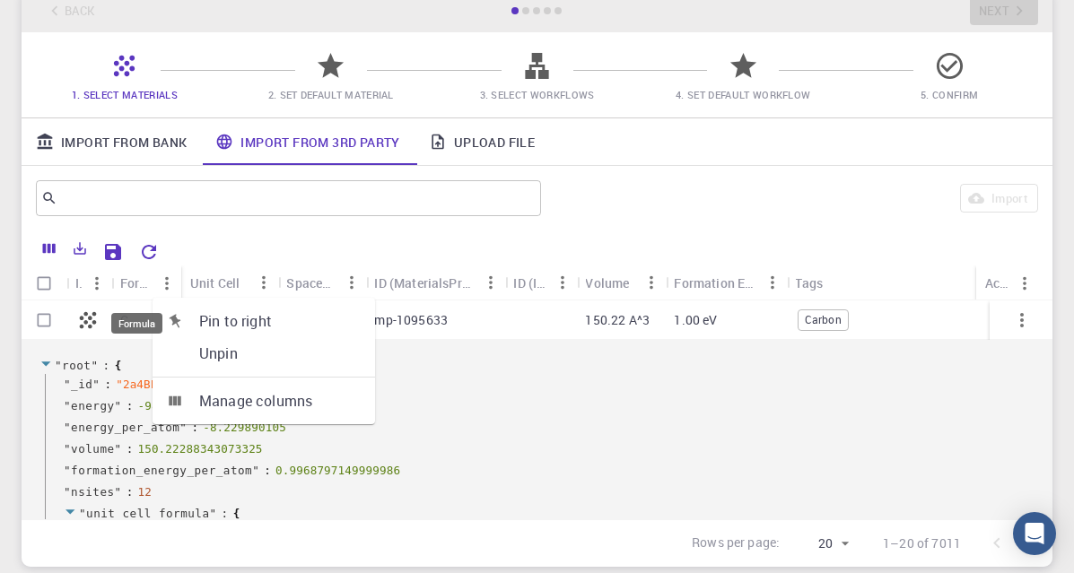
click at [135, 281] on div "Formula" at bounding box center [136, 283] width 32 height 35
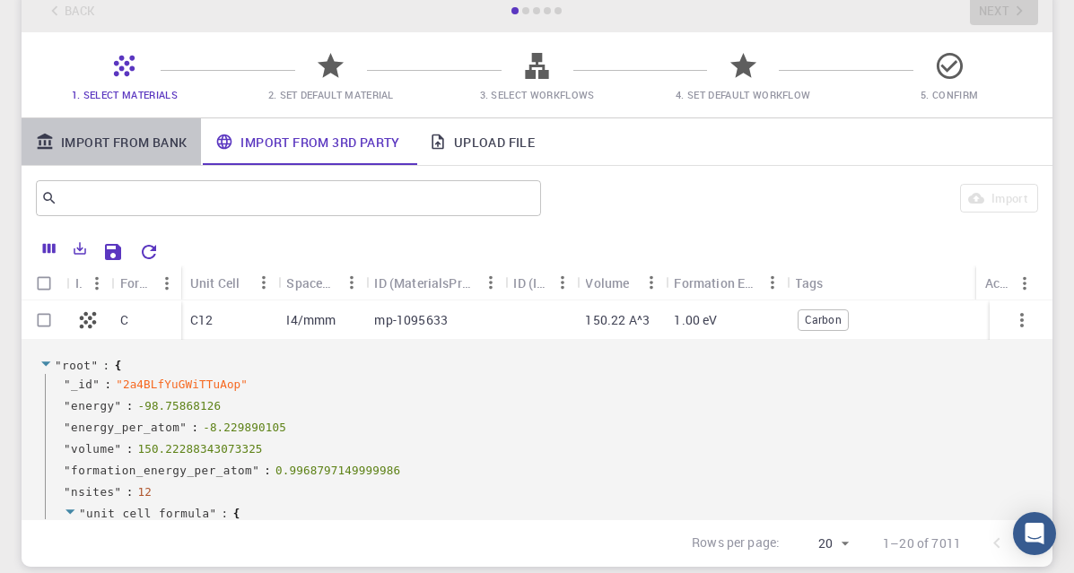
click at [118, 145] on link "Import From Bank" at bounding box center [111, 141] width 179 height 47
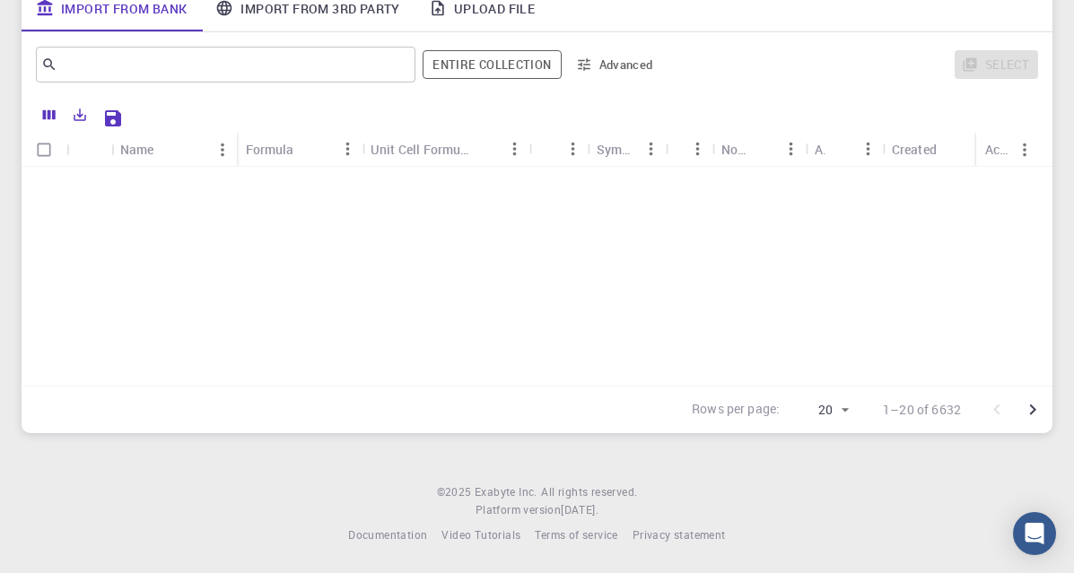
scroll to position [153, 0]
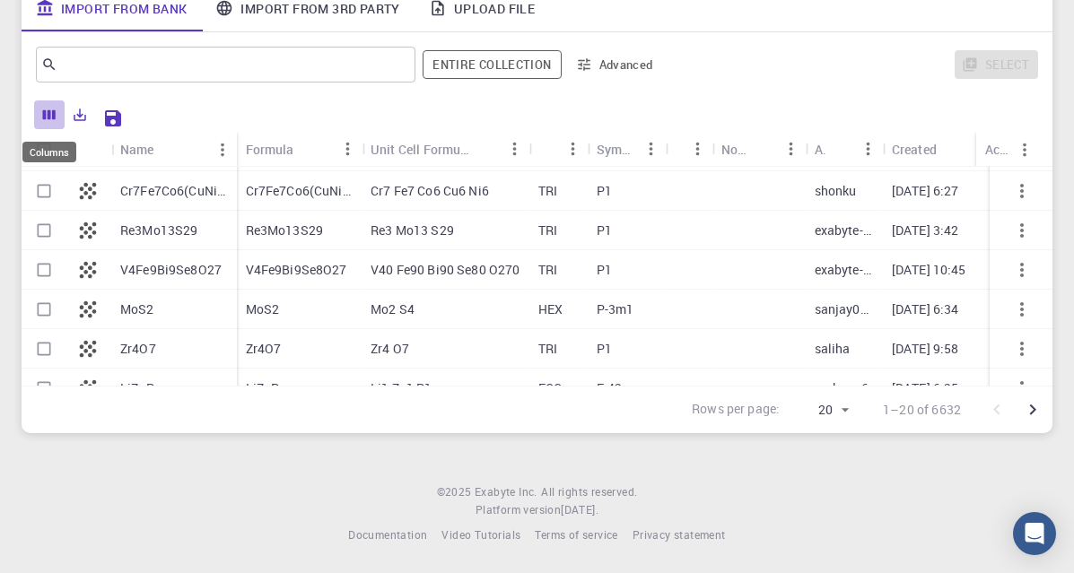
click at [52, 117] on icon "Columns" at bounding box center [49, 115] width 16 height 16
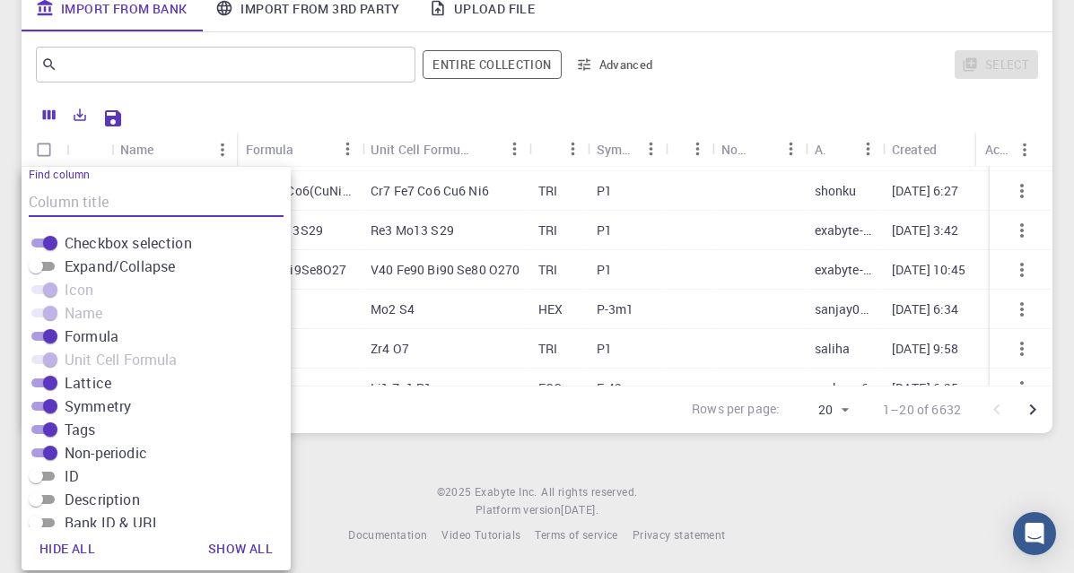
click at [52, 117] on icon "Columns" at bounding box center [49, 115] width 16 height 16
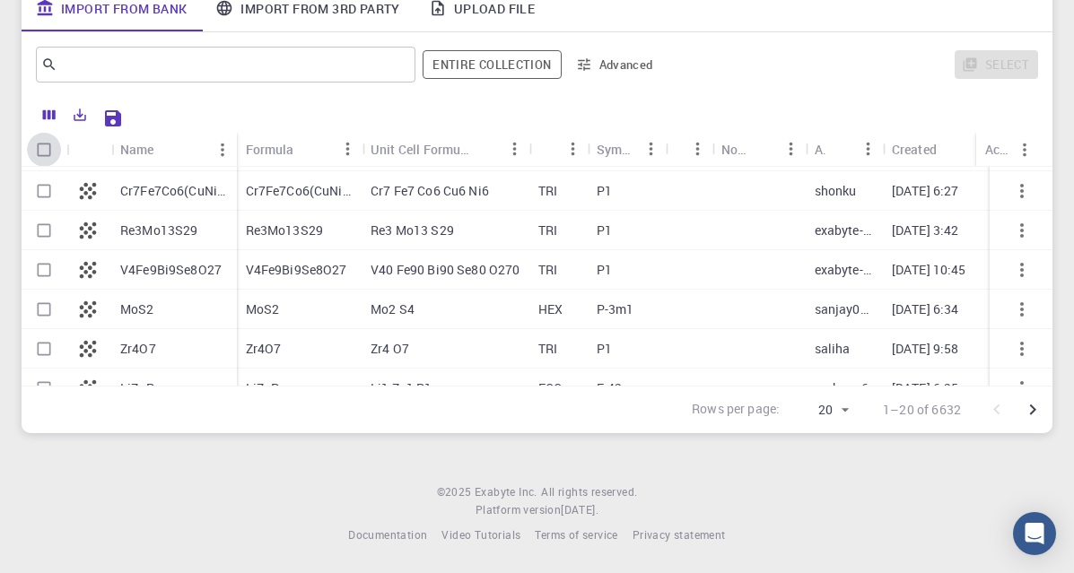
click at [43, 164] on input "Select all rows" at bounding box center [44, 150] width 34 height 34
checkbox input "true"
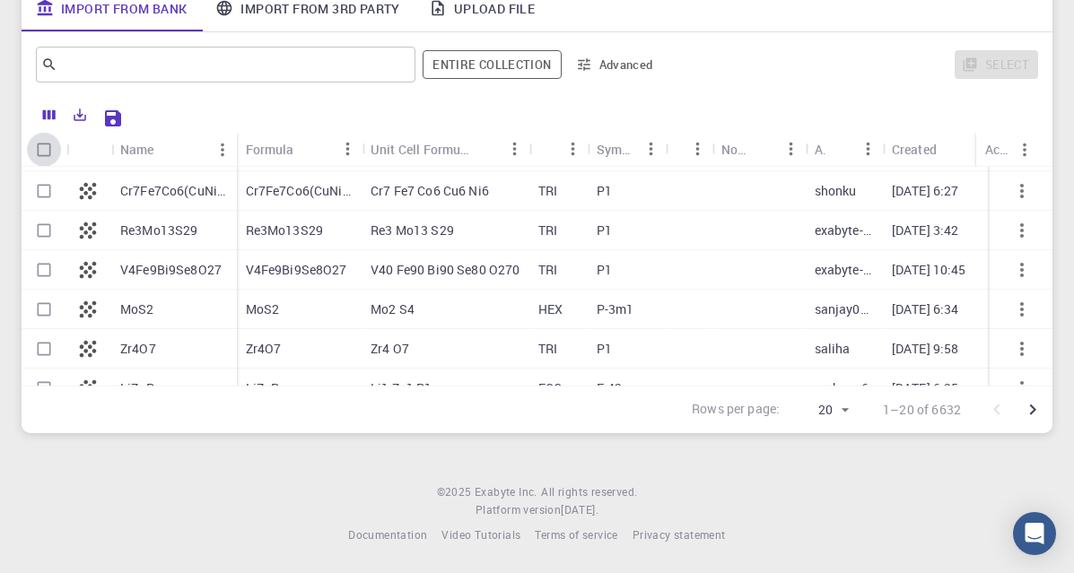
checkbox input "true"
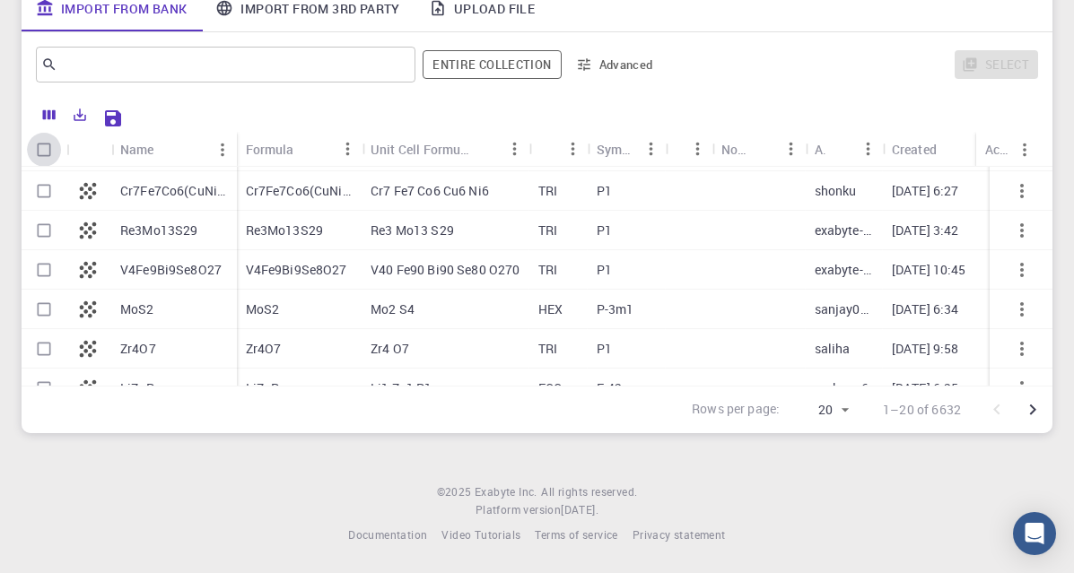
checkbox input "true"
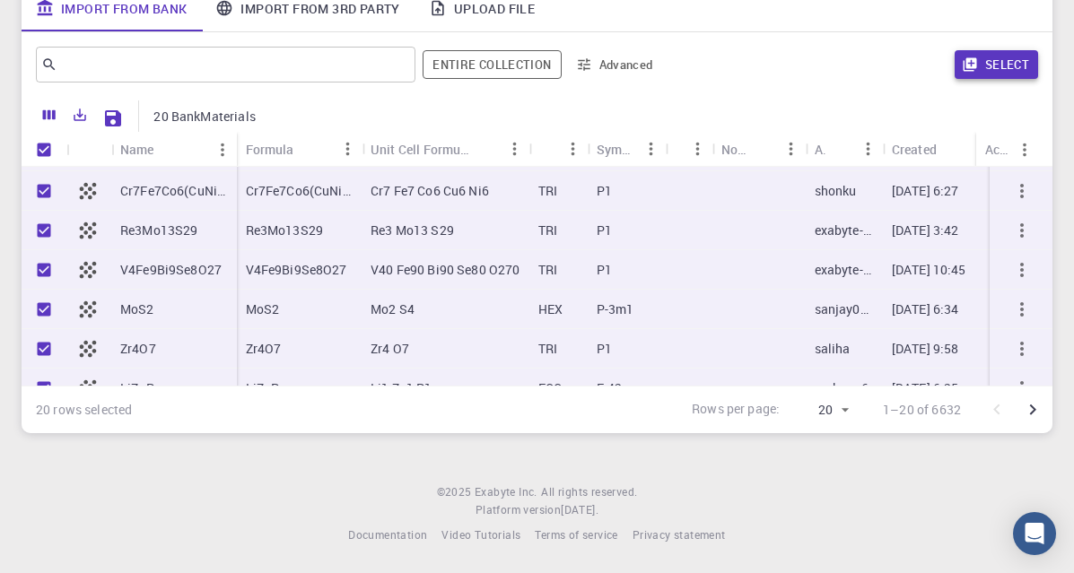
click at [960, 76] on button "Select" at bounding box center [996, 64] width 83 height 29
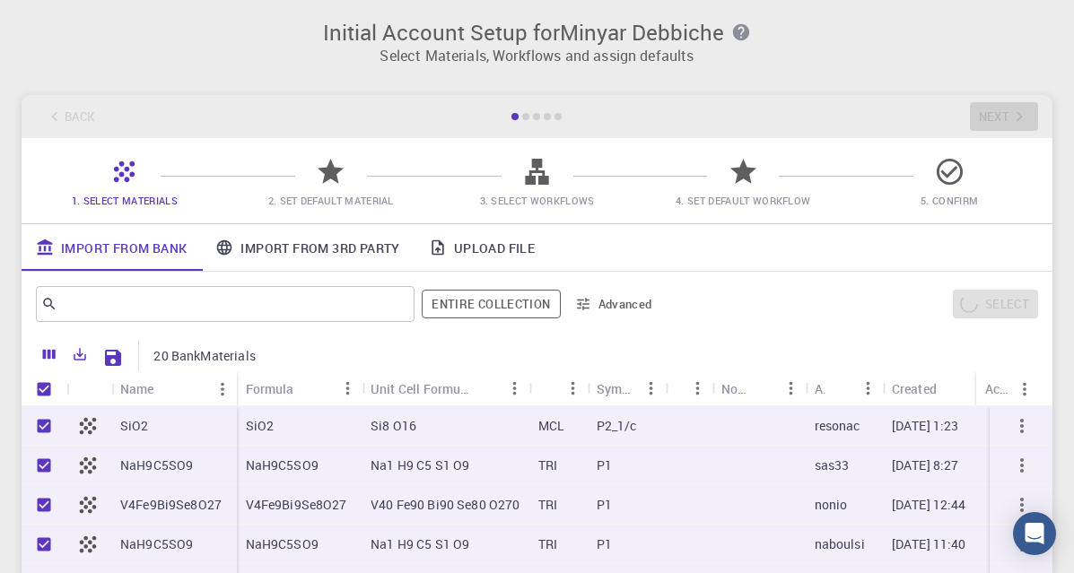
scroll to position [0, 0]
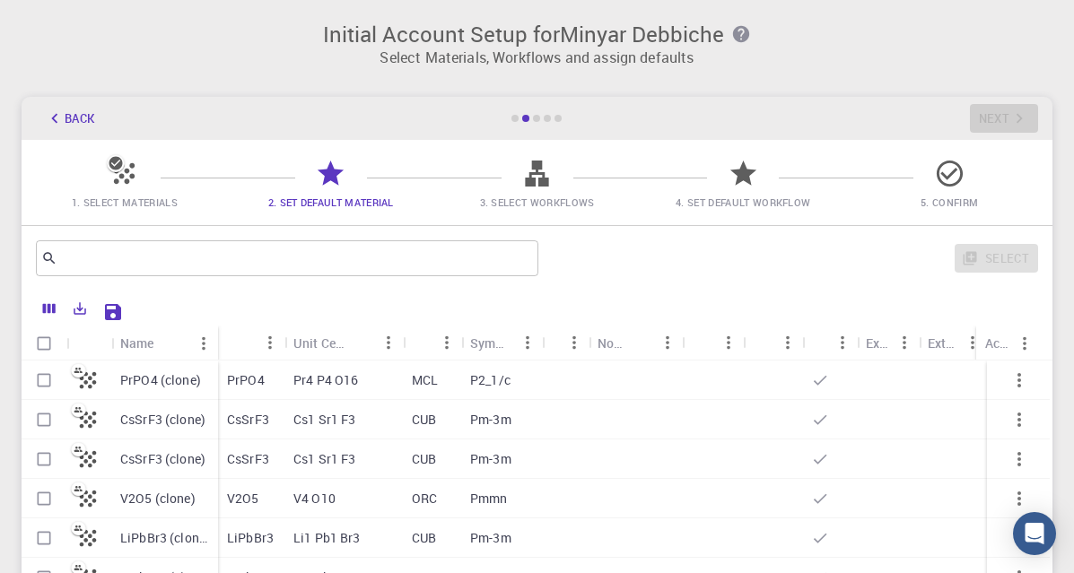
click at [39, 345] on input "Select all rows" at bounding box center [44, 344] width 34 height 34
checkbox input "true"
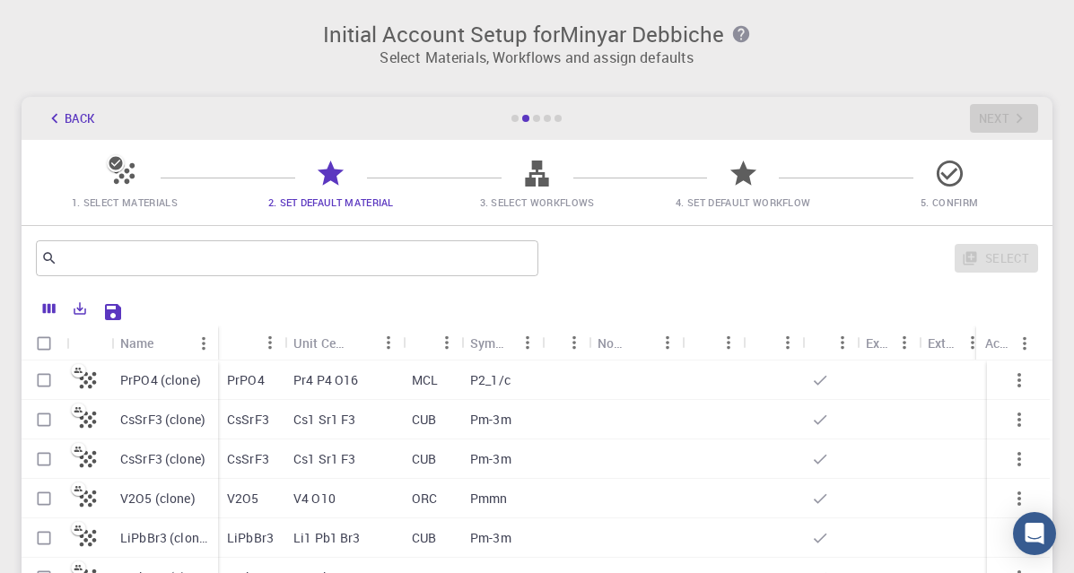
checkbox input "true"
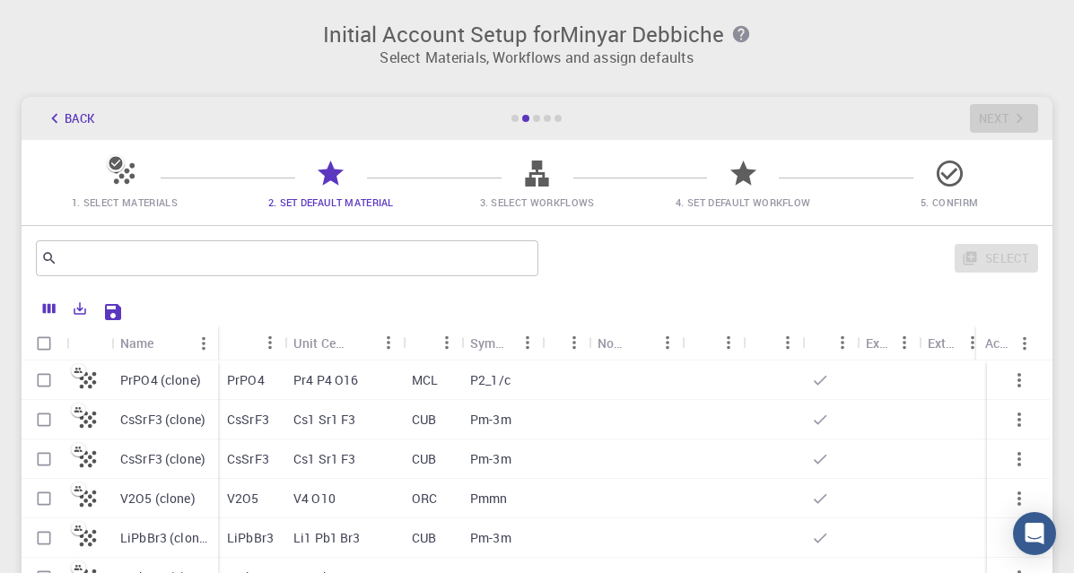
checkbox input "true"
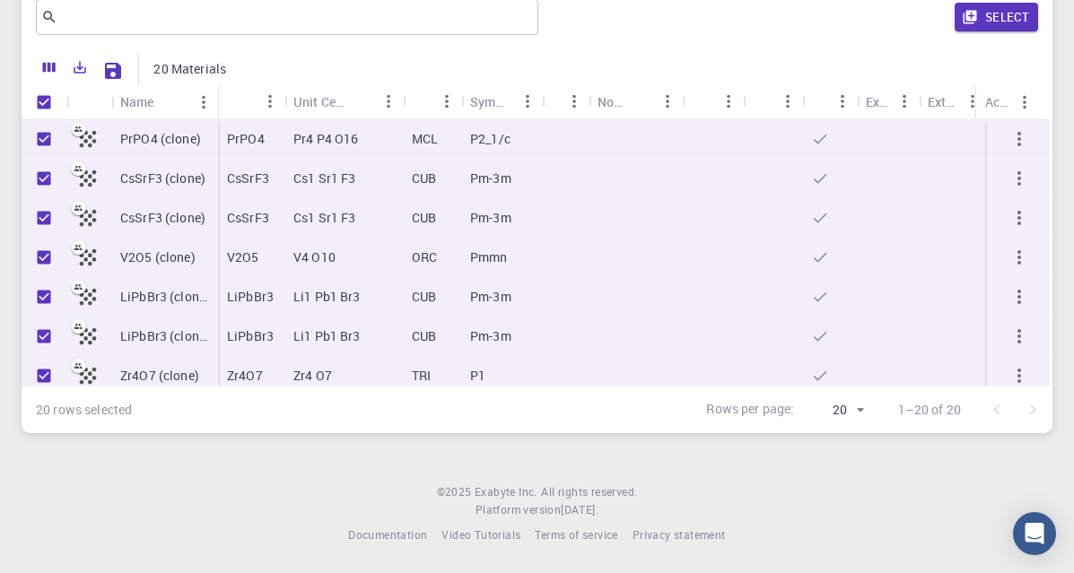
click at [138, 263] on p "V2O5 (clone)" at bounding box center [157, 258] width 75 height 18
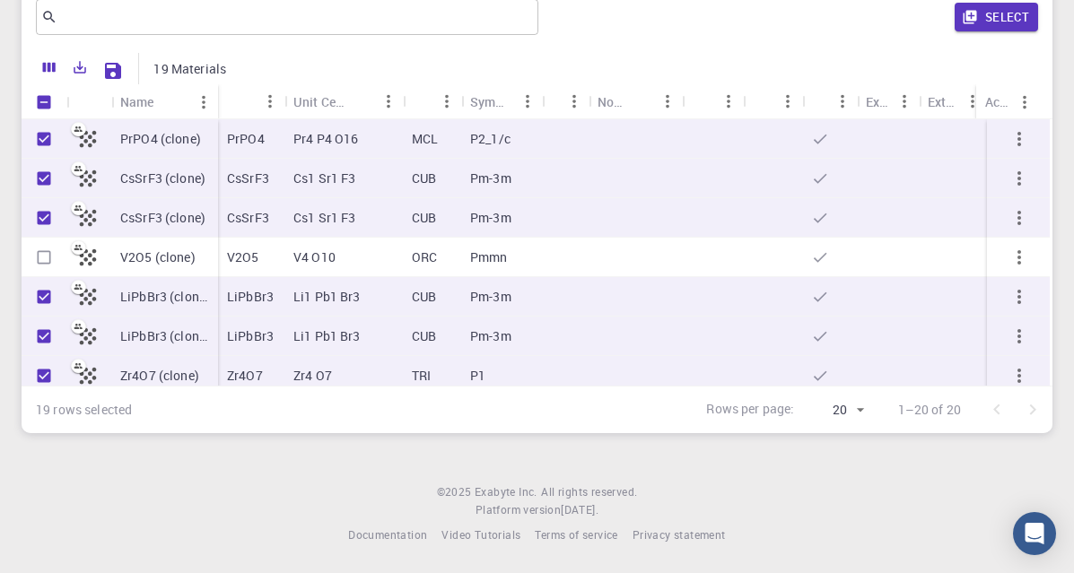
click at [138, 263] on p "V2O5 (clone)" at bounding box center [157, 258] width 75 height 18
checkbox input "true"
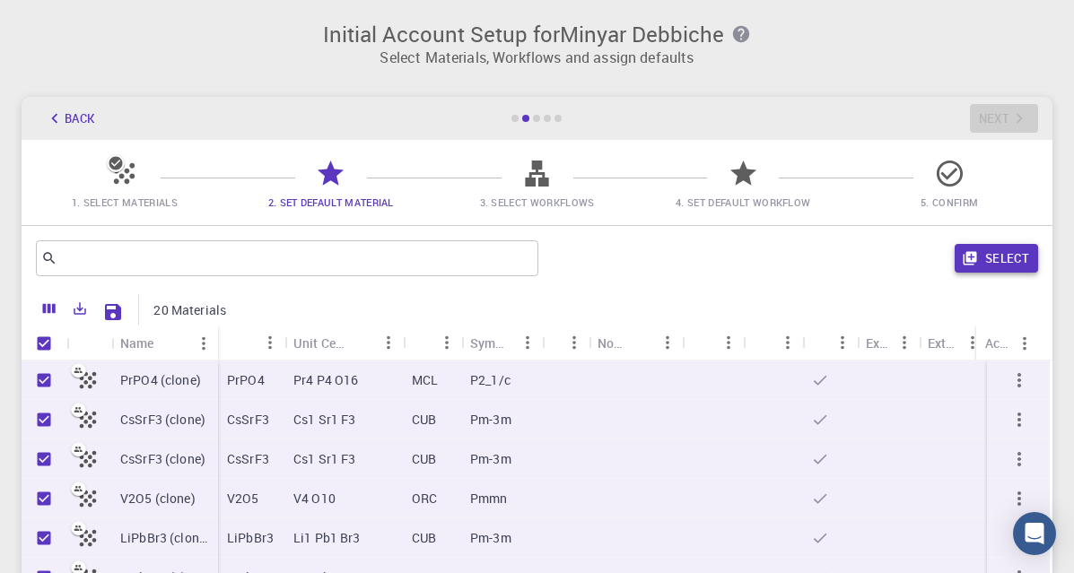
click at [975, 265] on icon "button" at bounding box center [970, 258] width 16 height 16
checkbox input "false"
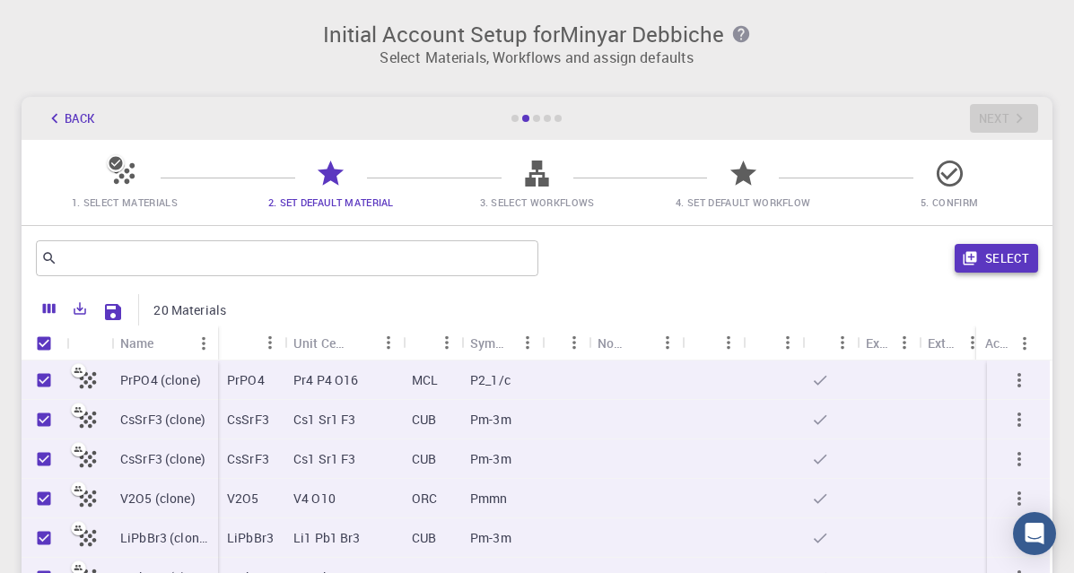
checkbox input "false"
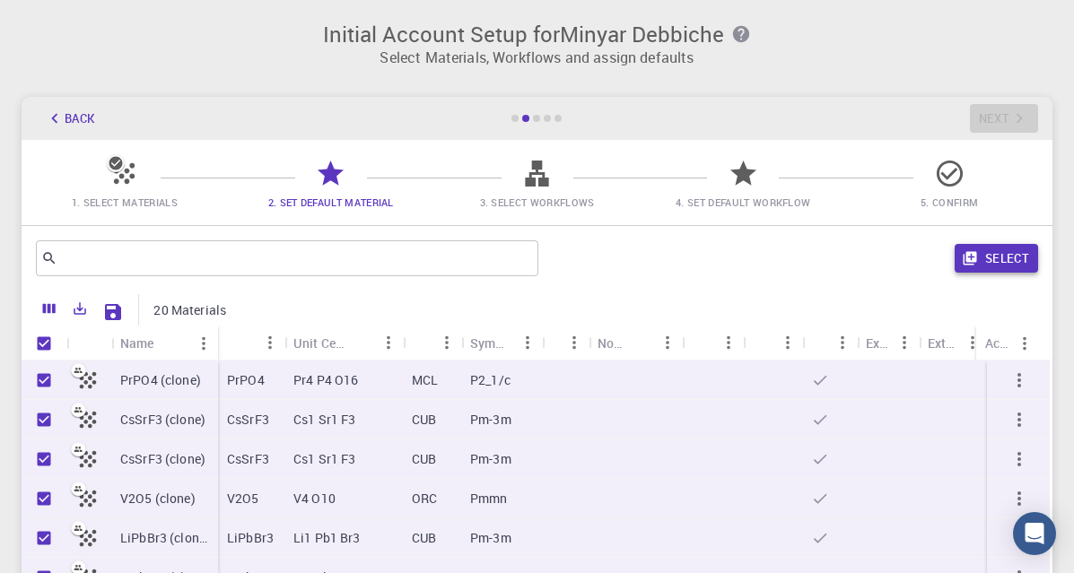
checkbox input "false"
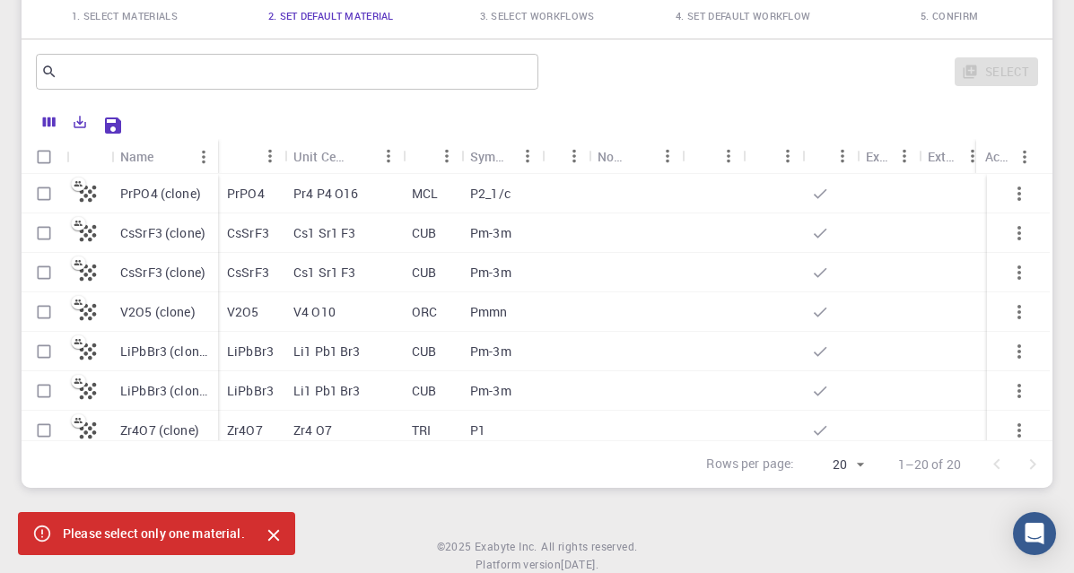
scroll to position [241, 0]
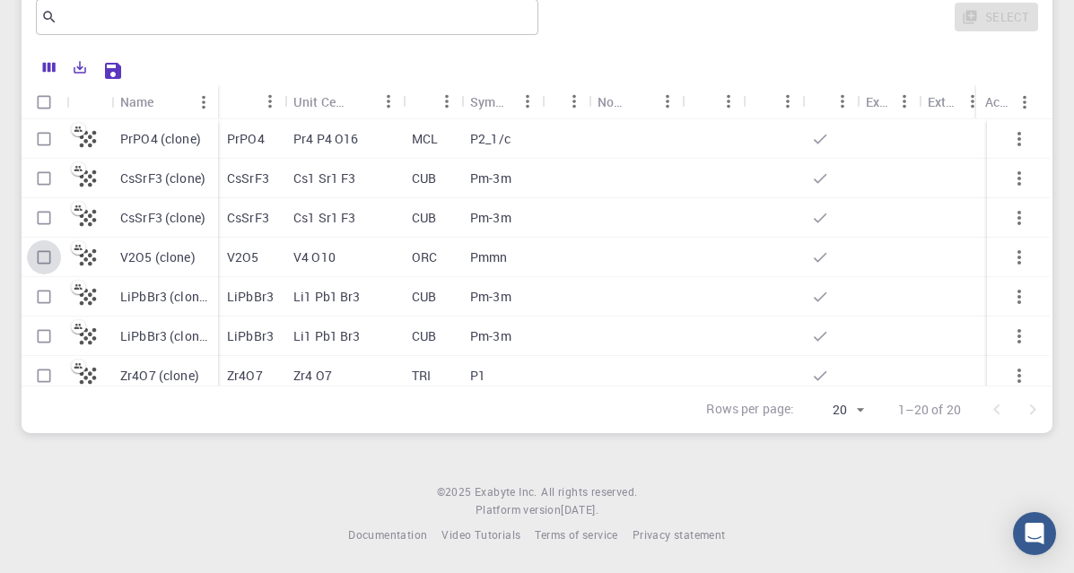
click at [30, 264] on input "Select row" at bounding box center [44, 257] width 34 height 34
checkbox input "true"
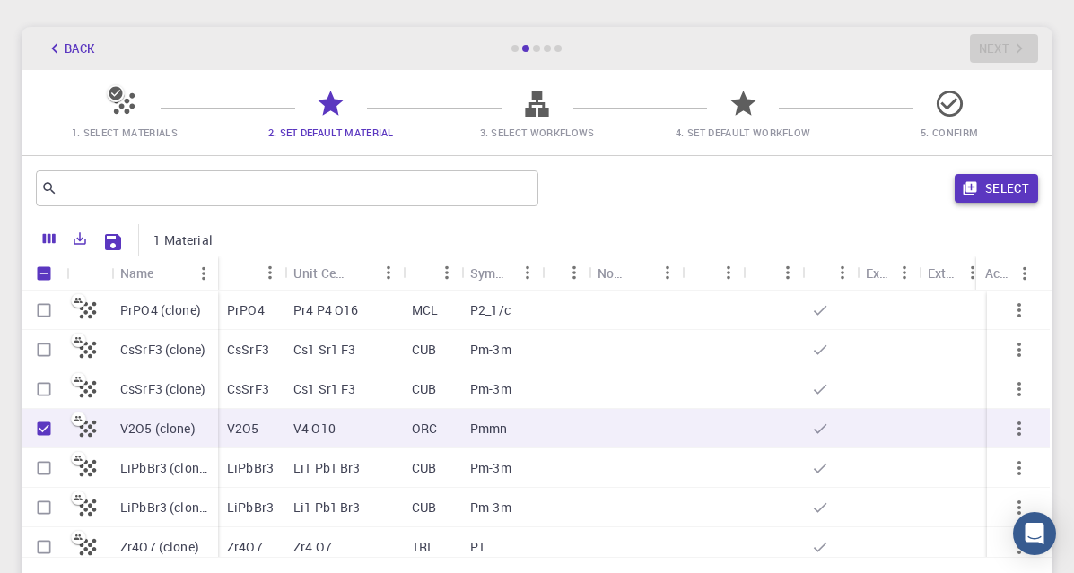
scroll to position [0, 0]
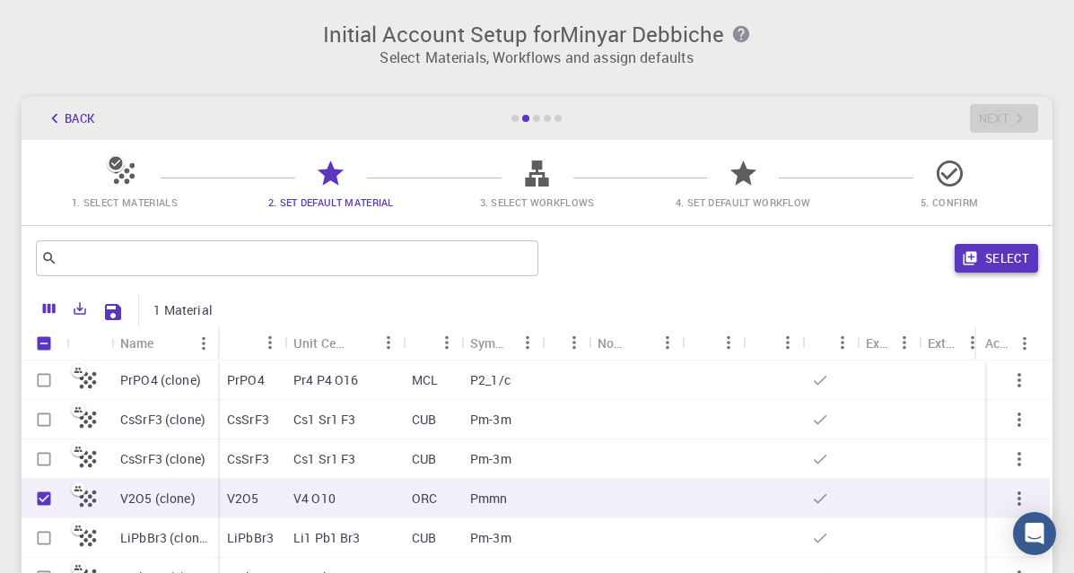
click at [985, 258] on button "Select" at bounding box center [996, 258] width 83 height 29
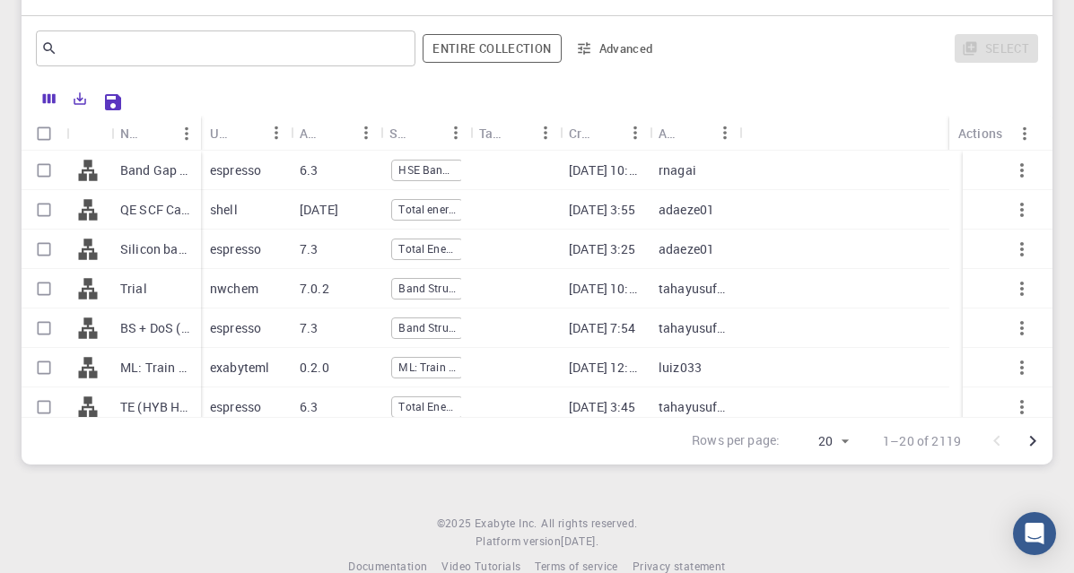
scroll to position [215, 0]
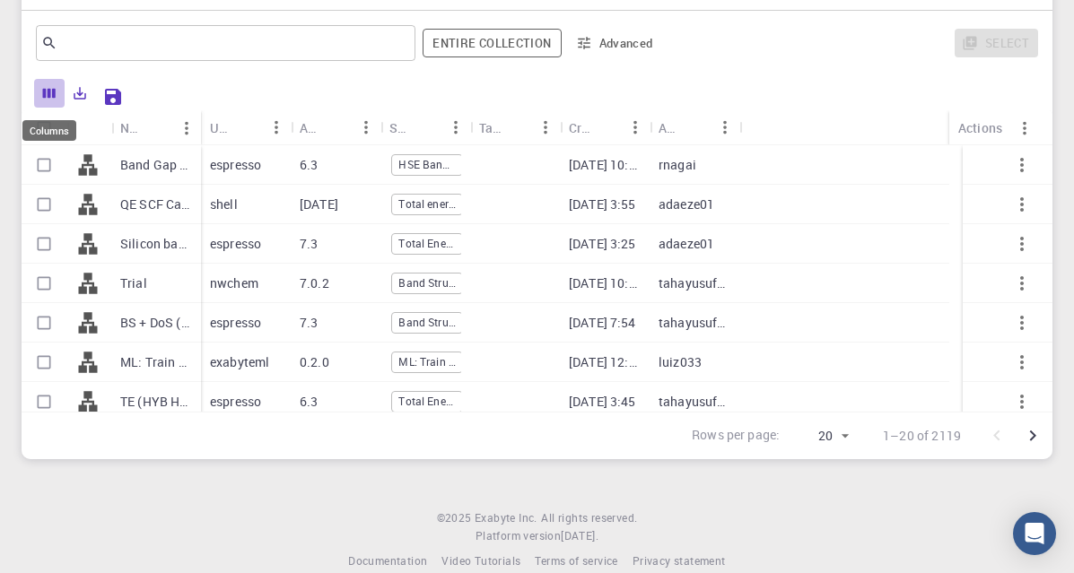
click at [49, 100] on icon "Columns" at bounding box center [49, 93] width 16 height 16
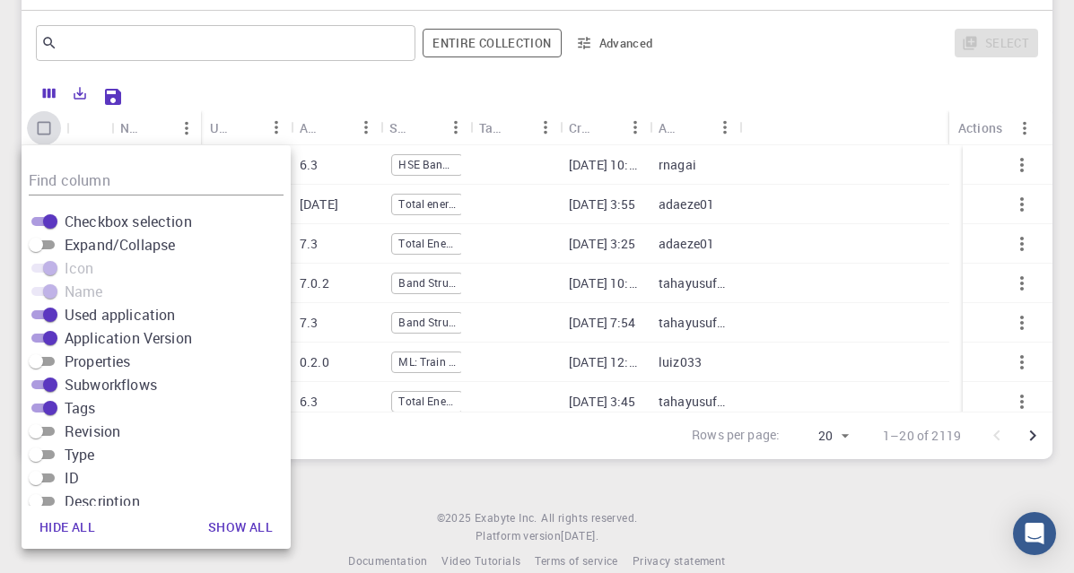
click at [47, 128] on input "Select all rows" at bounding box center [44, 128] width 34 height 34
checkbox input "true"
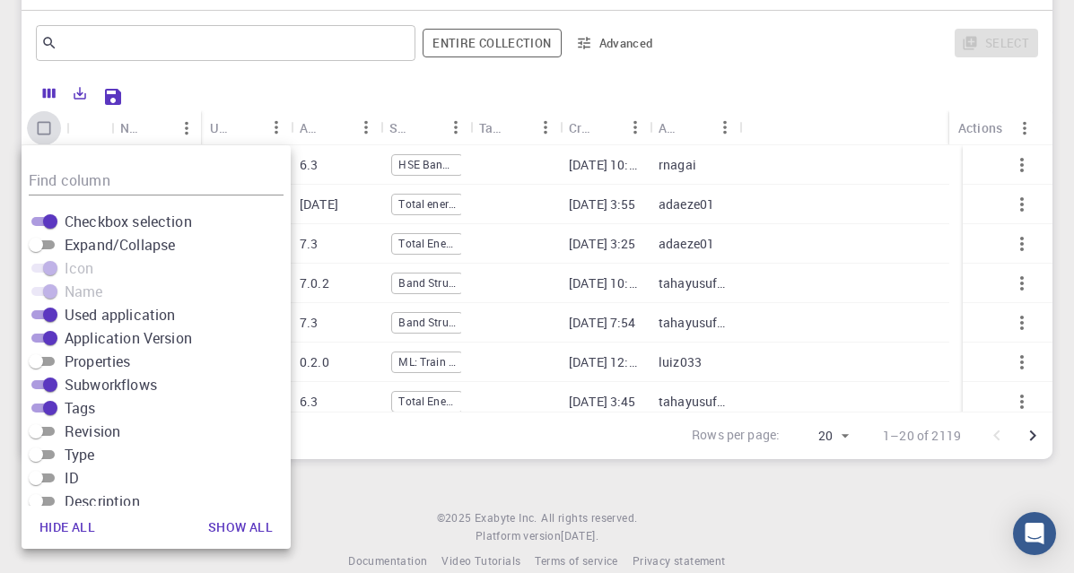
checkbox input "true"
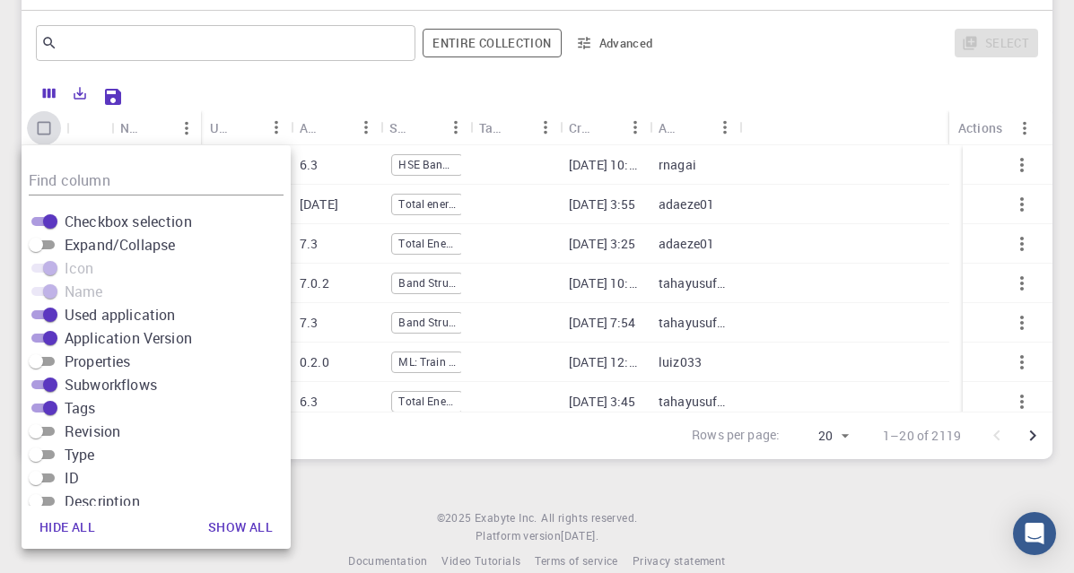
checkbox input "true"
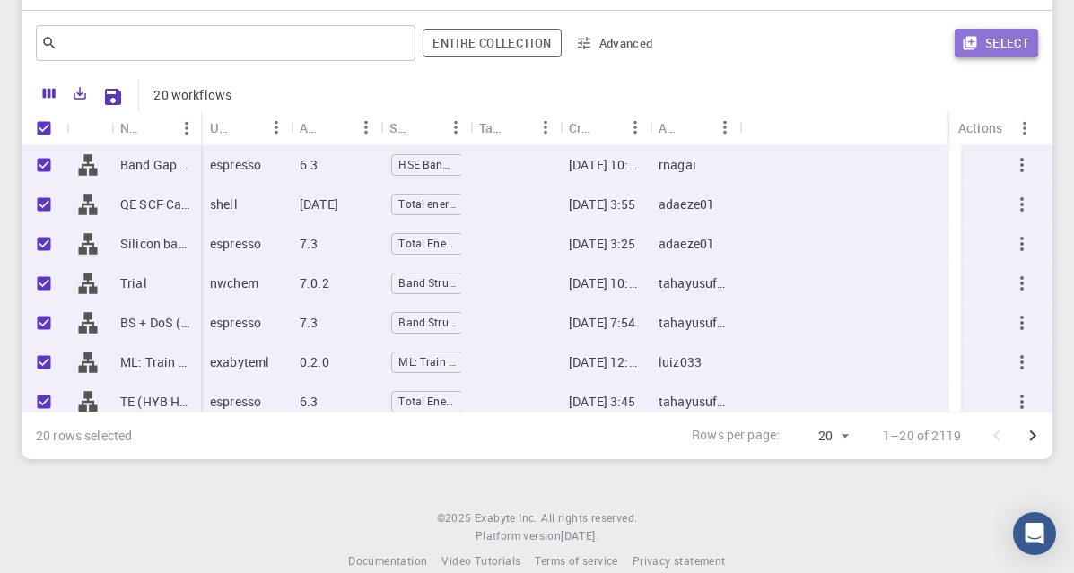
click at [984, 39] on button "Select" at bounding box center [996, 43] width 83 height 29
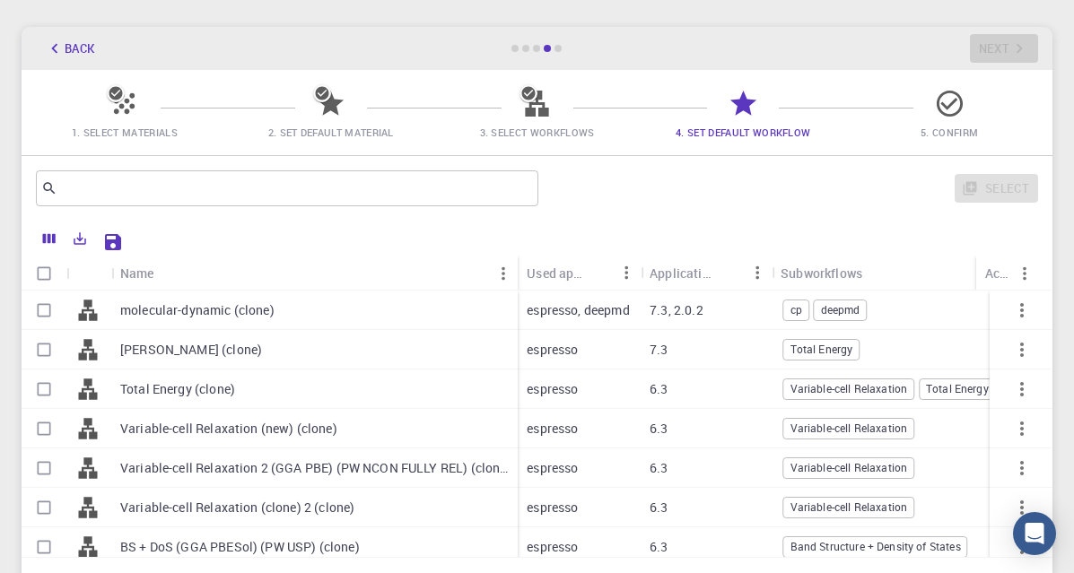
scroll to position [108, 0]
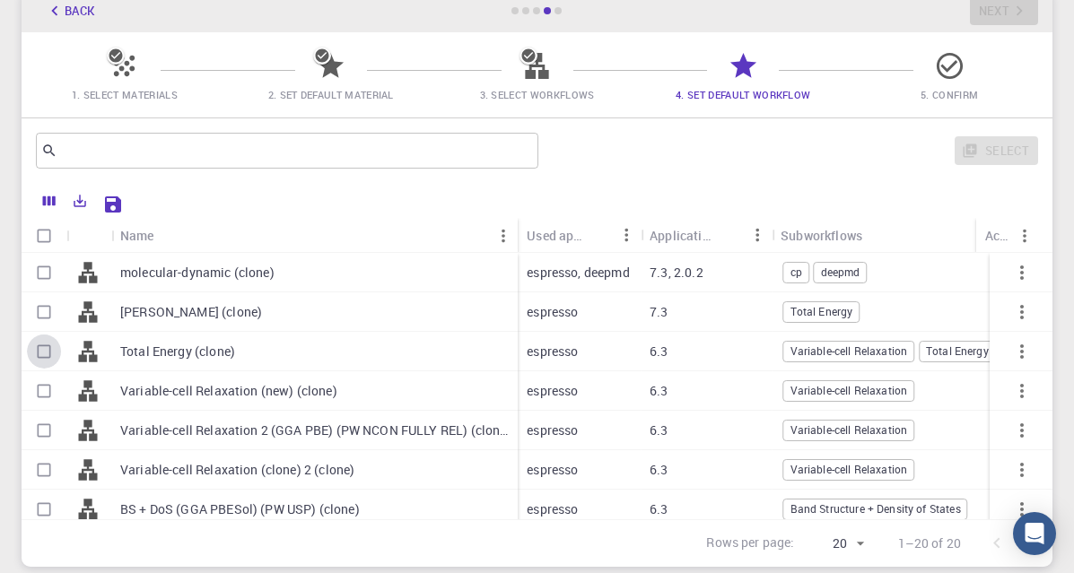
click at [41, 361] on input "Select row" at bounding box center [44, 352] width 34 height 34
checkbox input "true"
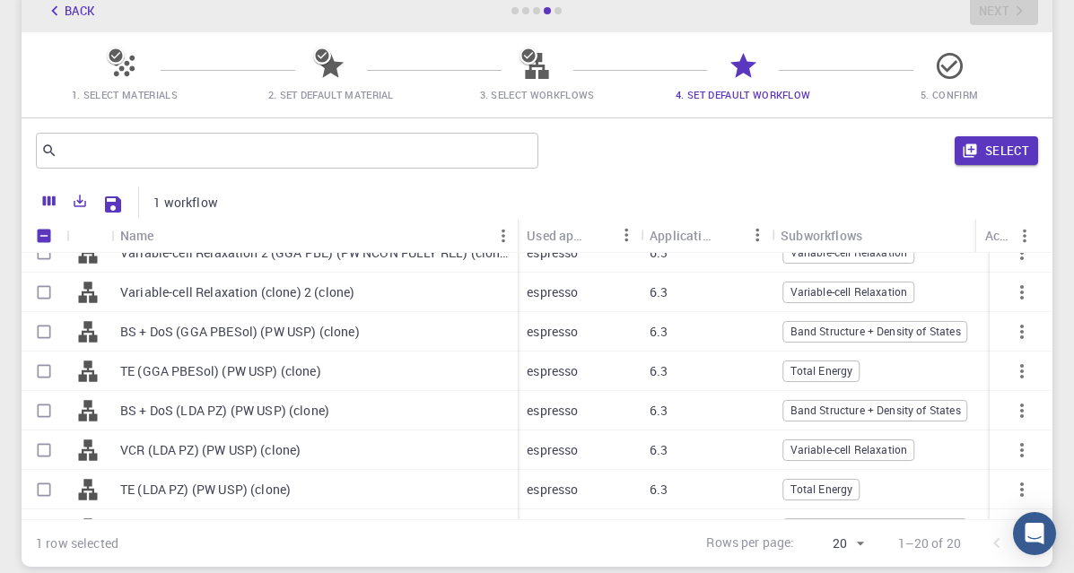
scroll to position [215, 0]
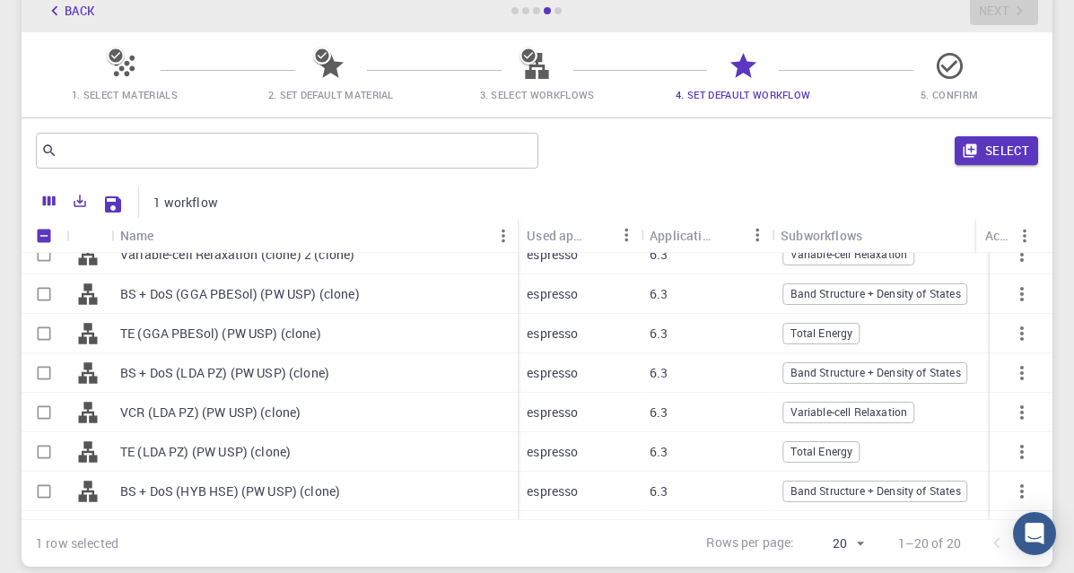
click at [57, 346] on input "Select row" at bounding box center [44, 334] width 34 height 34
checkbox input "true"
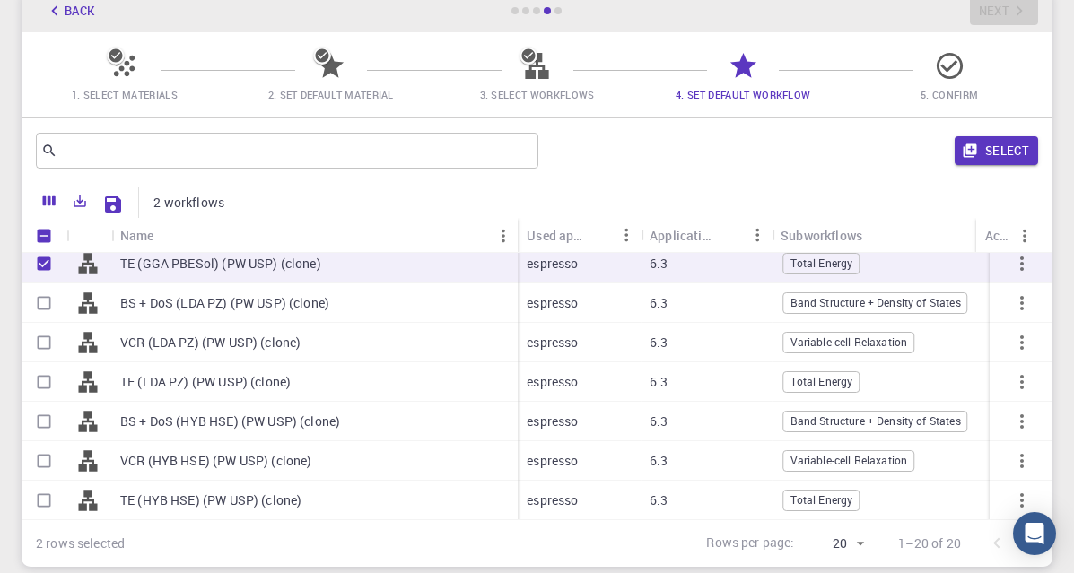
scroll to position [323, 0]
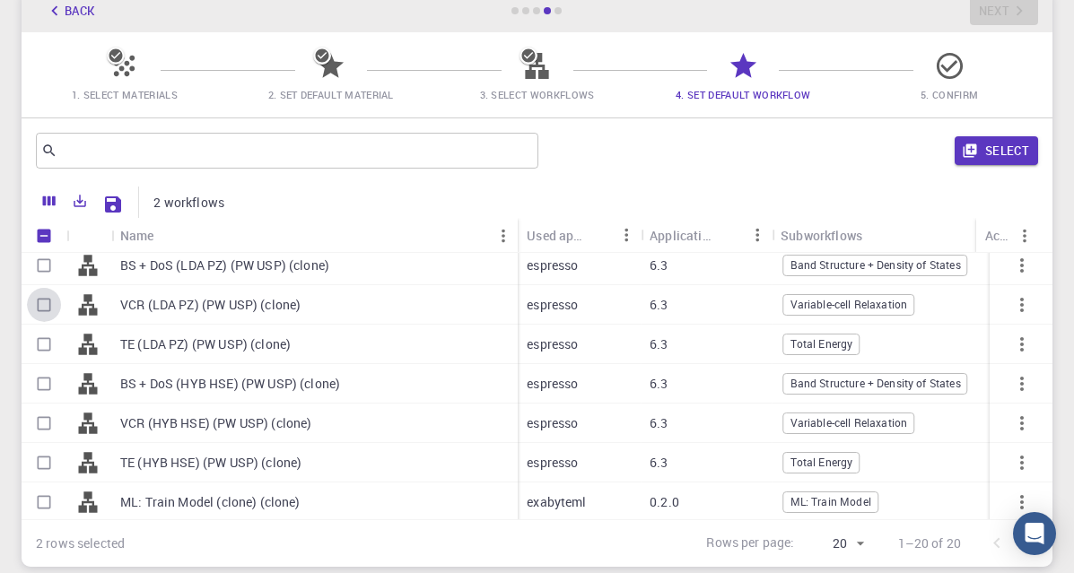
click at [51, 316] on input "Select row" at bounding box center [44, 305] width 34 height 34
checkbox input "true"
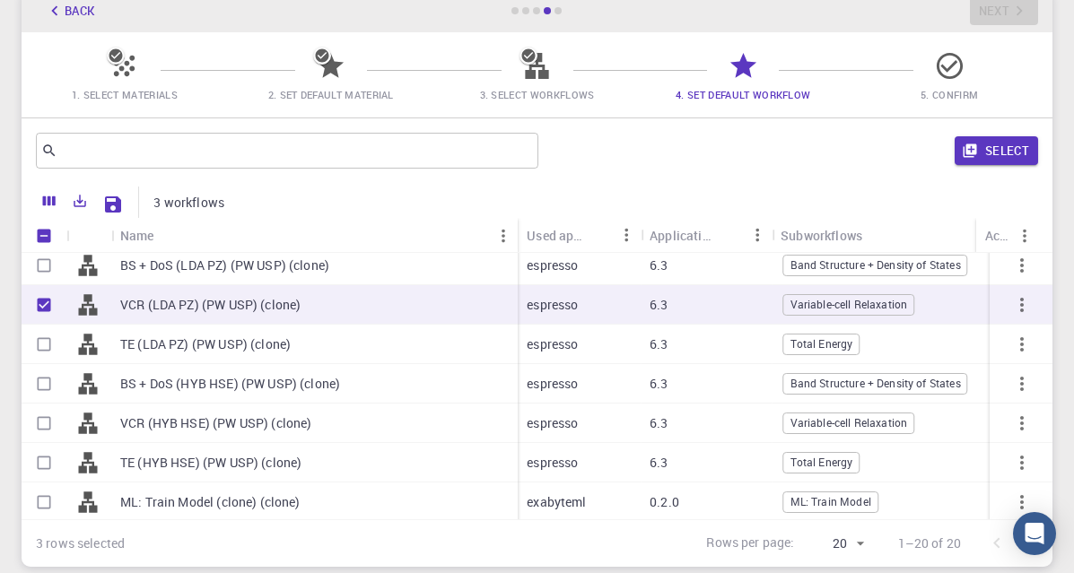
click at [51, 344] on input "Select row" at bounding box center [44, 345] width 34 height 34
checkbox input "true"
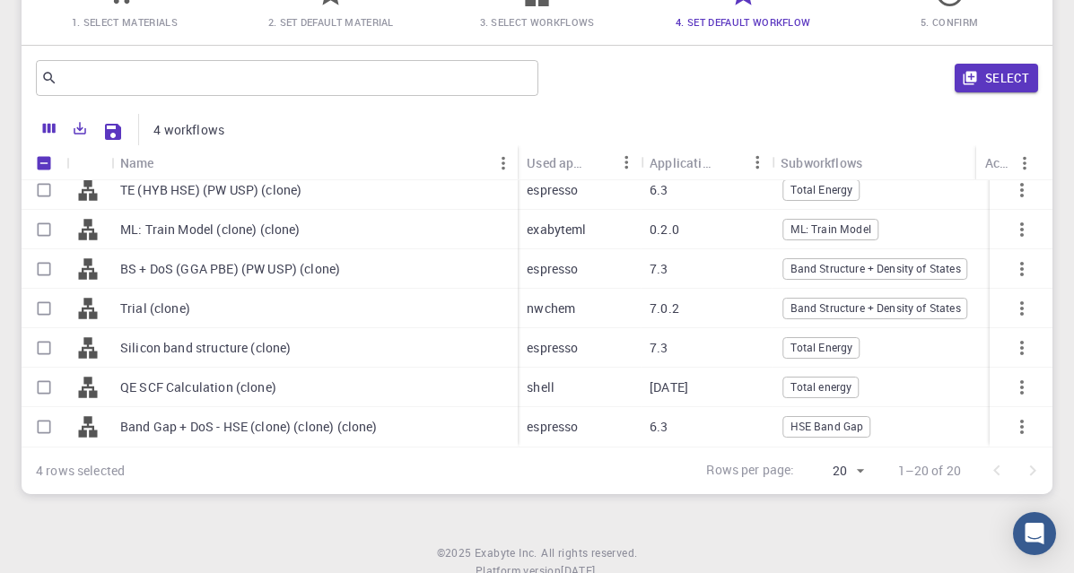
scroll to position [215, 0]
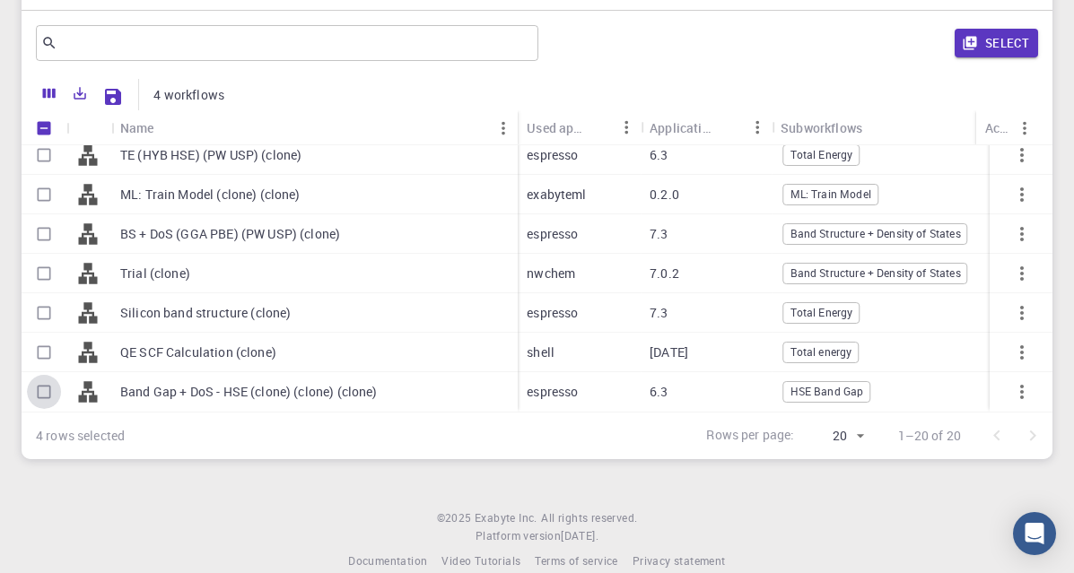
click at [46, 384] on input "Select row" at bounding box center [44, 392] width 34 height 34
checkbox input "true"
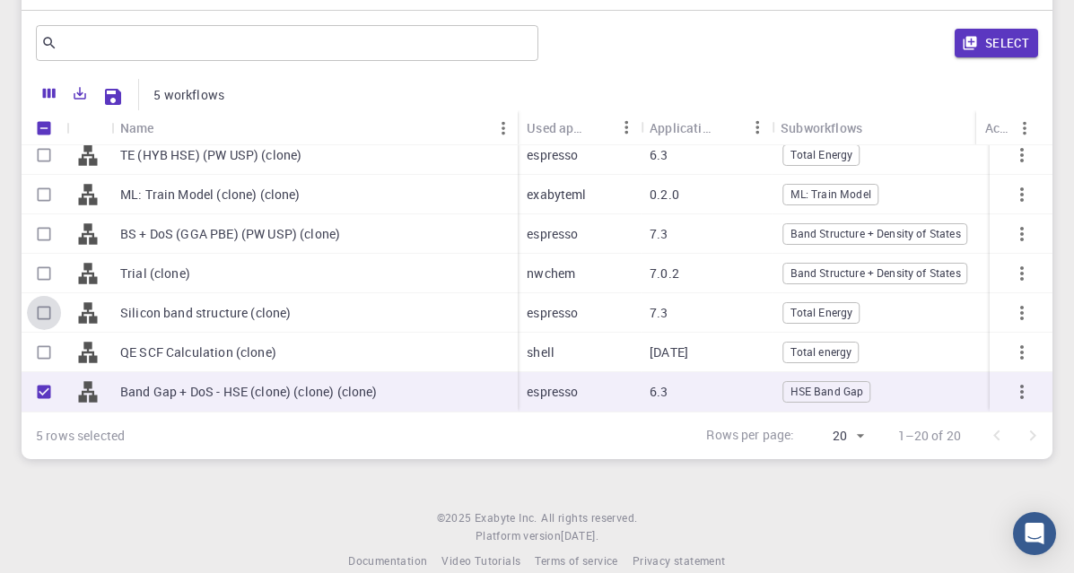
click at [45, 299] on input "Select row" at bounding box center [44, 313] width 34 height 34
checkbox input "true"
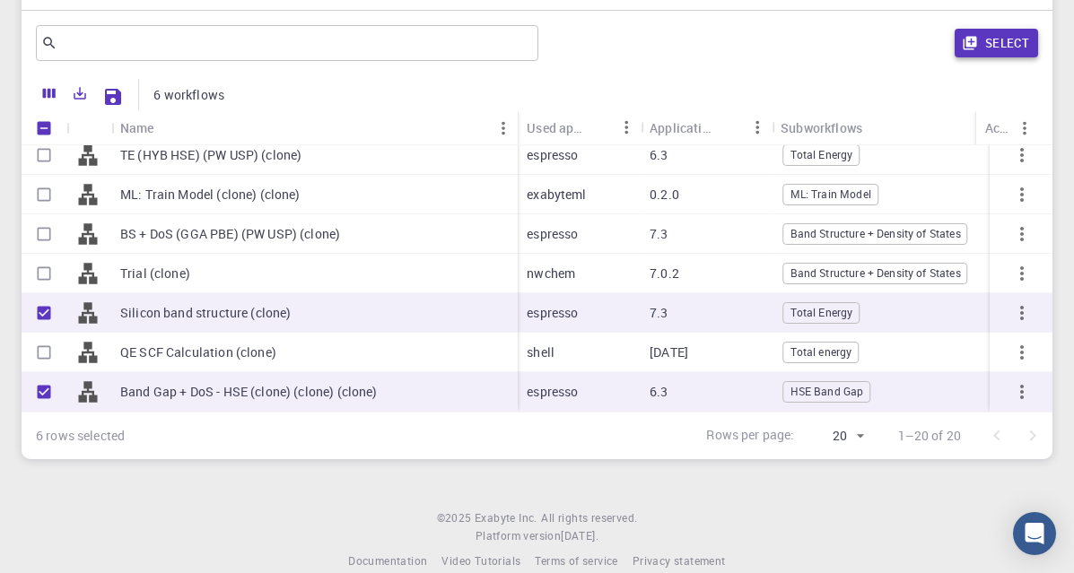
click at [1006, 41] on button "Select" at bounding box center [996, 43] width 83 height 29
checkbox input "false"
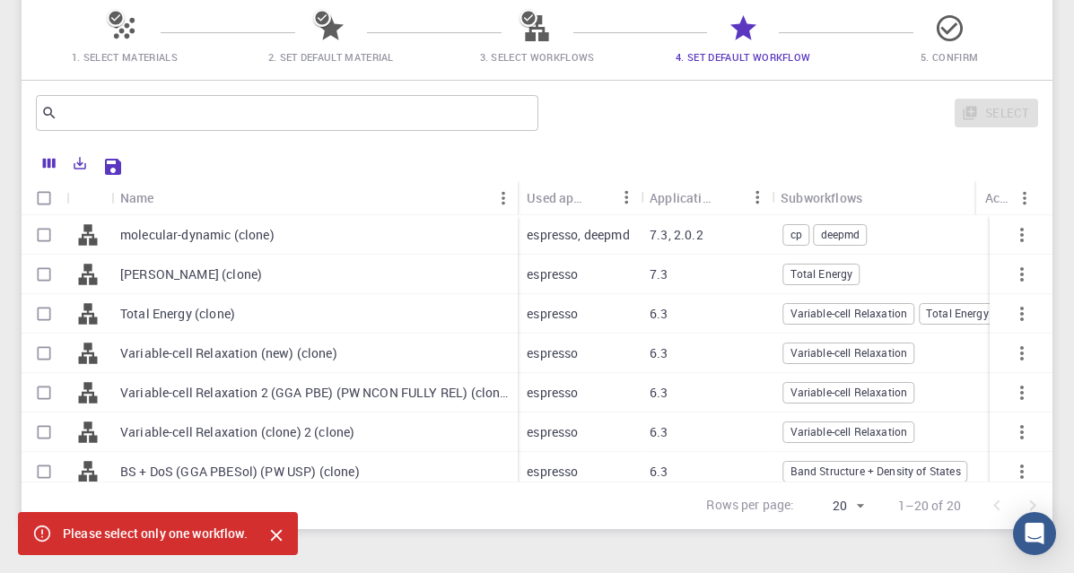
scroll to position [108, 0]
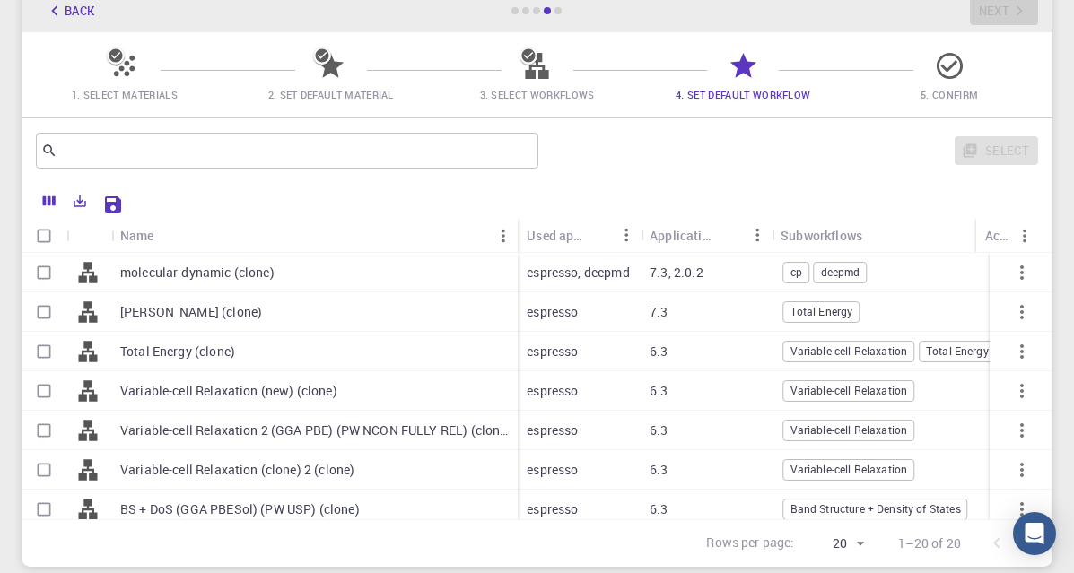
click at [41, 283] on input "Select row" at bounding box center [44, 273] width 34 height 34
checkbox input "true"
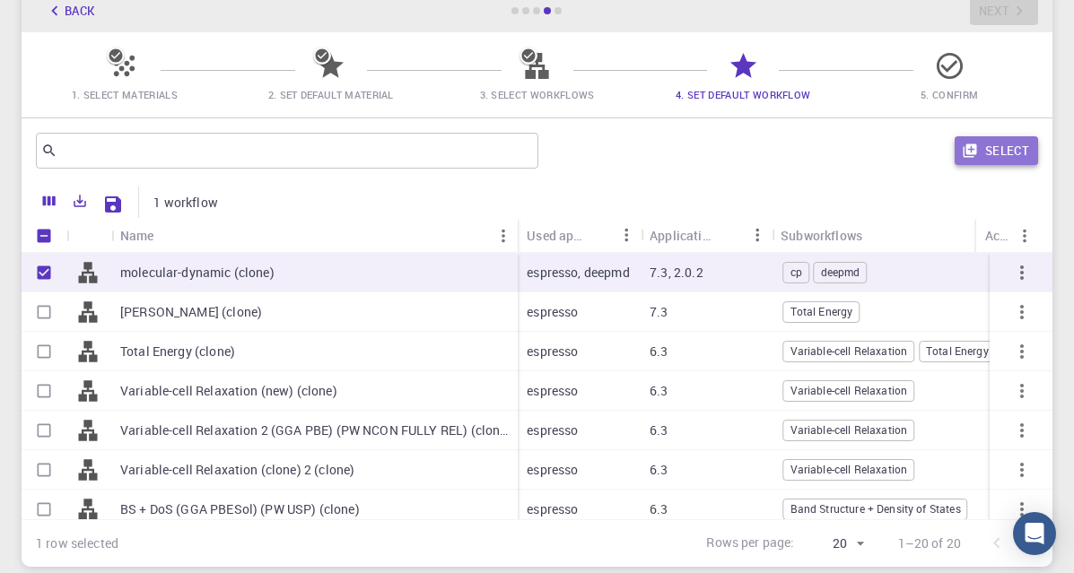
click at [1001, 164] on button "Select" at bounding box center [996, 150] width 83 height 29
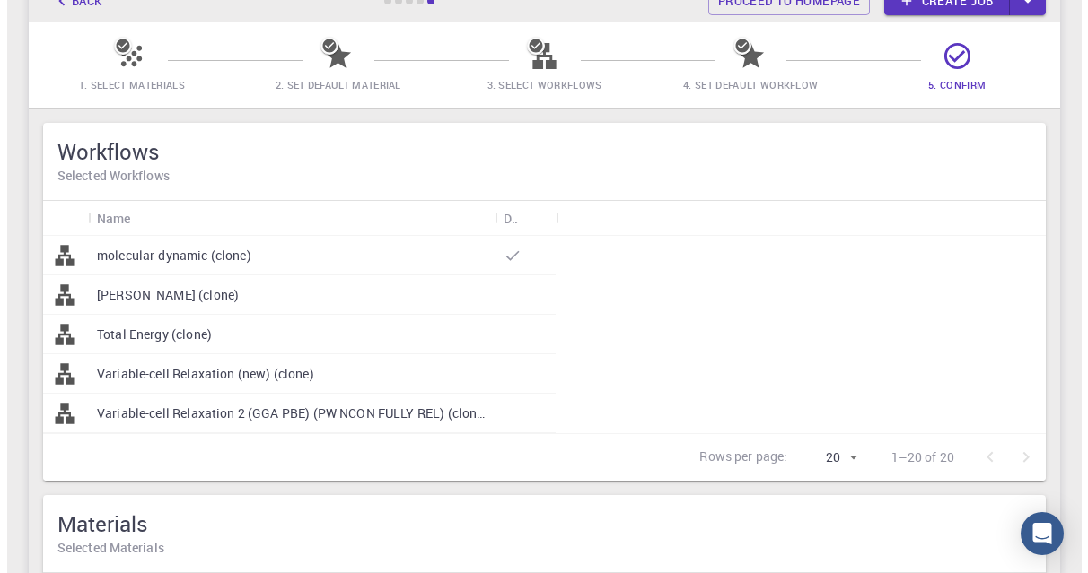
scroll to position [0, 0]
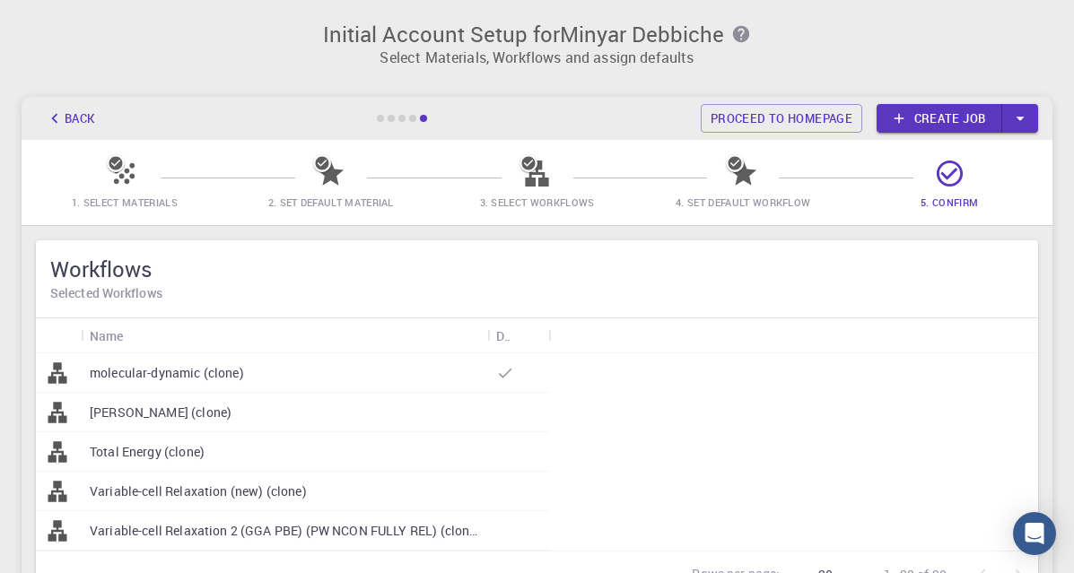
click at [906, 122] on icon at bounding box center [899, 118] width 16 height 16
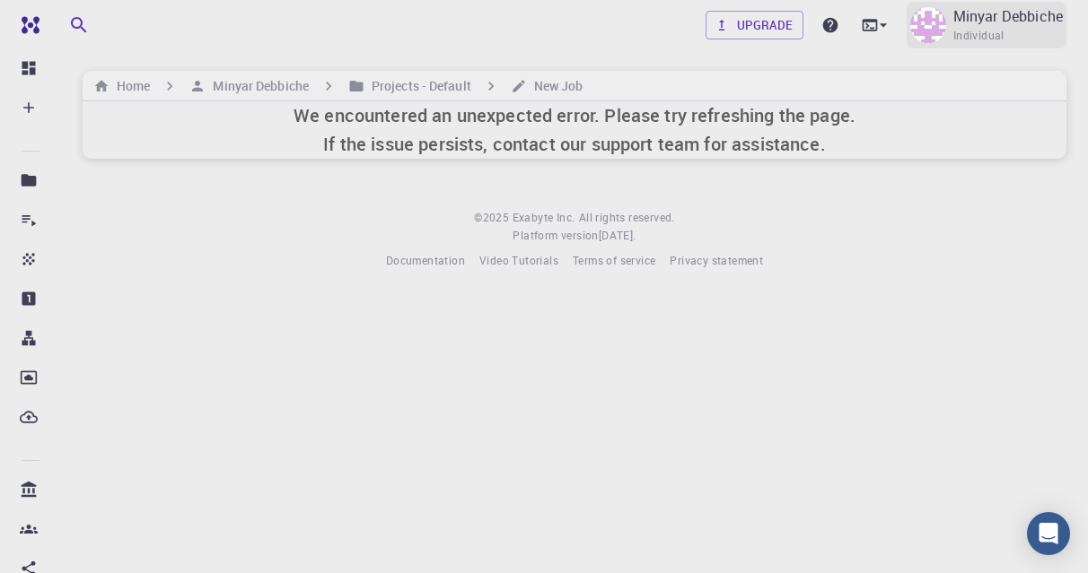
click at [960, 22] on p "Minyar Debbiche" at bounding box center [1007, 16] width 109 height 22
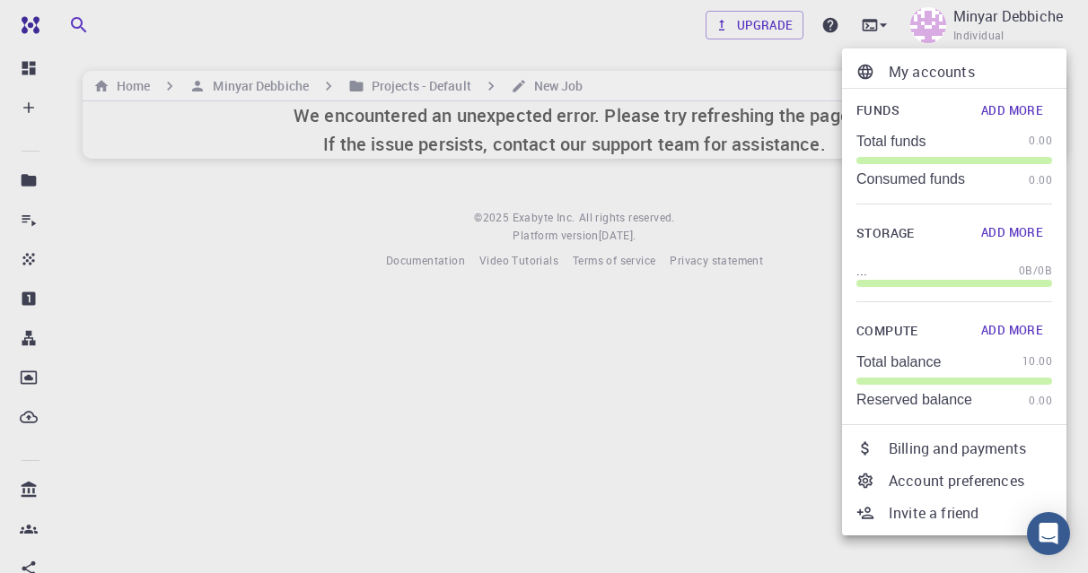
click at [467, 497] on div at bounding box center [544, 286] width 1088 height 573
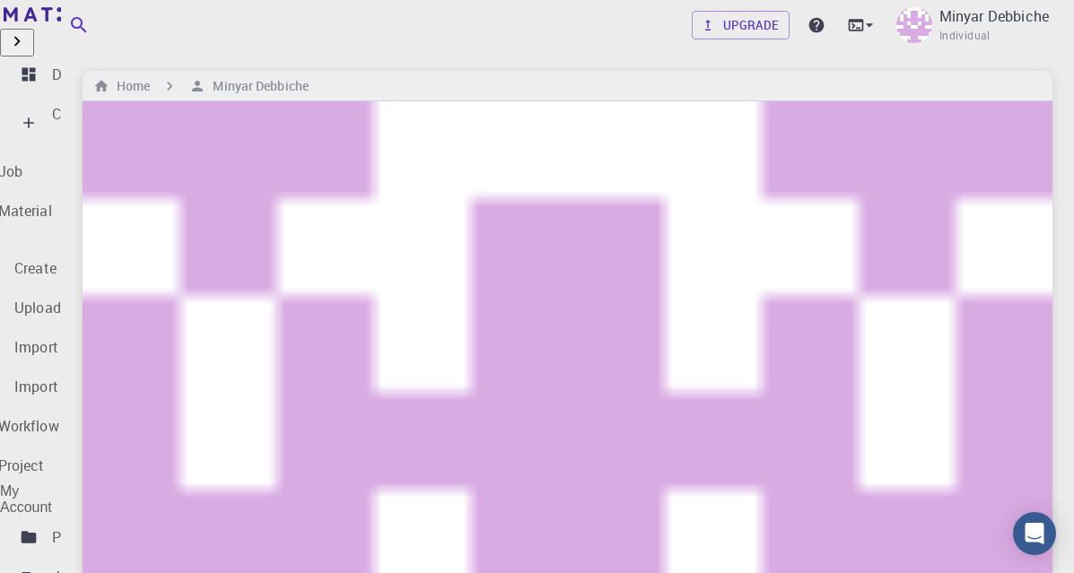
click at [71, 103] on p "Create" at bounding box center [73, 114] width 42 height 22
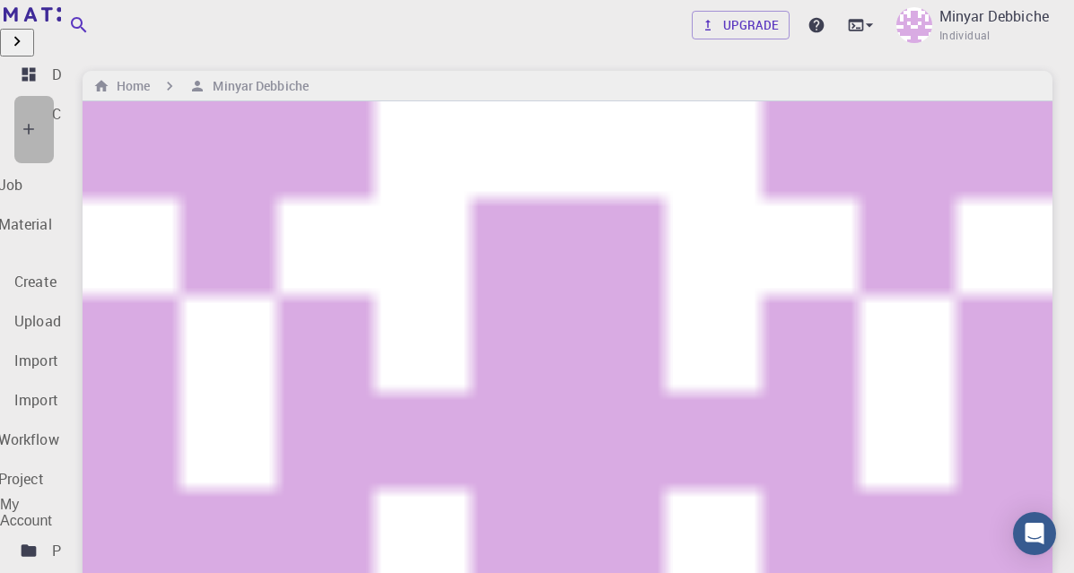
click at [54, 118] on div "Create" at bounding box center [33, 129] width 39 height 67
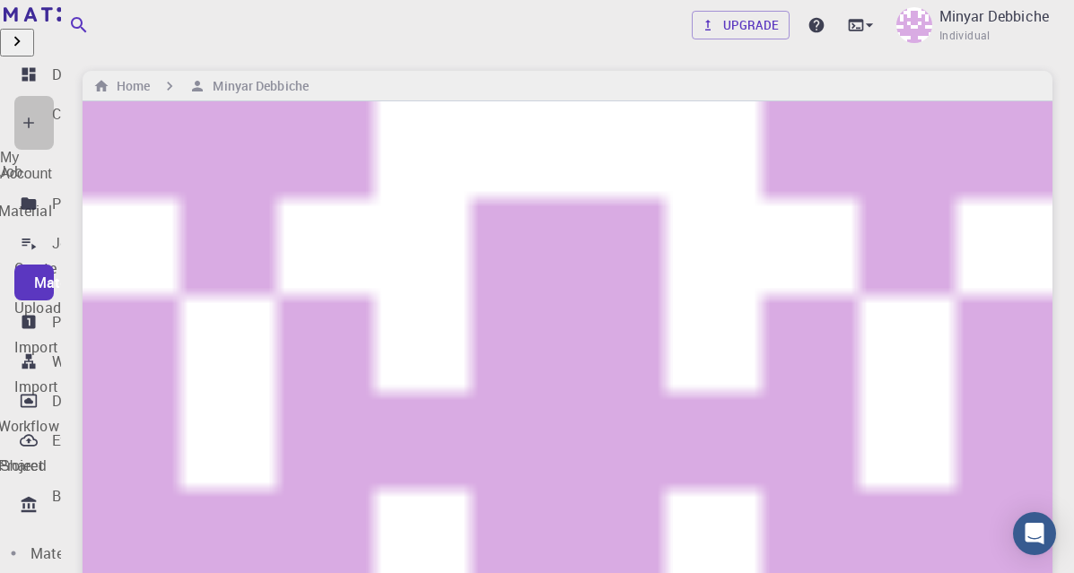
click at [54, 118] on div "Create" at bounding box center [33, 123] width 39 height 54
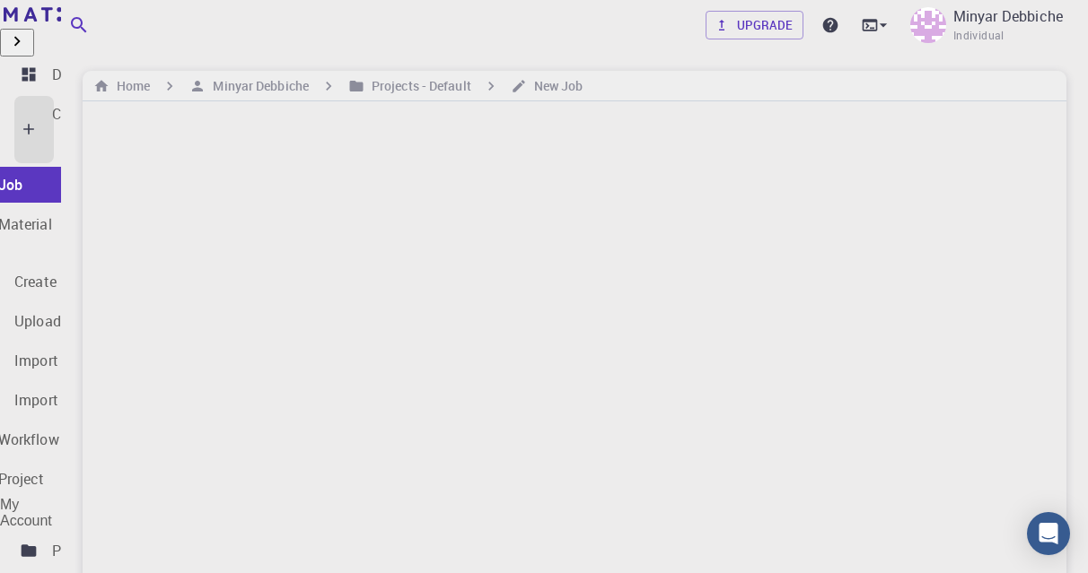
click at [101, 167] on link "New Job" at bounding box center [49, 185] width 230 height 36
